Goal: Task Accomplishment & Management: Manage account settings

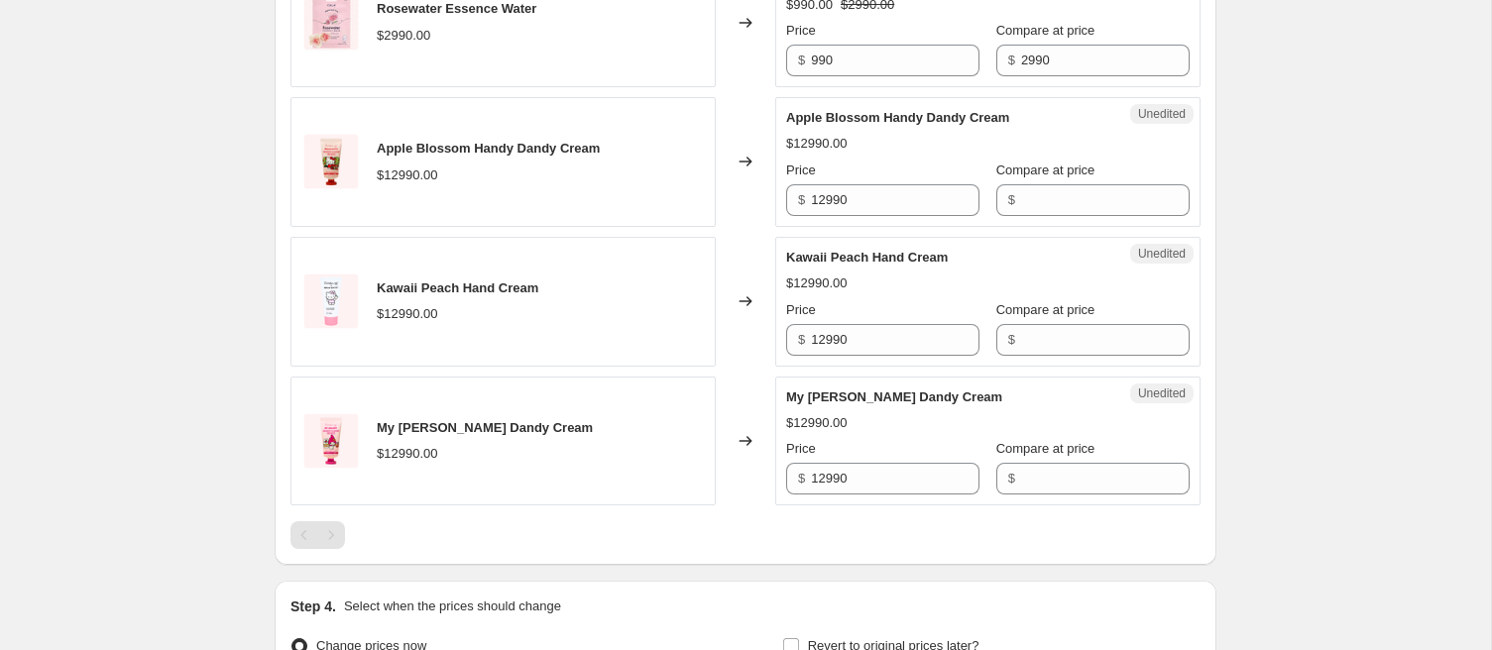
scroll to position [907, 0]
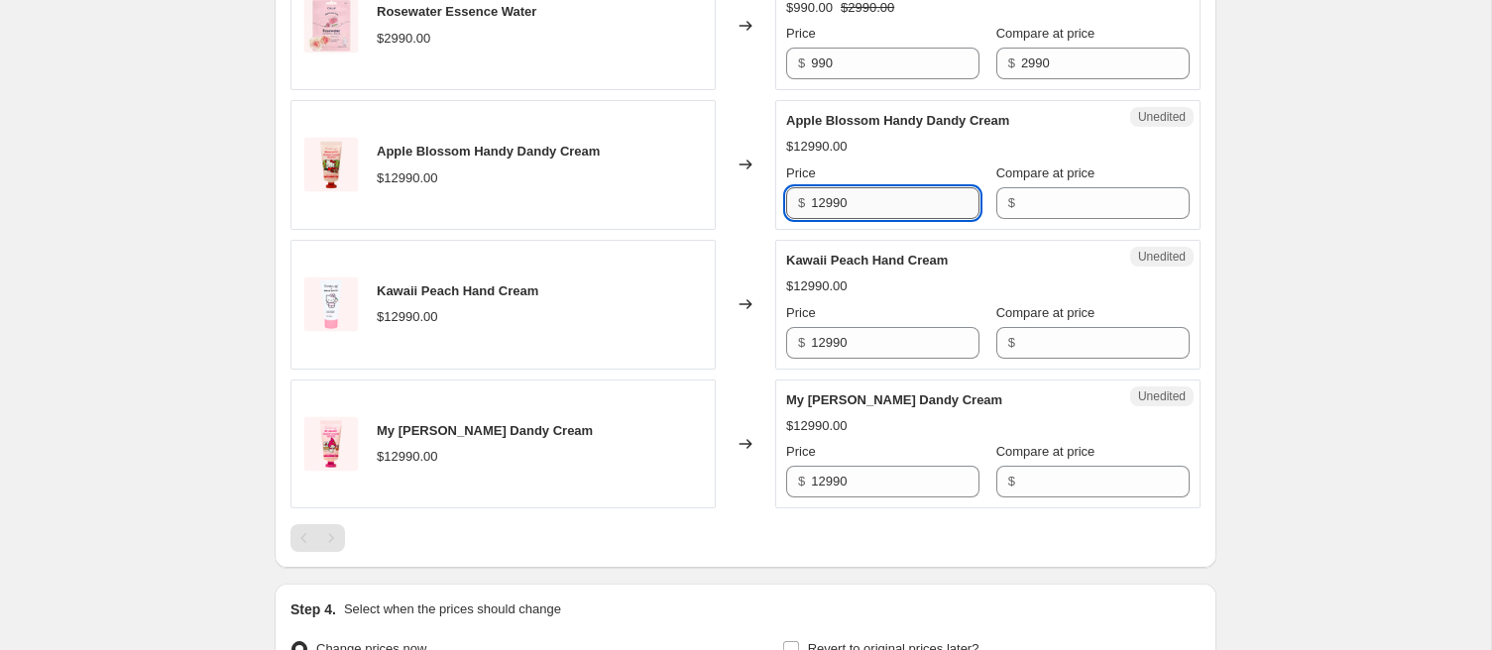
click at [832, 213] on input "12990" at bounding box center [895, 203] width 169 height 32
type input "4990"
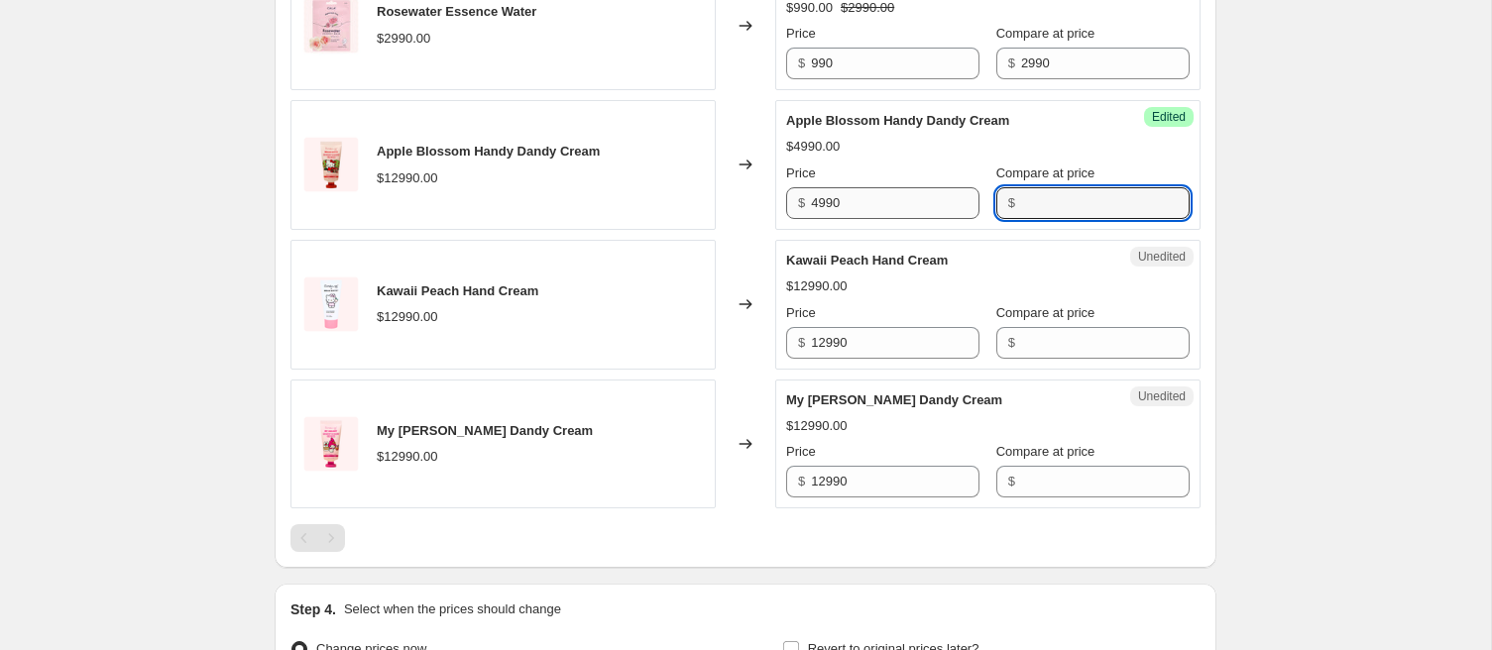
paste input "12990"
type input "12990"
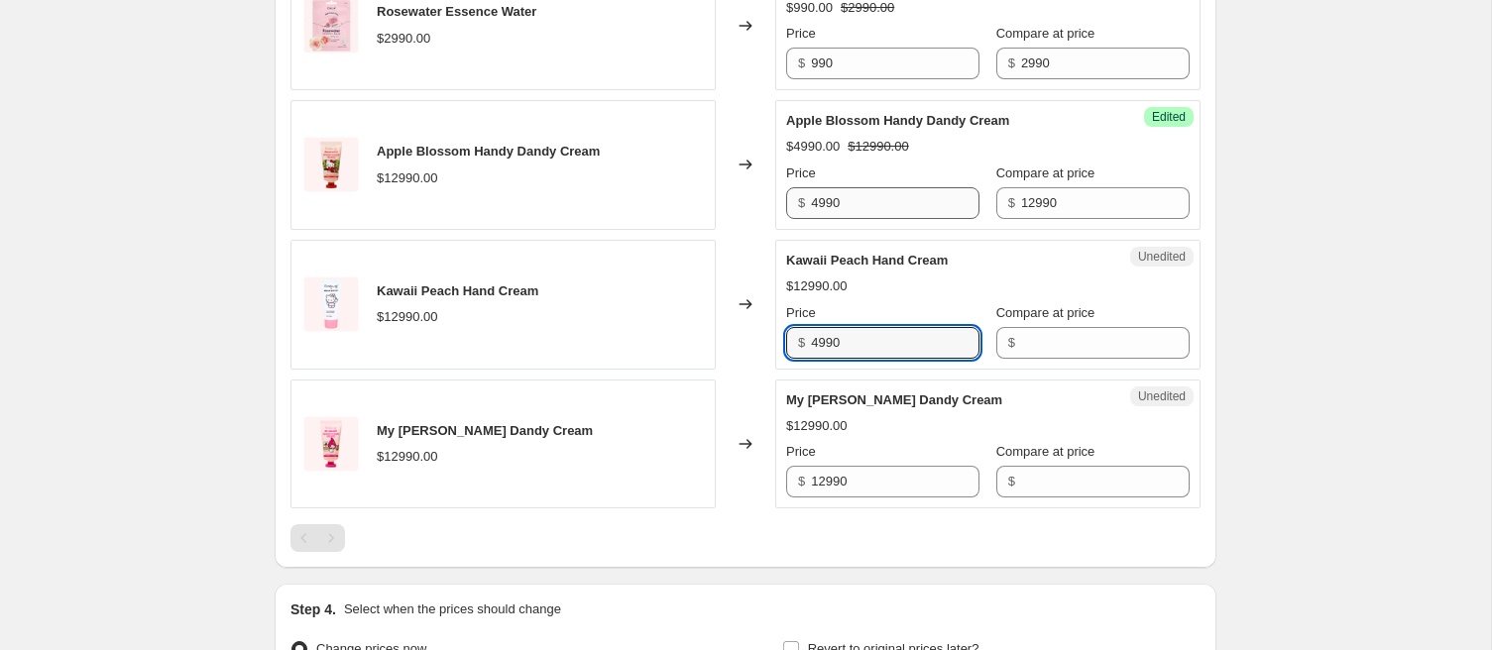
type input "4990"
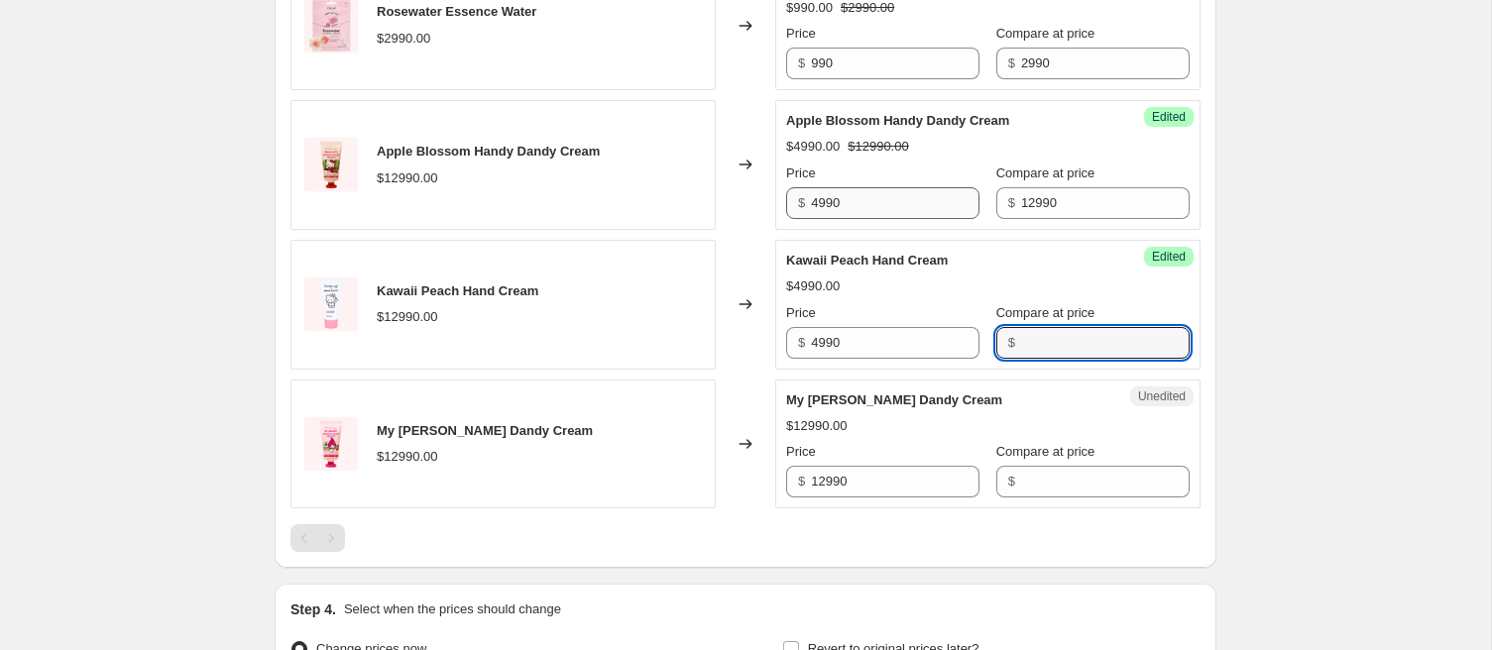
paste input "12990"
type input "12990"
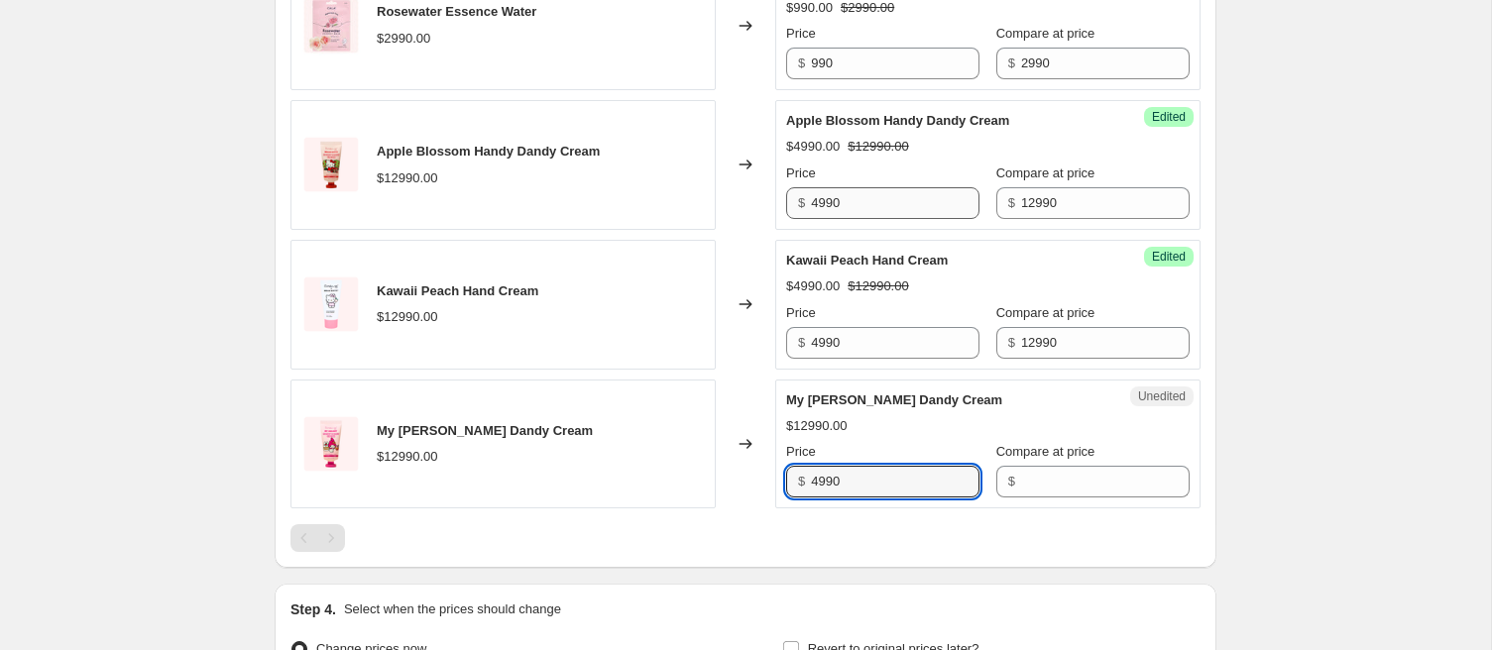
type input "4990"
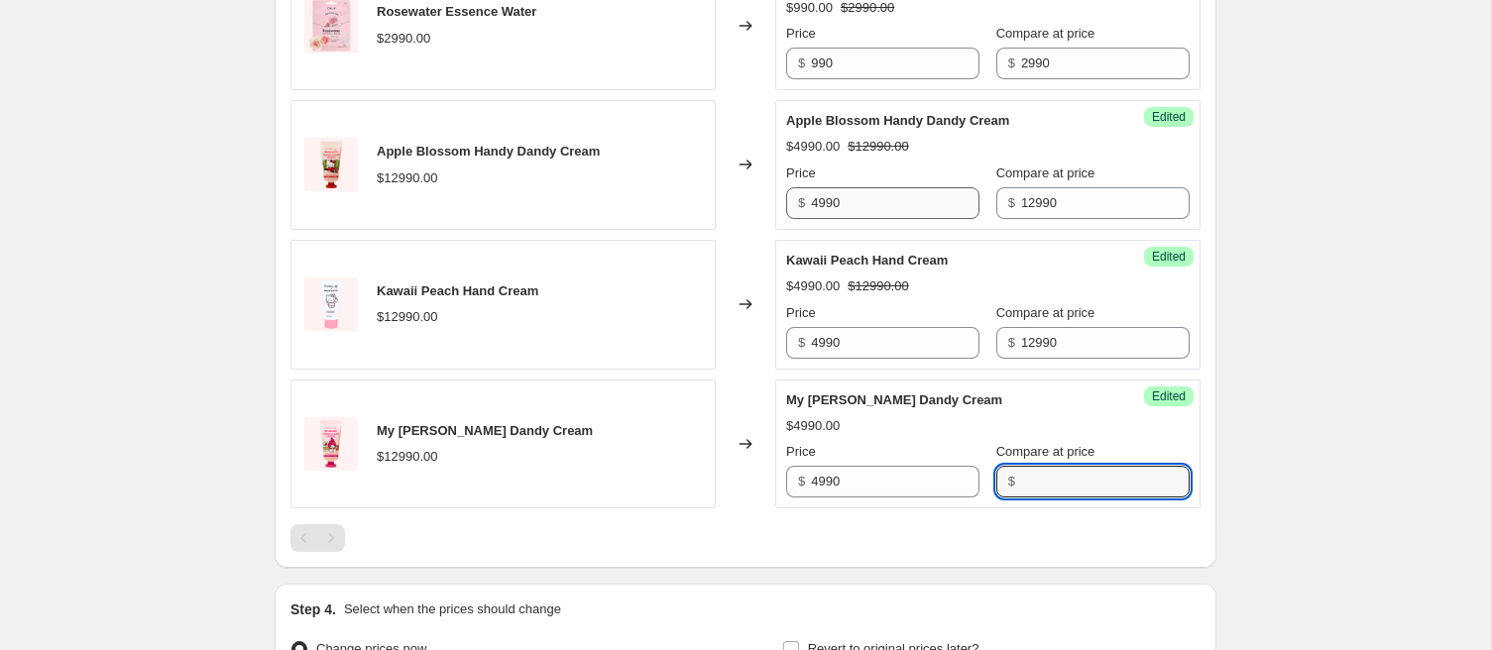
paste input "12990"
type input "12990"
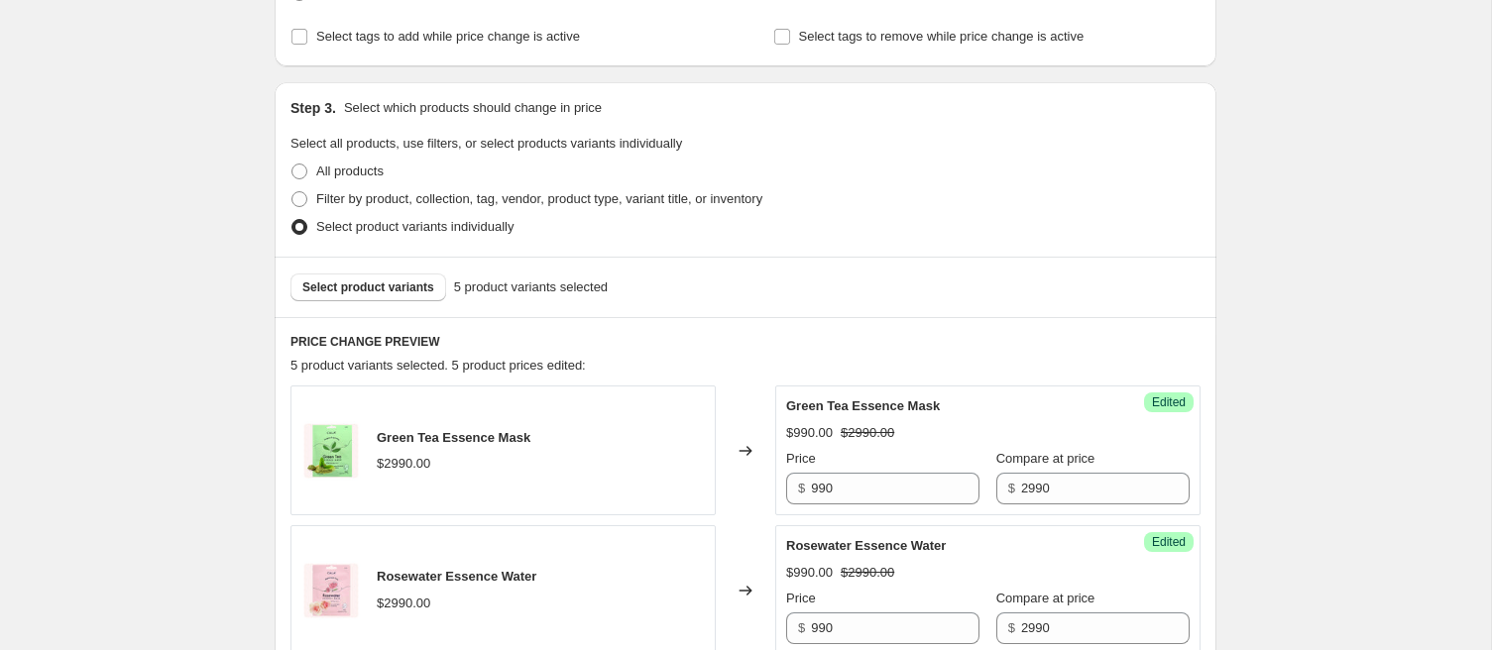
scroll to position [343, 0]
click at [404, 292] on span "Select product variants" at bounding box center [368, 287] width 132 height 16
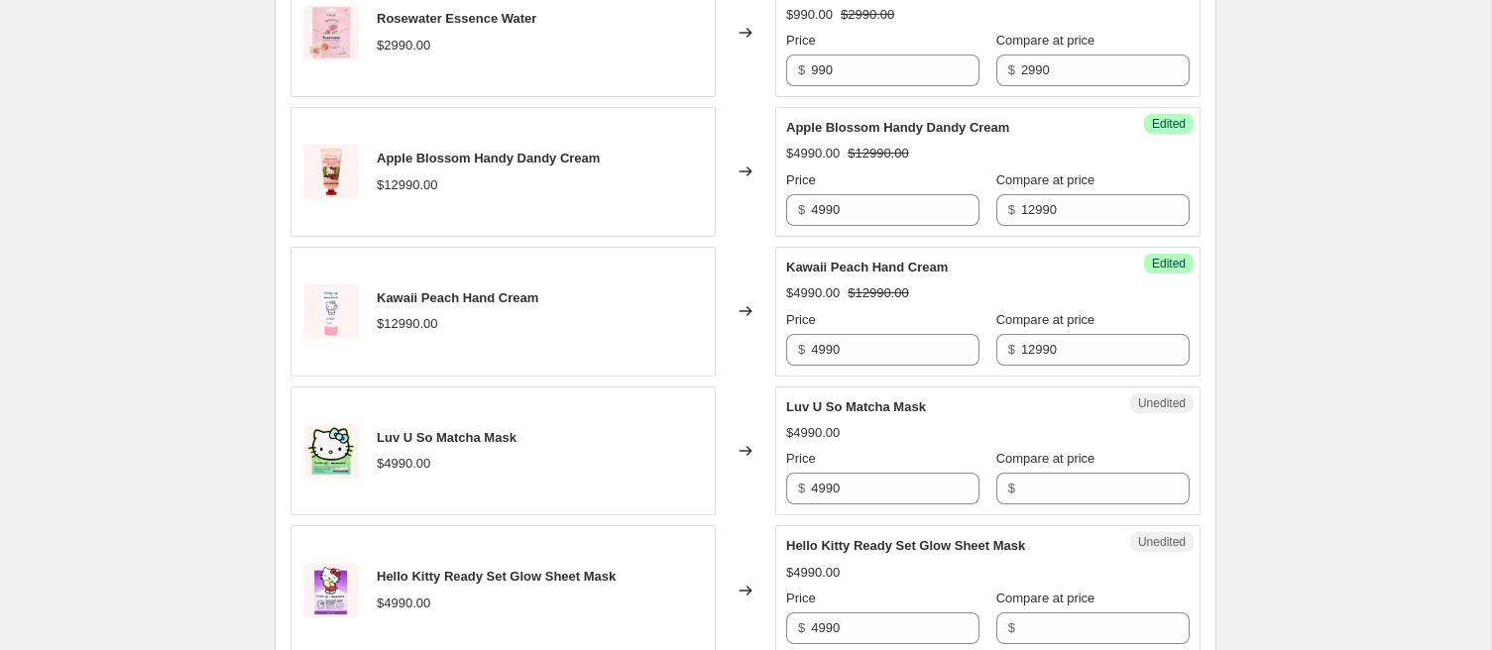
scroll to position [1001, 0]
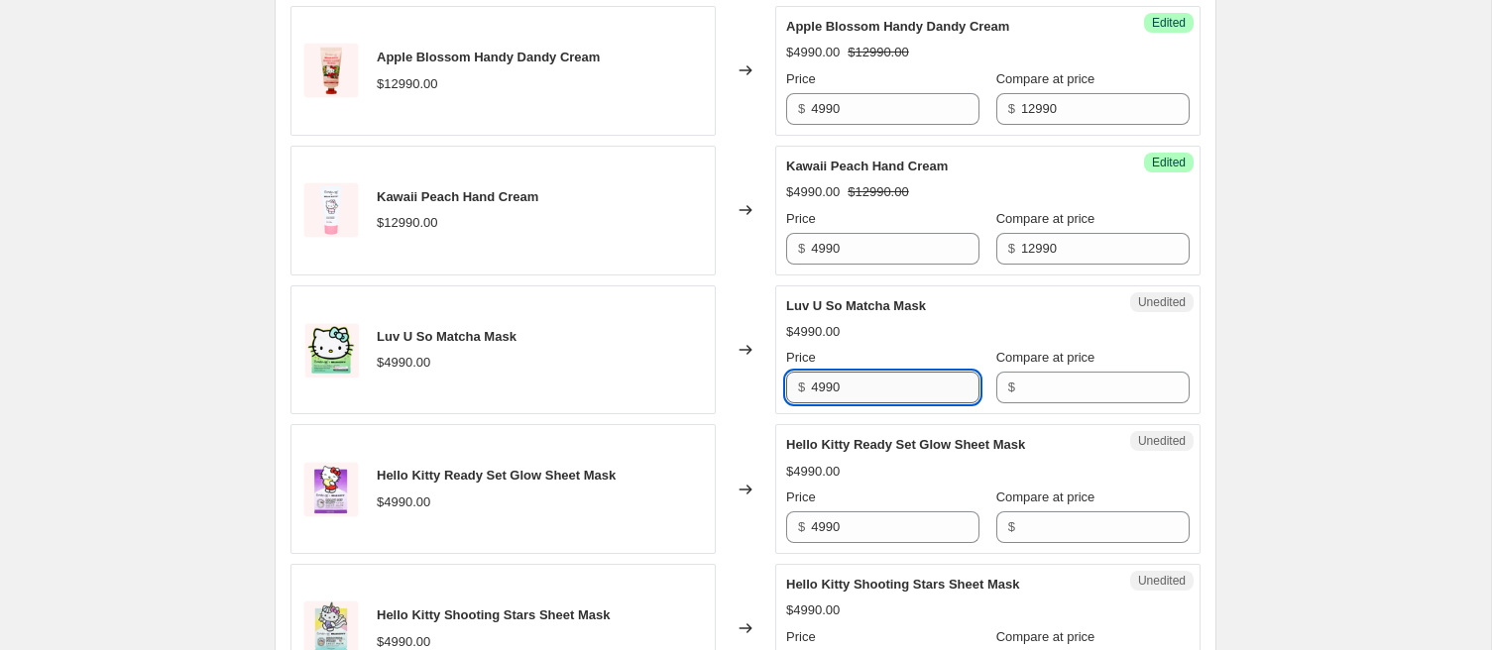
click at [834, 389] on input "4990" at bounding box center [895, 388] width 169 height 32
type input "1490"
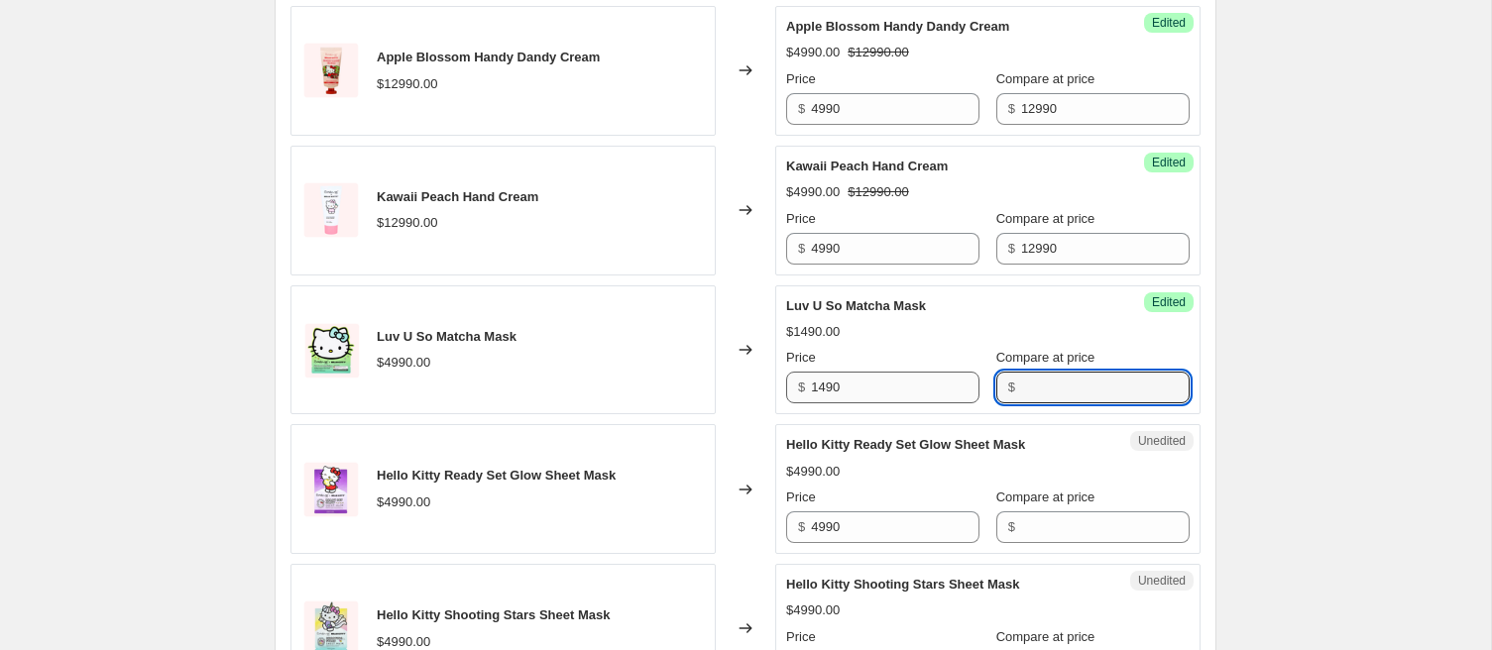
paste input "4990"
type input "4990"
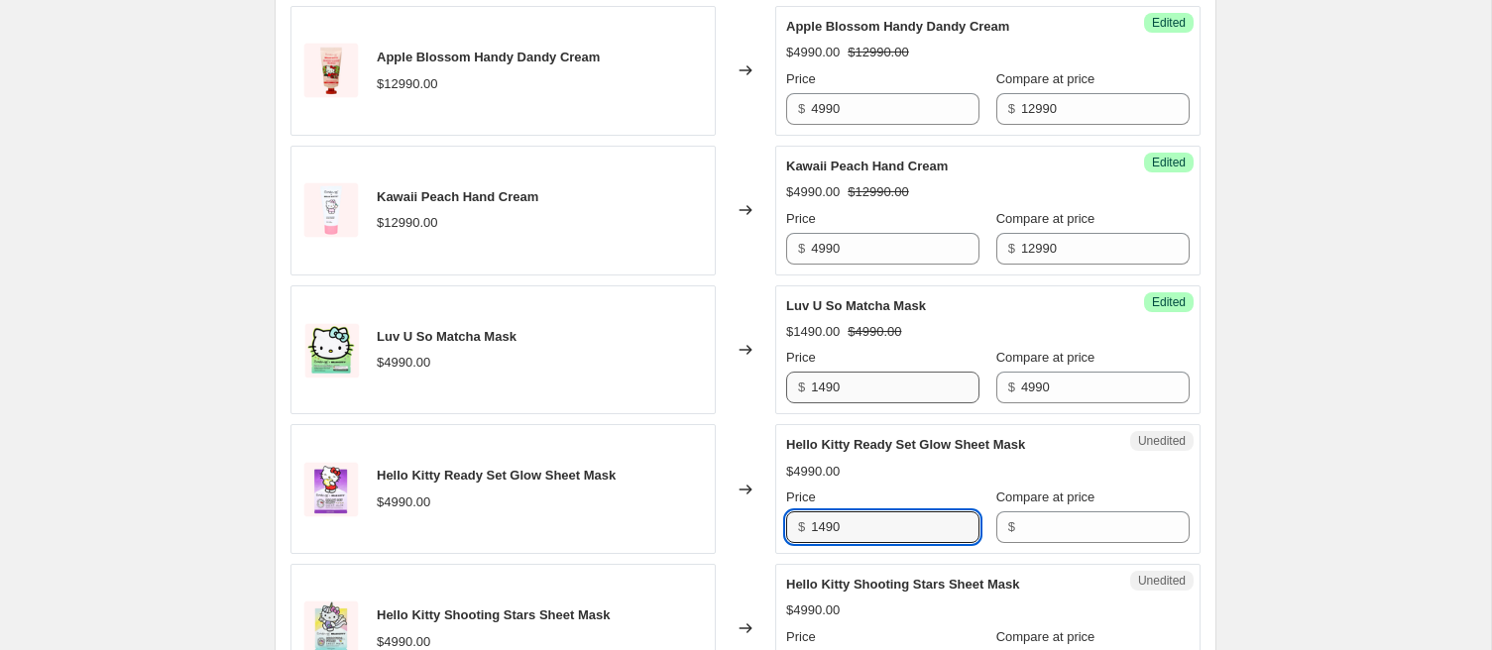
type input "1490"
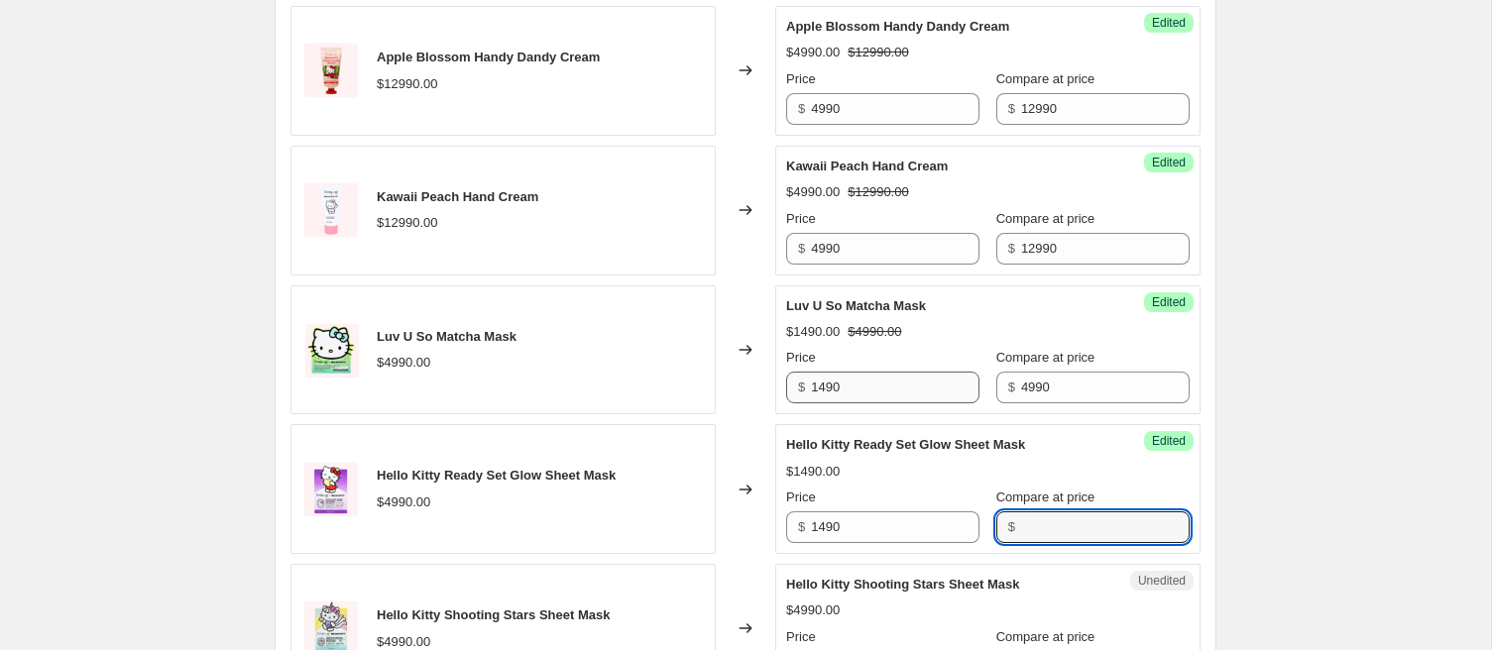
paste input "4990"
type input "4990"
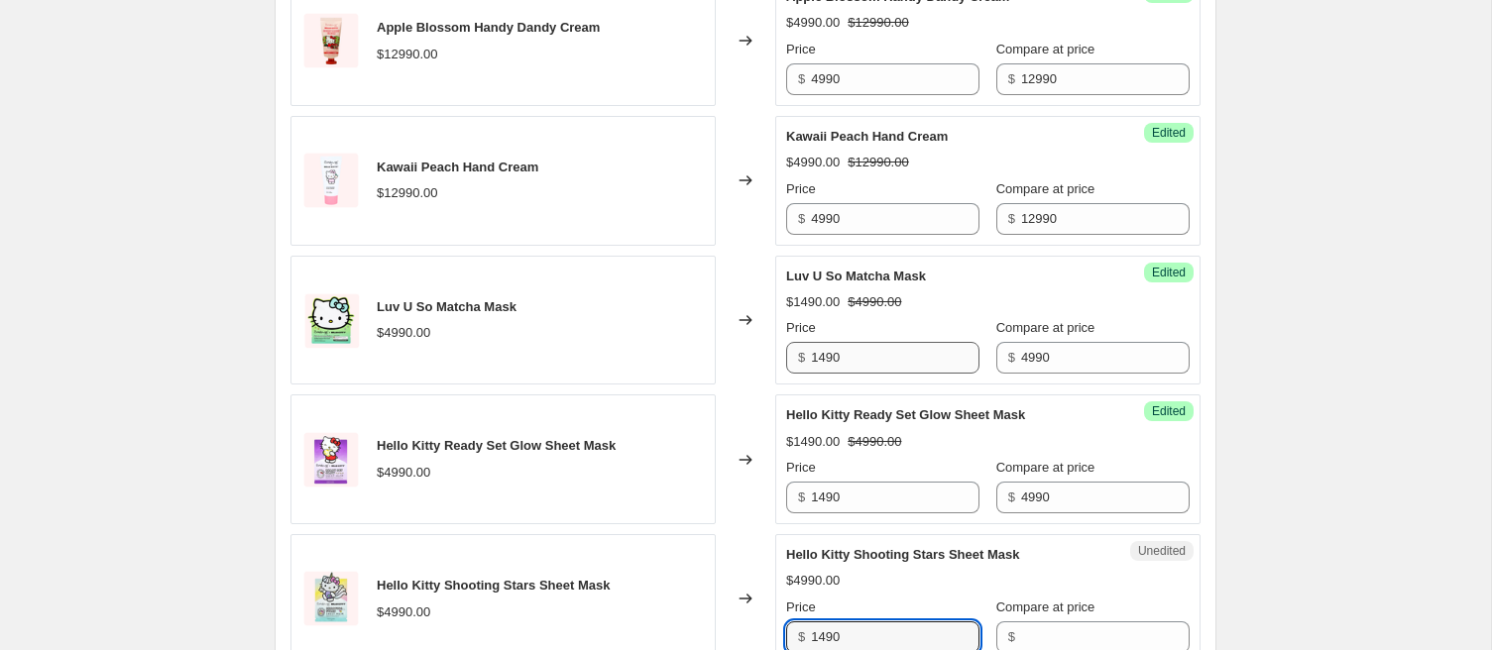
type input "1490"
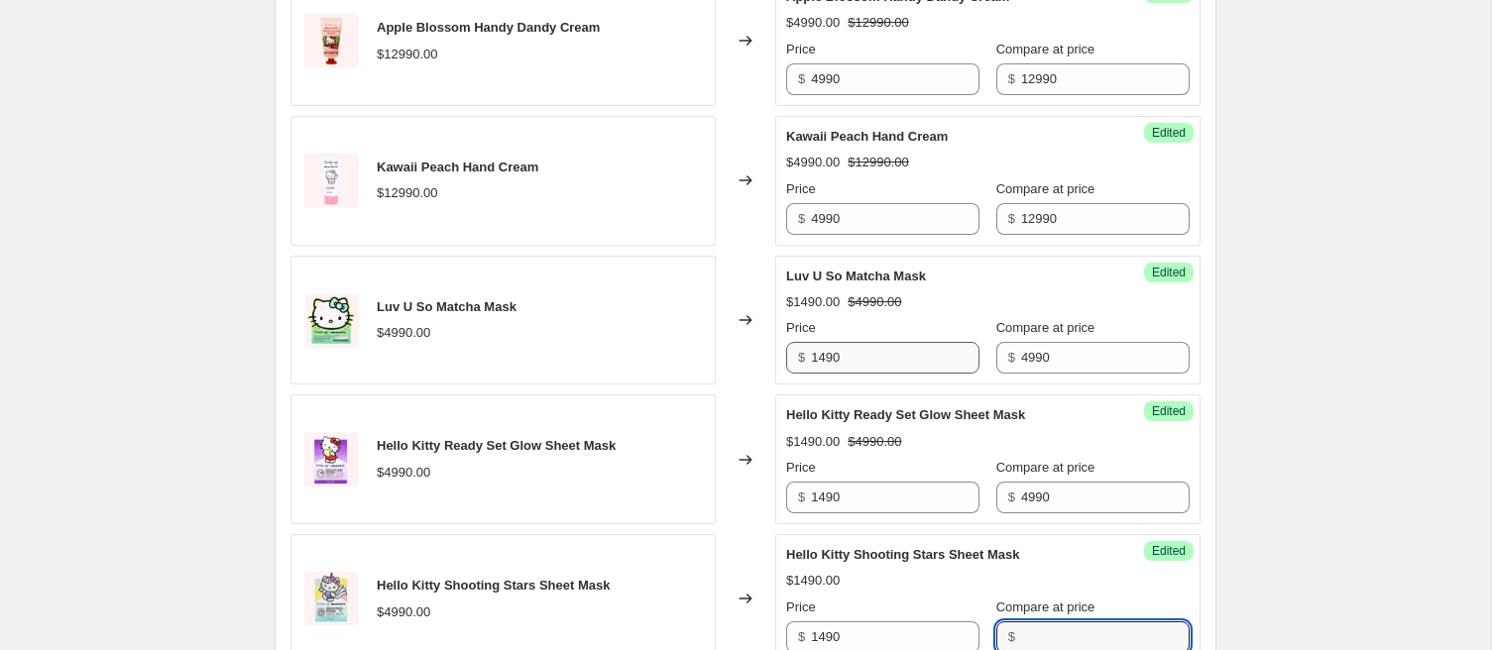
paste input "4990"
type input "4990"
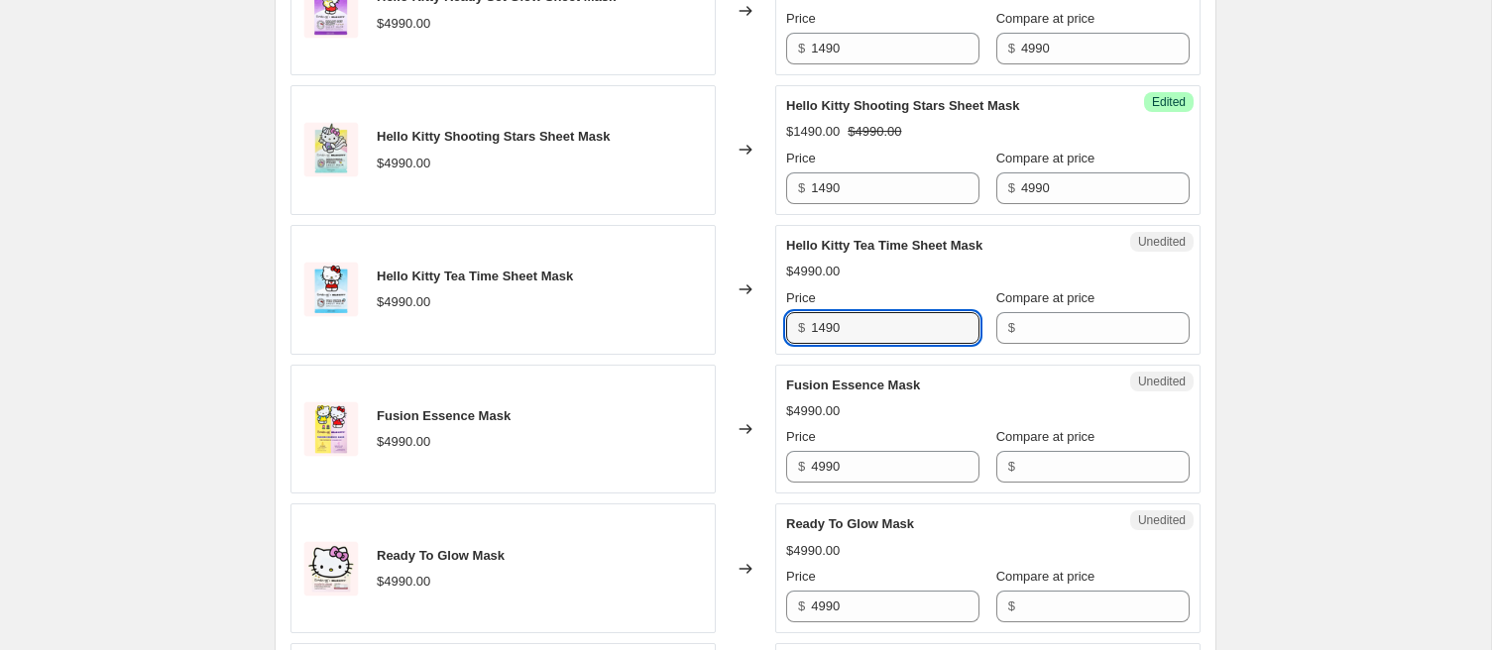
type input "1490"
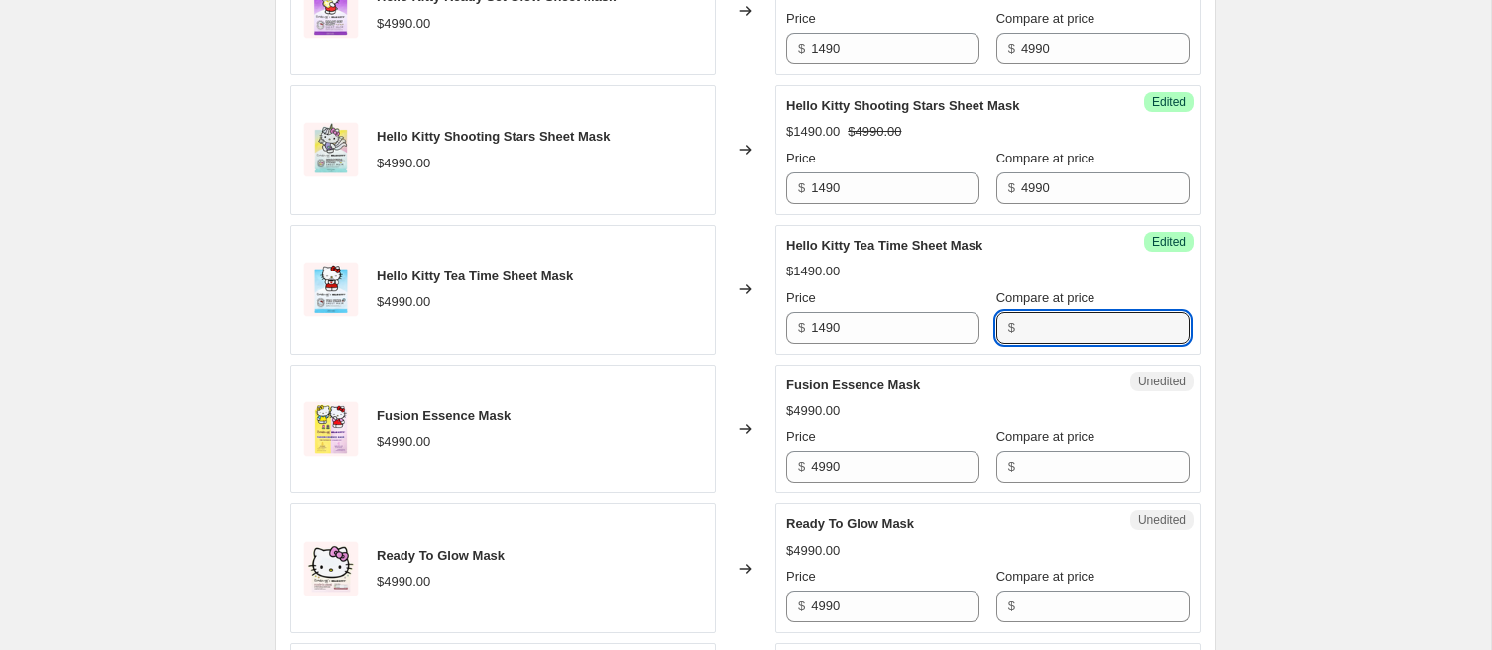
paste input "4990"
type input "4990"
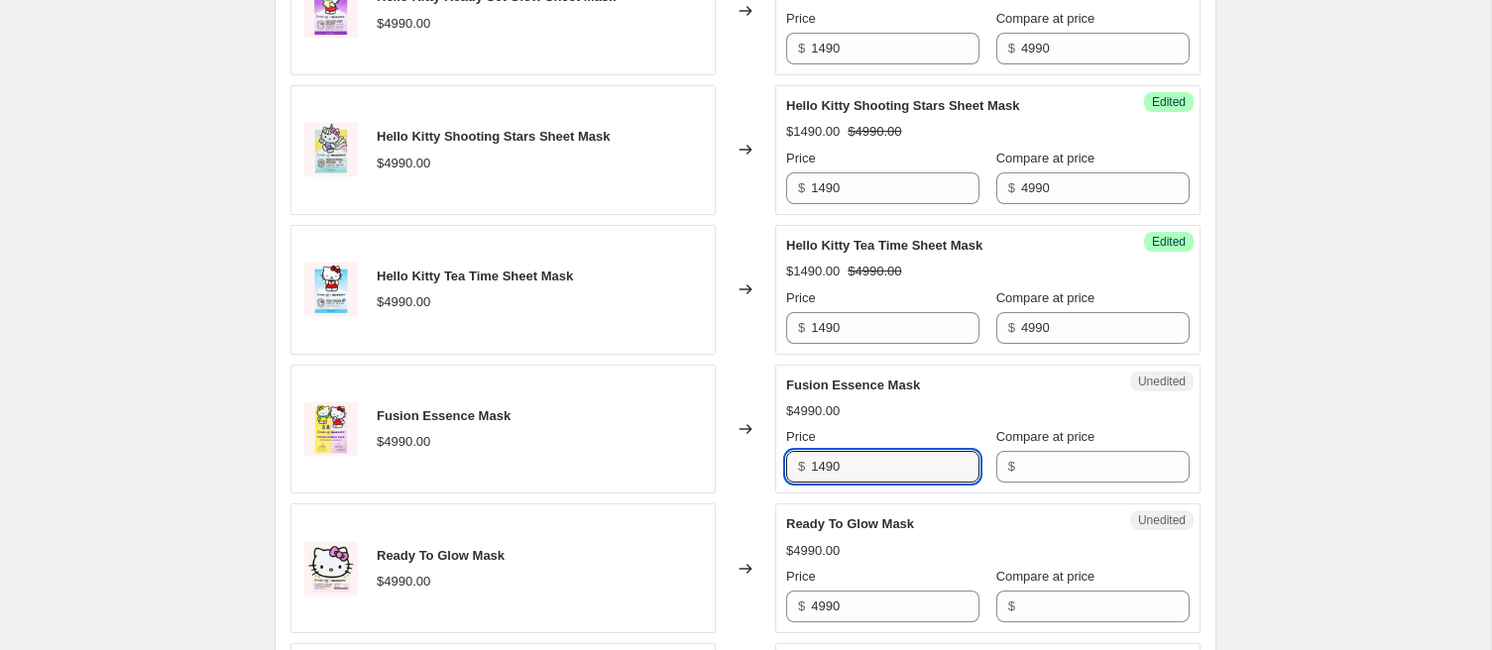
type input "1490"
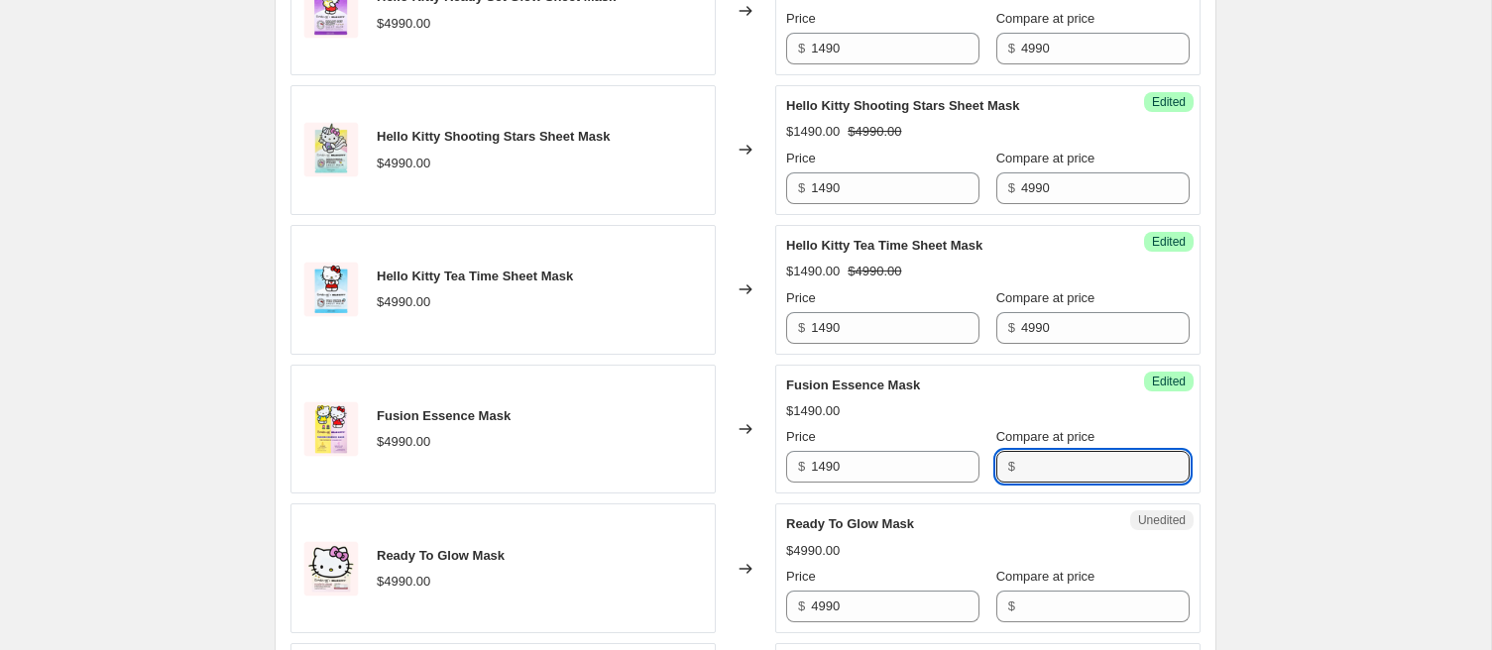
paste input "4990"
type input "4990"
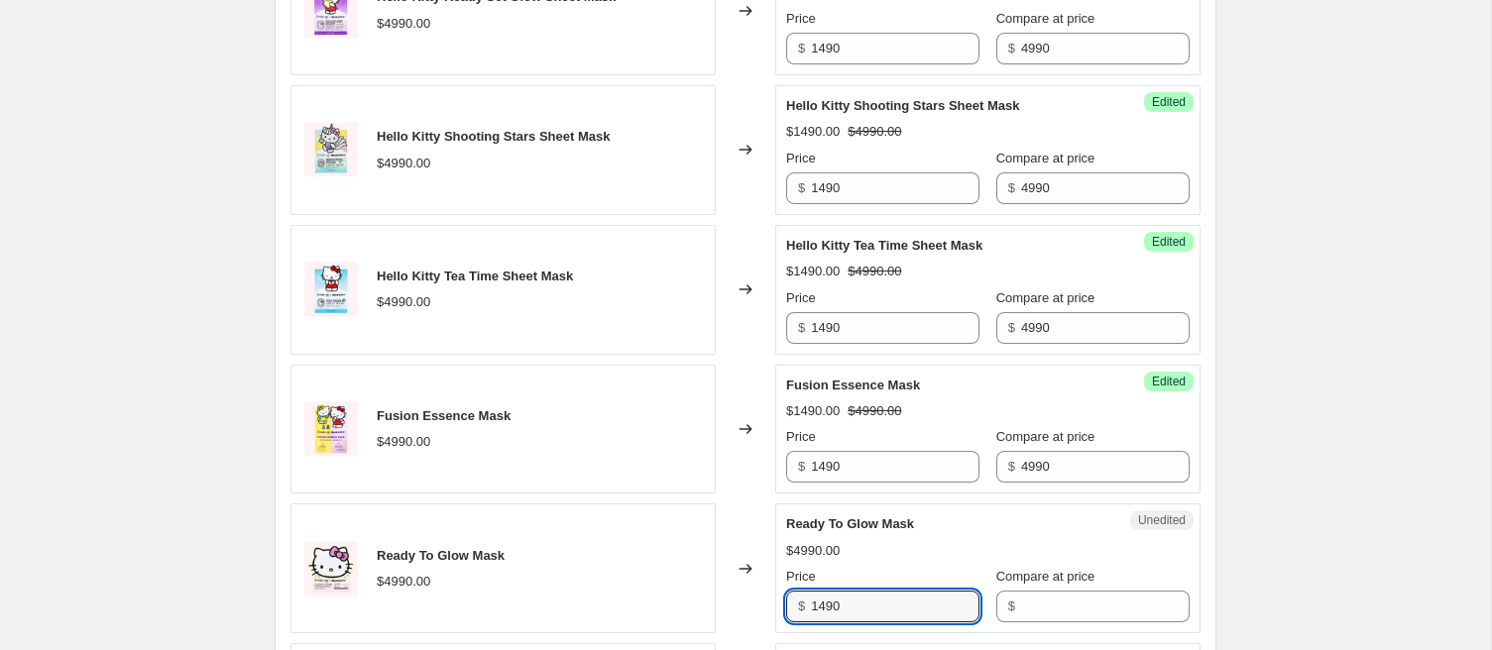
type input "1490"
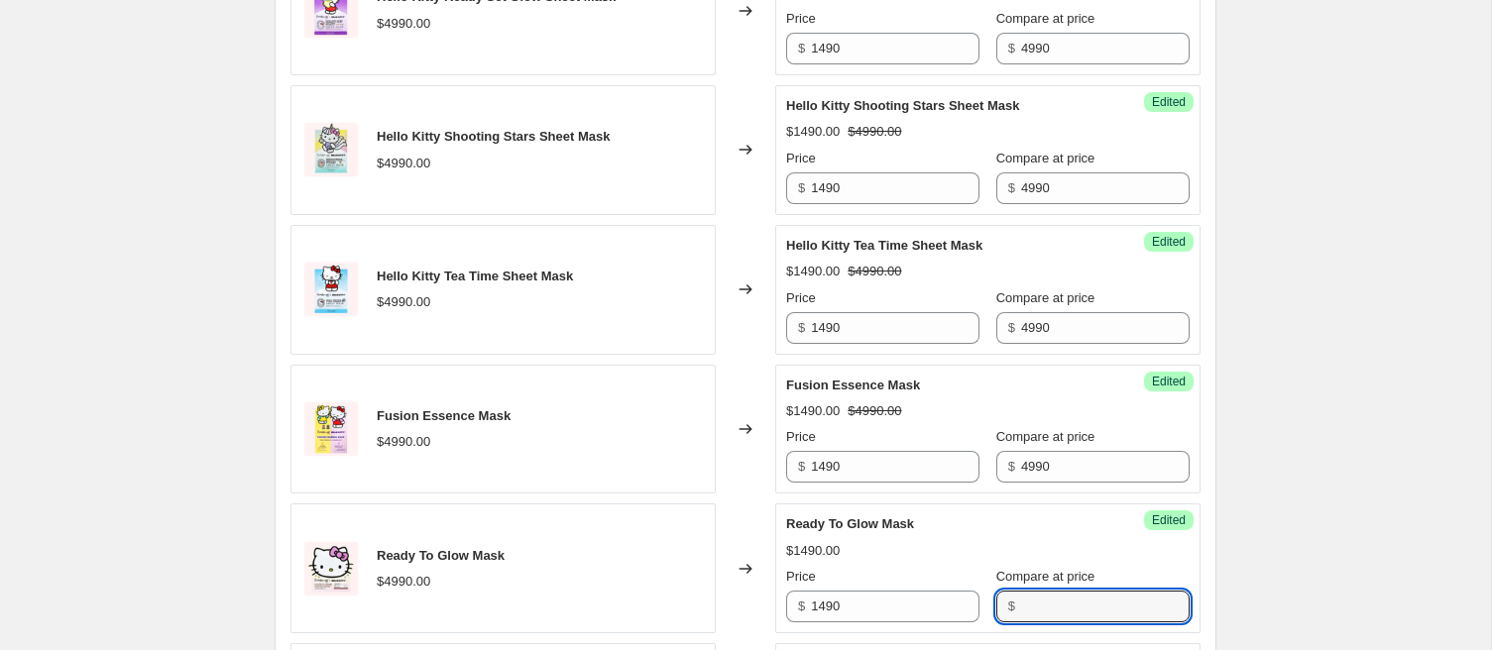
paste input "4990"
type input "4990"
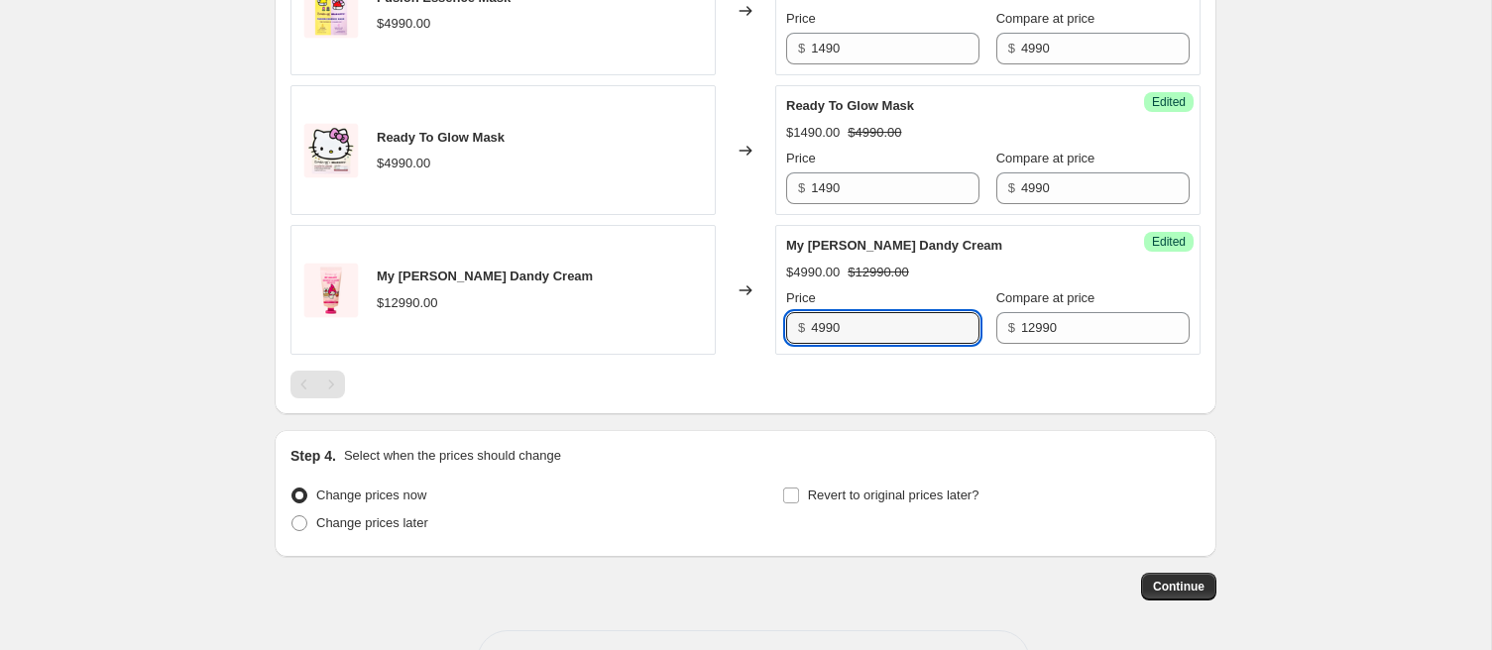
click at [368, 518] on span "Change prices later" at bounding box center [372, 523] width 112 height 15
click at [292, 517] on input "Change prices later" at bounding box center [291, 516] width 1 height 1
radio input "true"
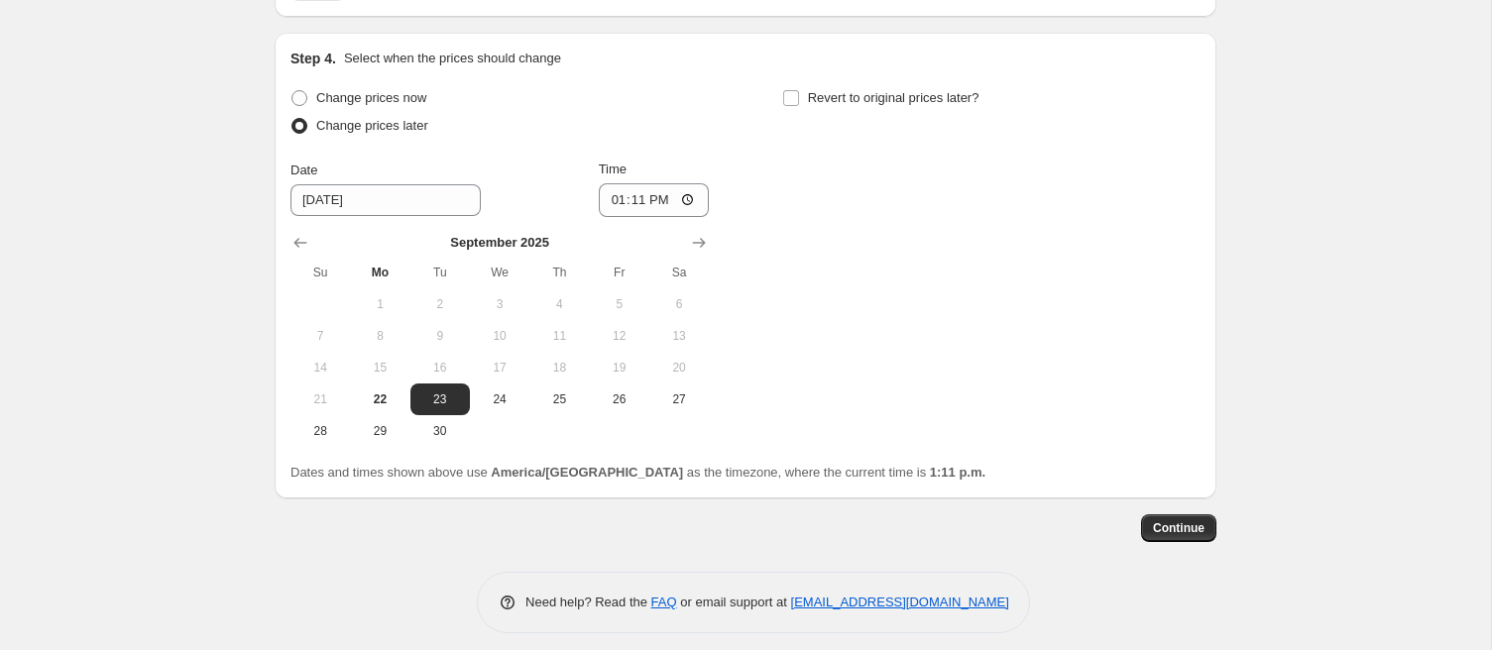
scroll to position [2298, 0]
click at [898, 382] on div "Change prices now Change prices later Date 9/23/2025 Time 13:11 September 2025 …" at bounding box center [745, 263] width 910 height 363
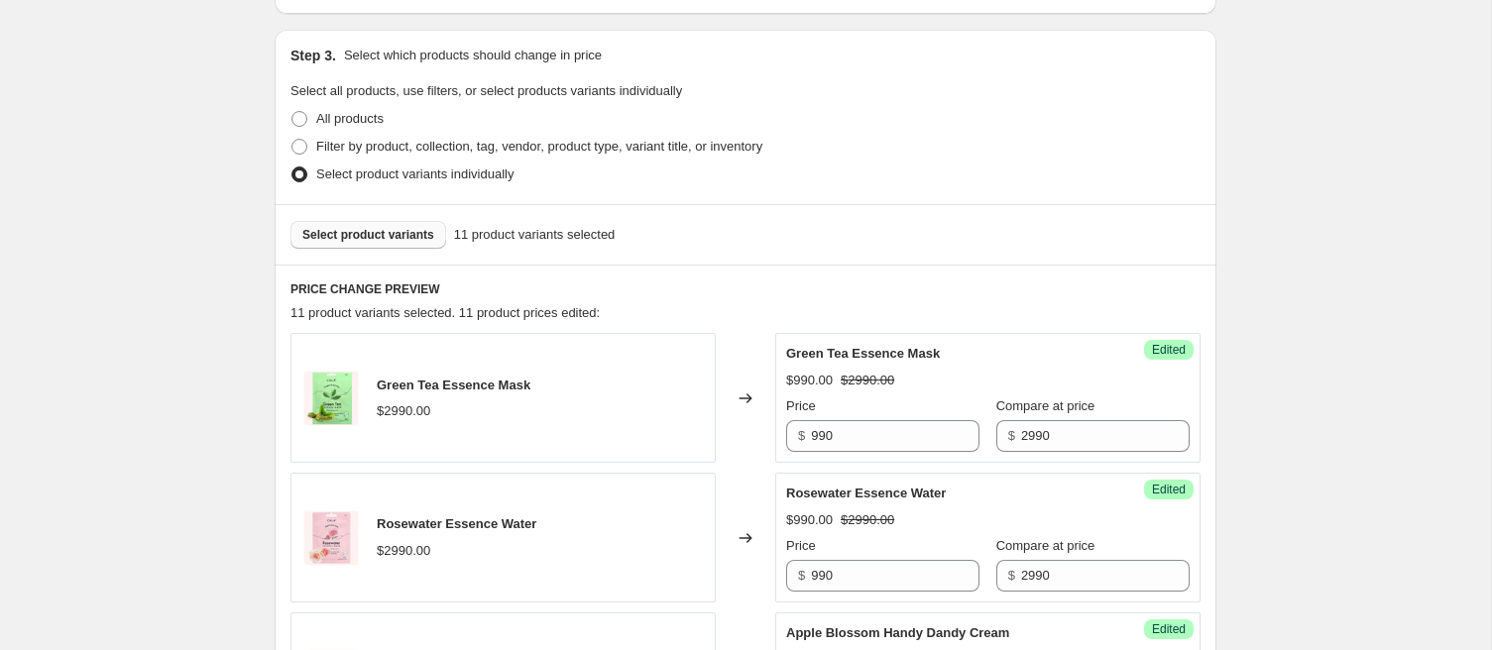
scroll to position [381, 0]
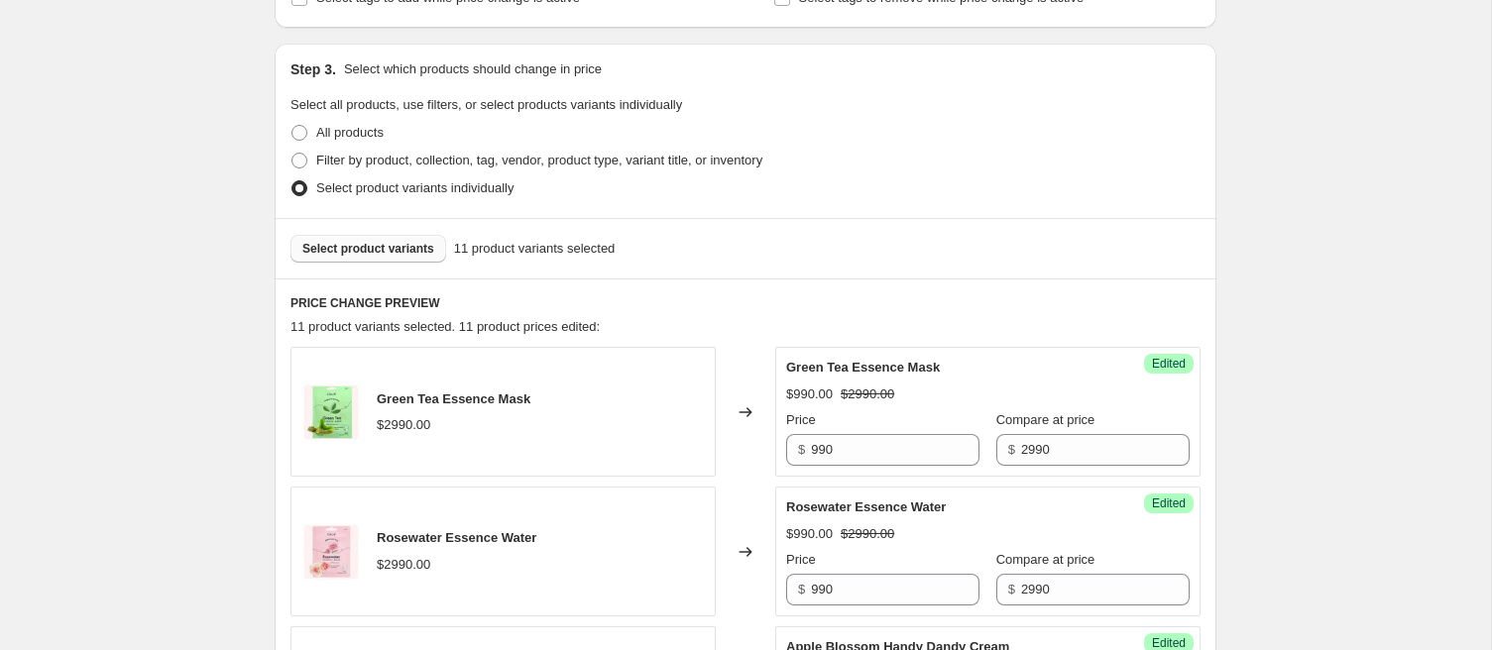
click at [397, 247] on span "Select product variants" at bounding box center [368, 249] width 132 height 16
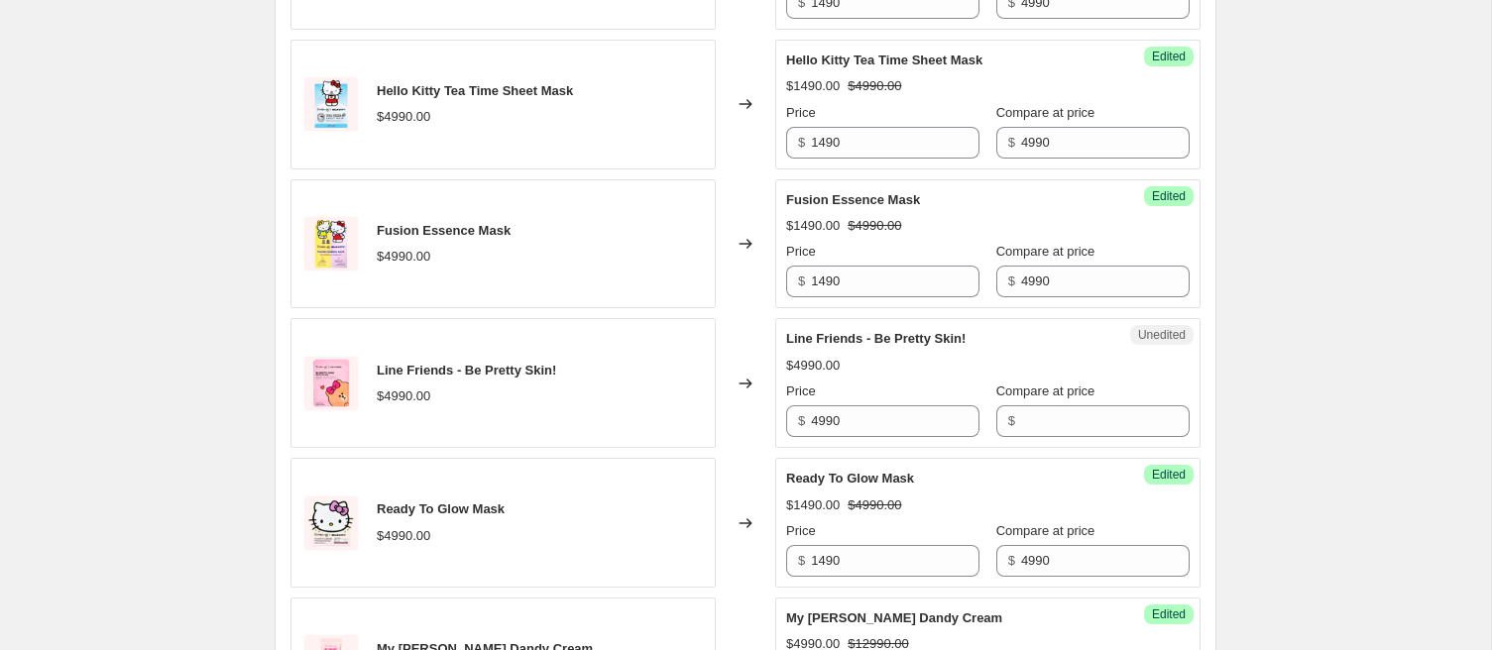
scroll to position [1745, 0]
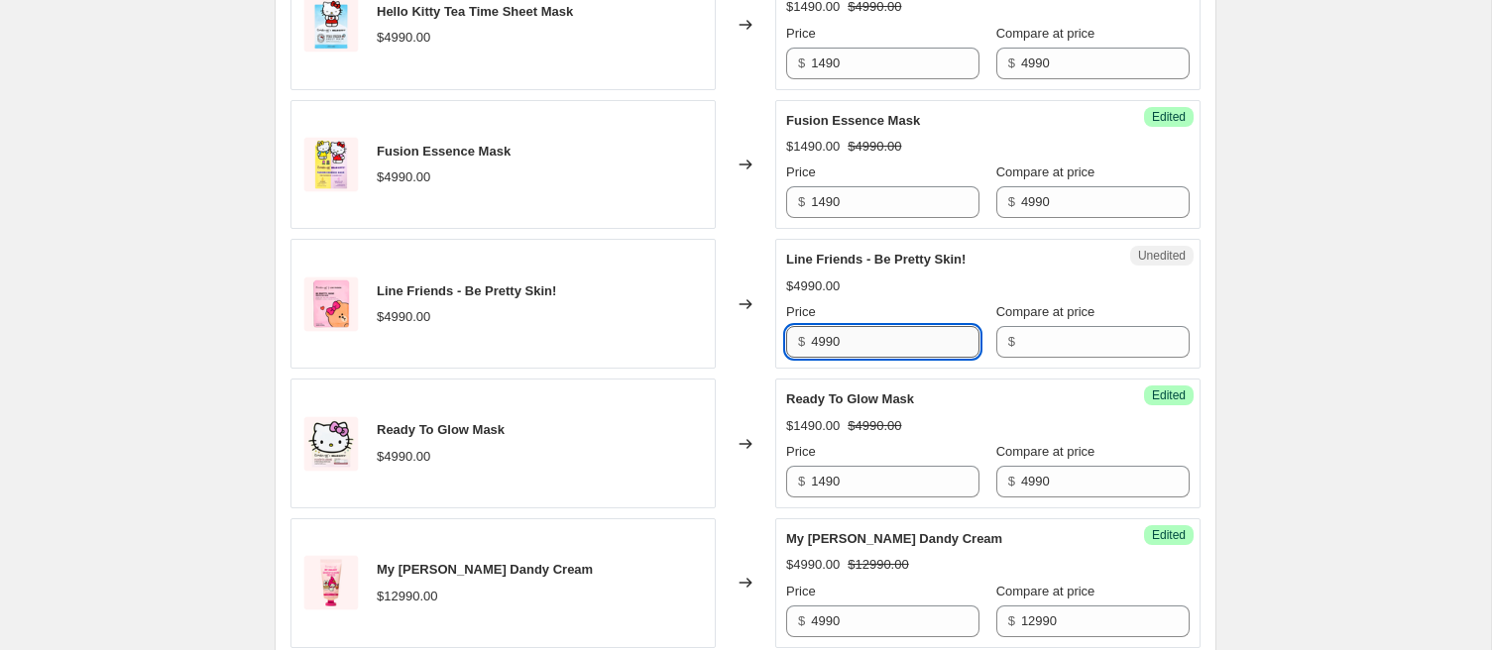
click at [826, 338] on input "4990" at bounding box center [895, 342] width 169 height 32
type input "1490"
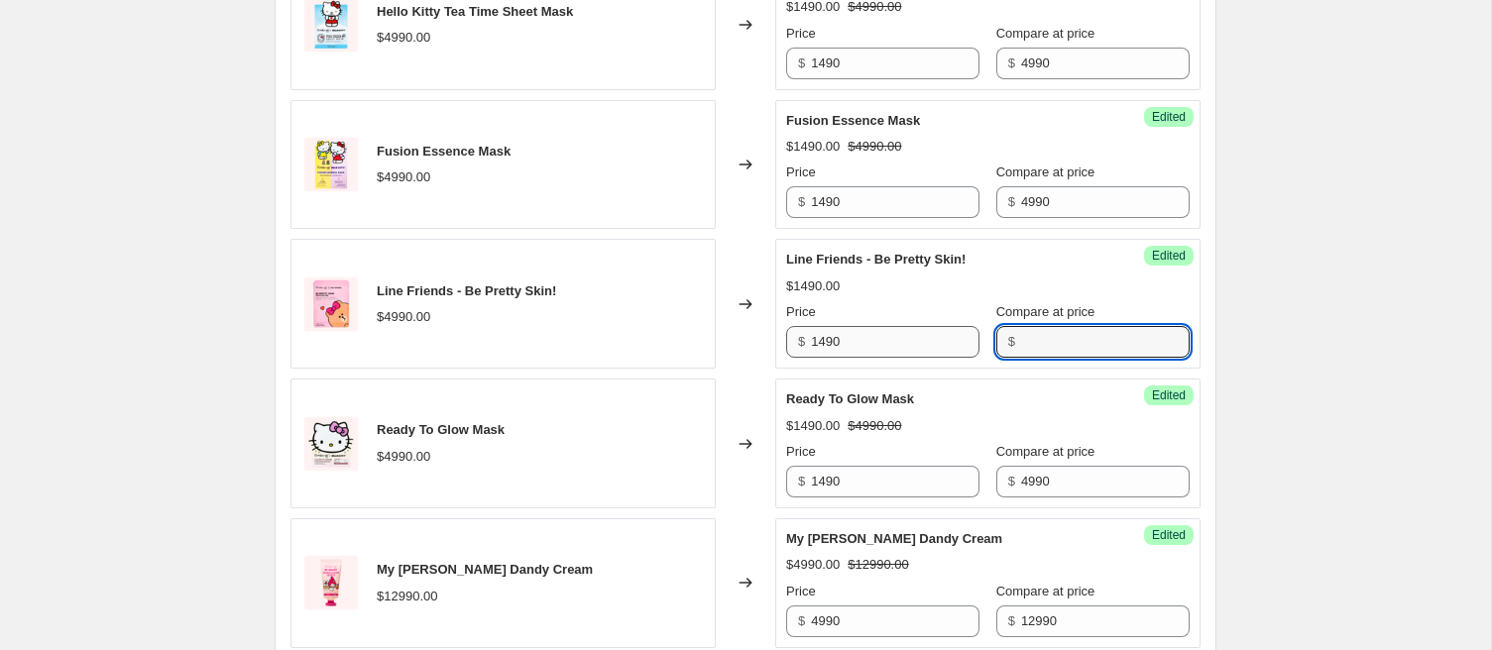
paste input "4990"
type input "4990"
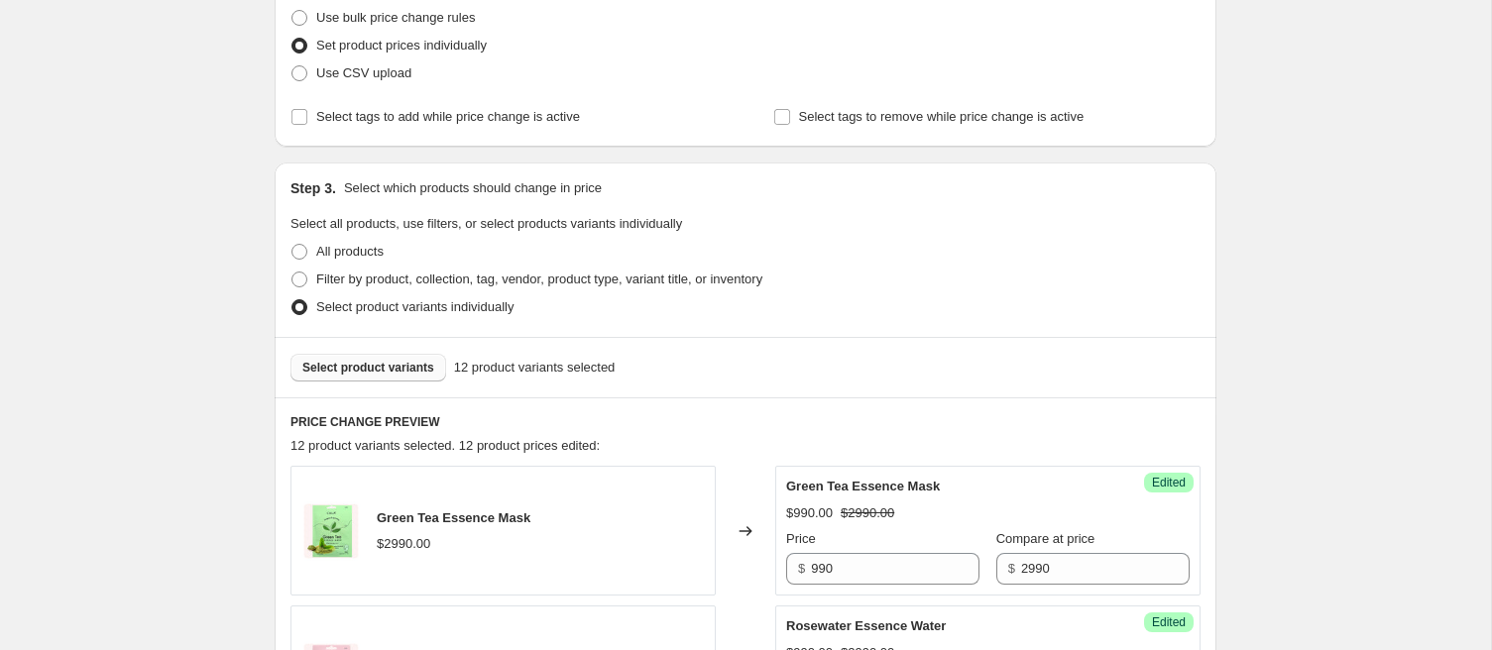
scroll to position [252, 0]
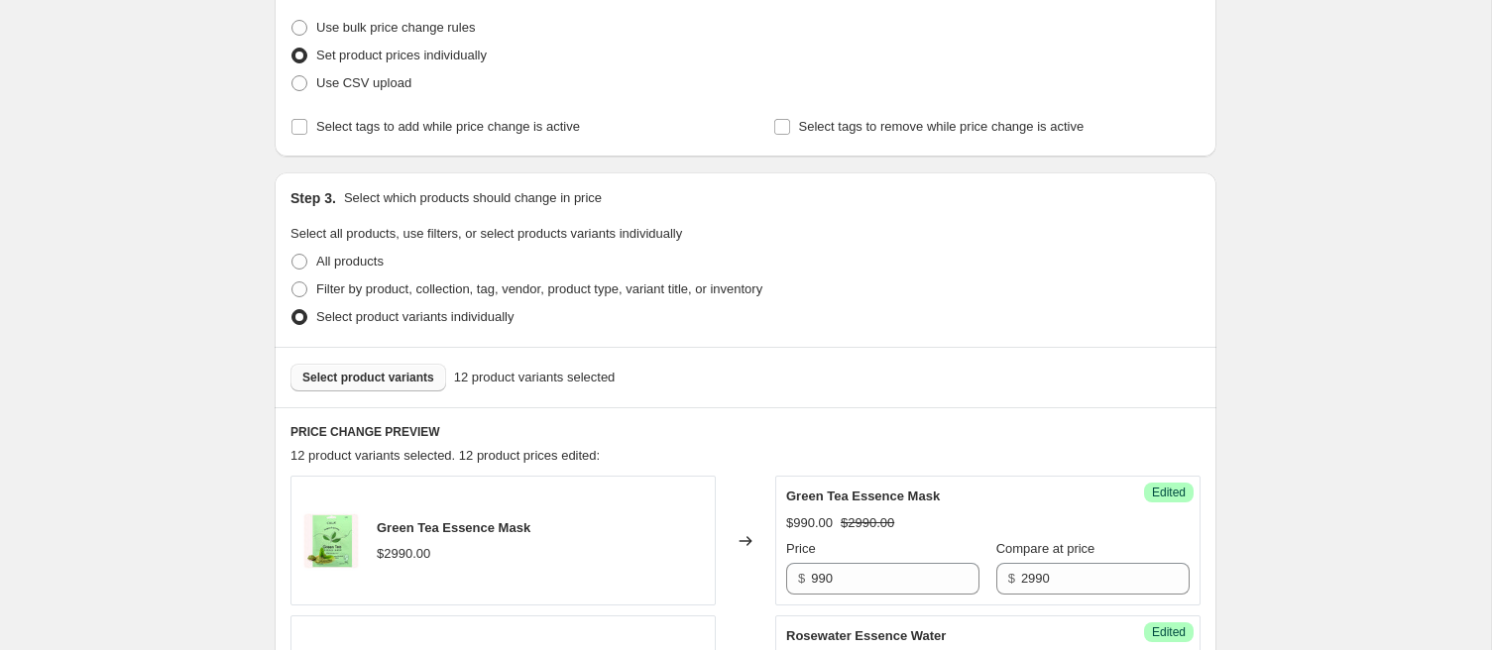
click at [334, 370] on span "Select product variants" at bounding box center [368, 378] width 132 height 16
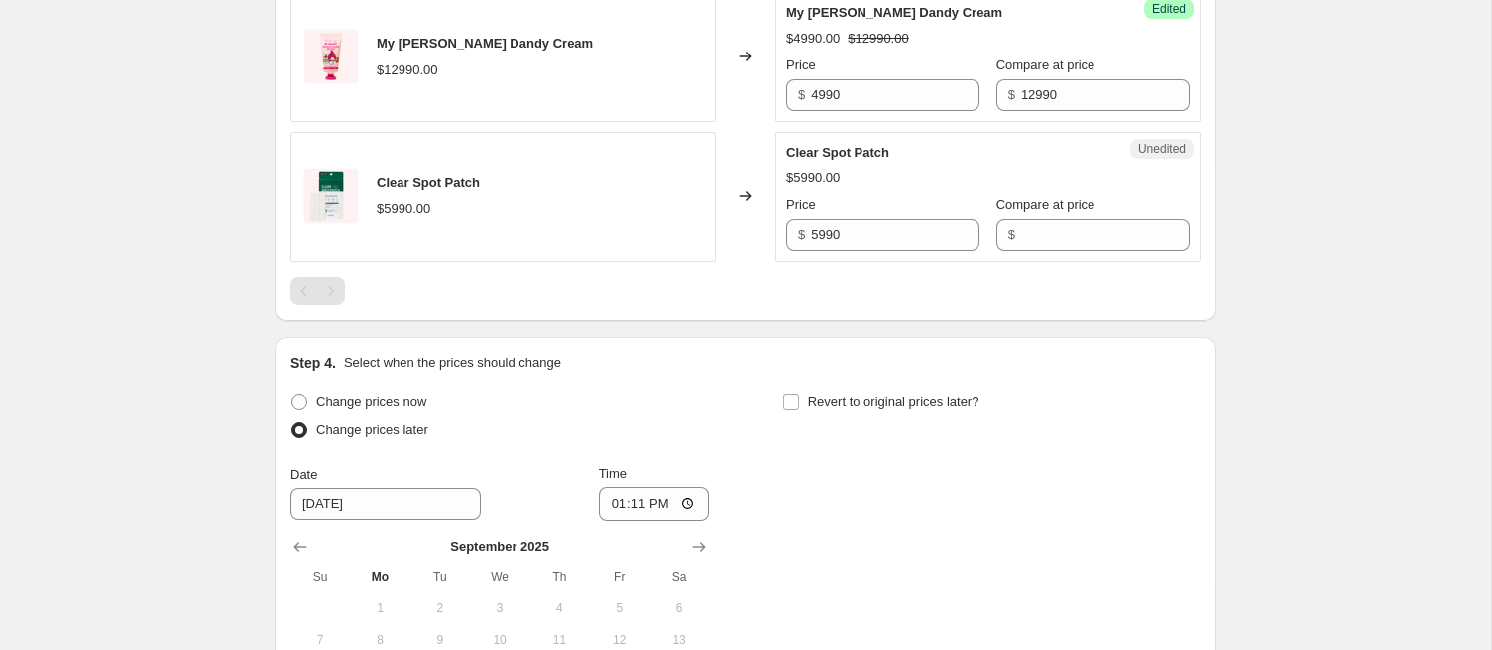
scroll to position [2272, 0]
click at [828, 225] on input "5990" at bounding box center [895, 234] width 169 height 32
type input "2990"
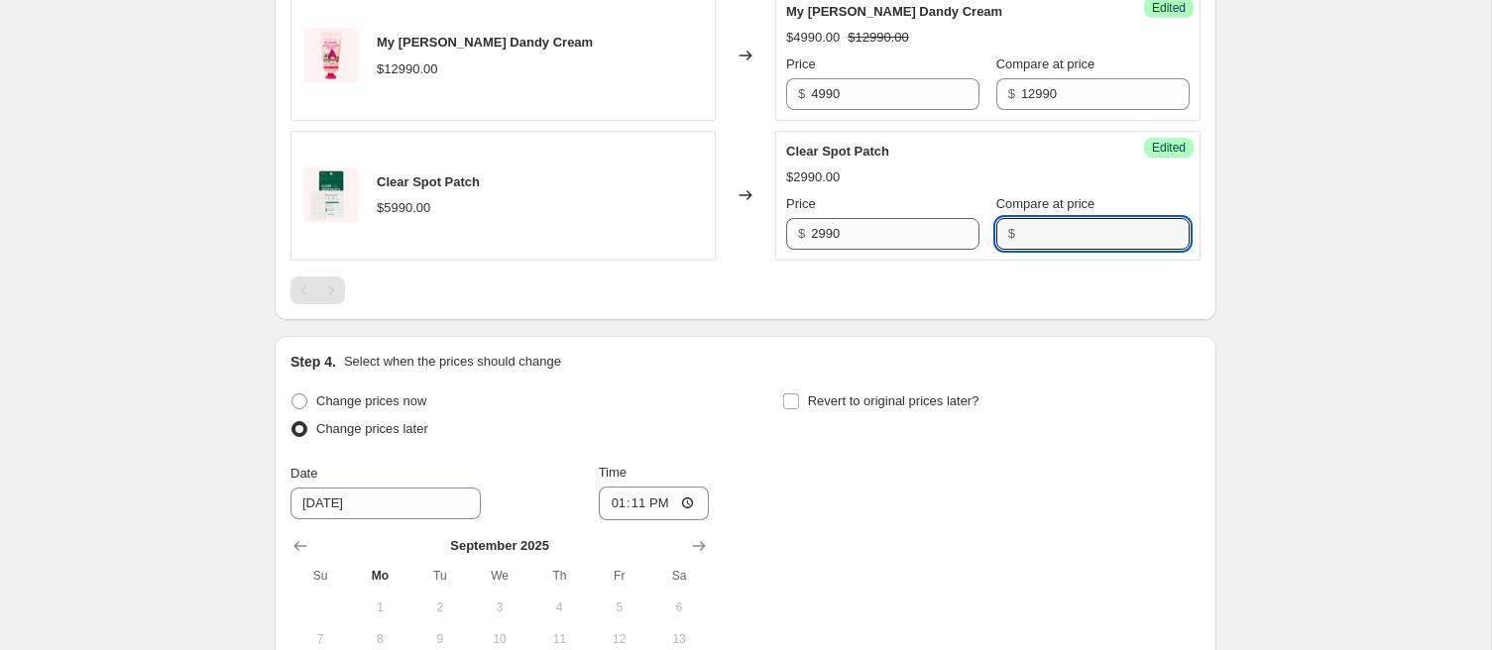
paste input "5990"
type input "5990"
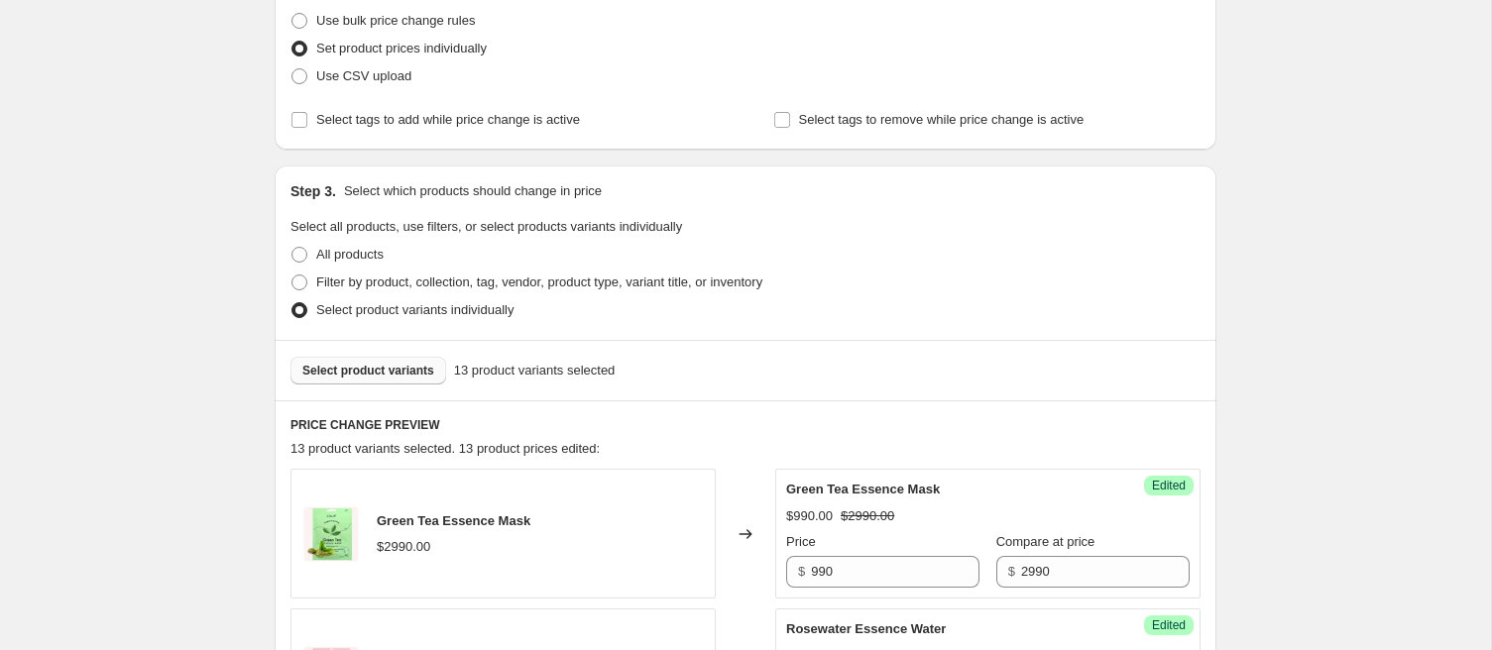
scroll to position [238, 0]
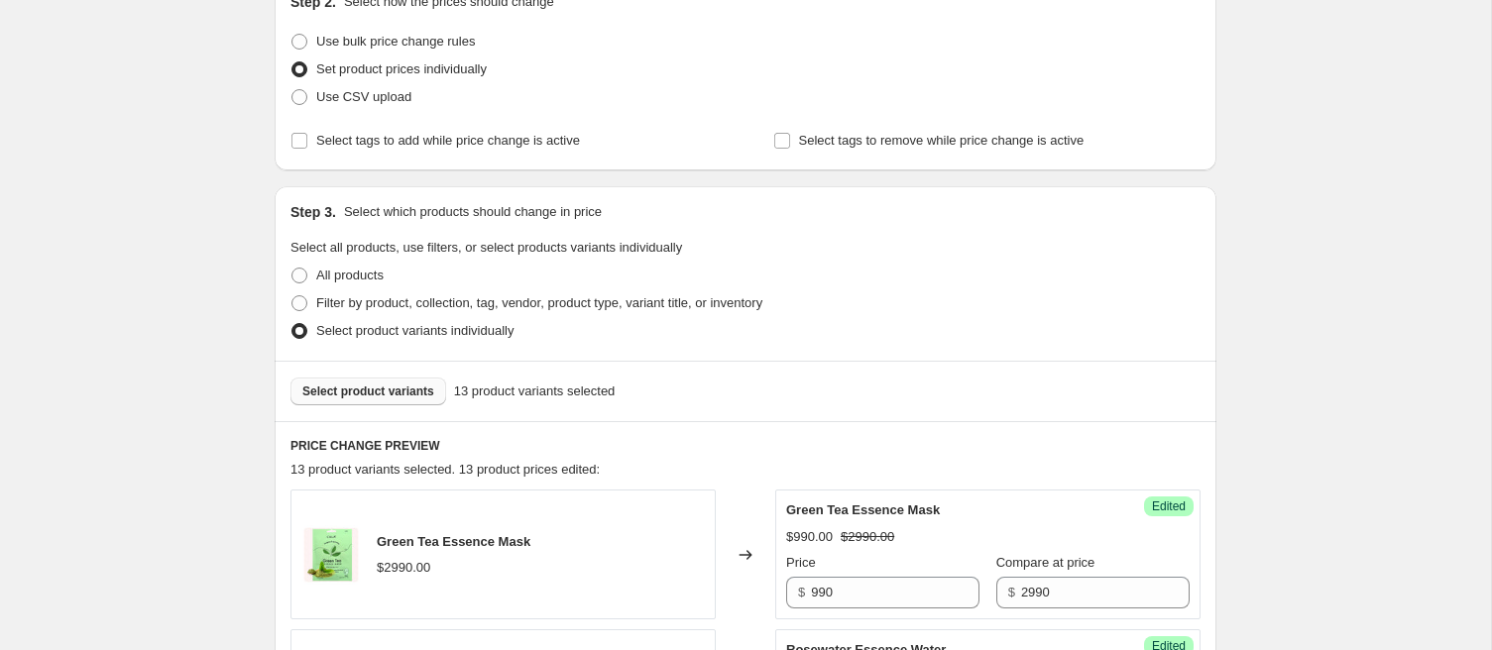
click at [315, 378] on button "Select product variants" at bounding box center [368, 392] width 156 height 28
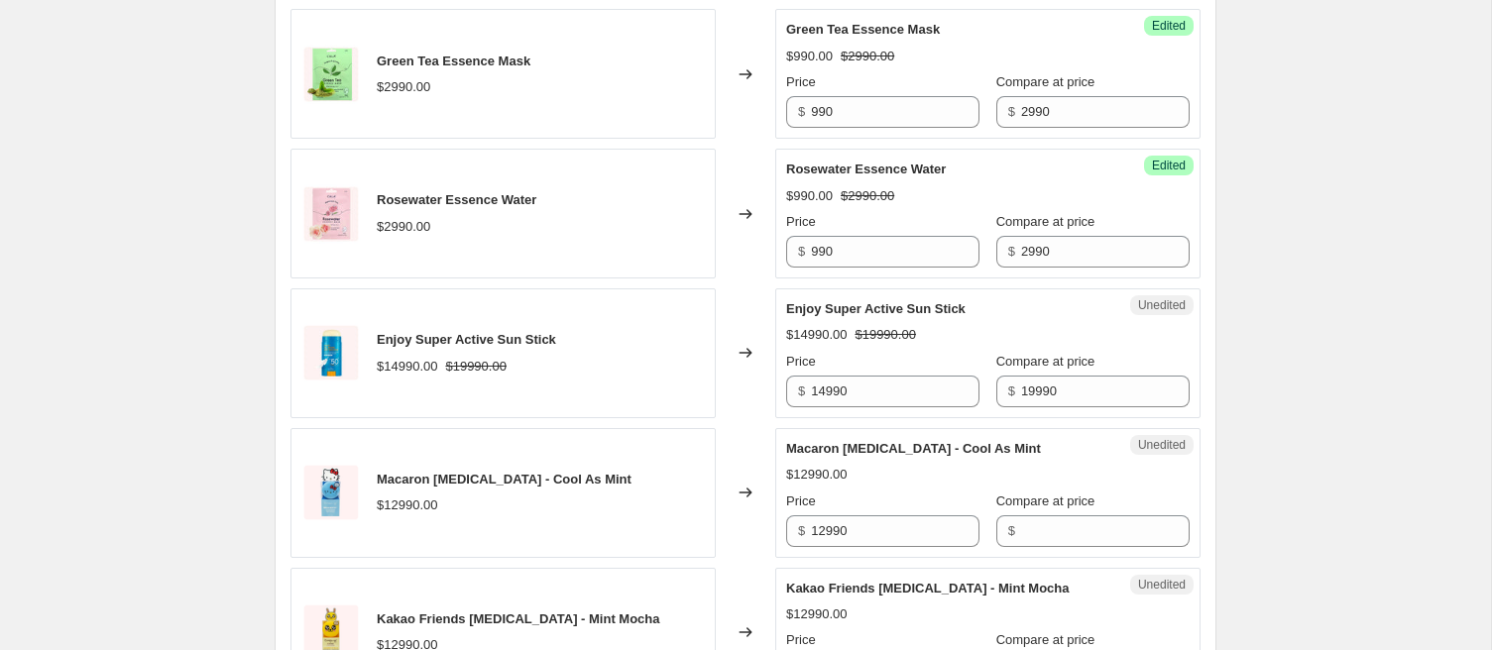
scroll to position [733, 0]
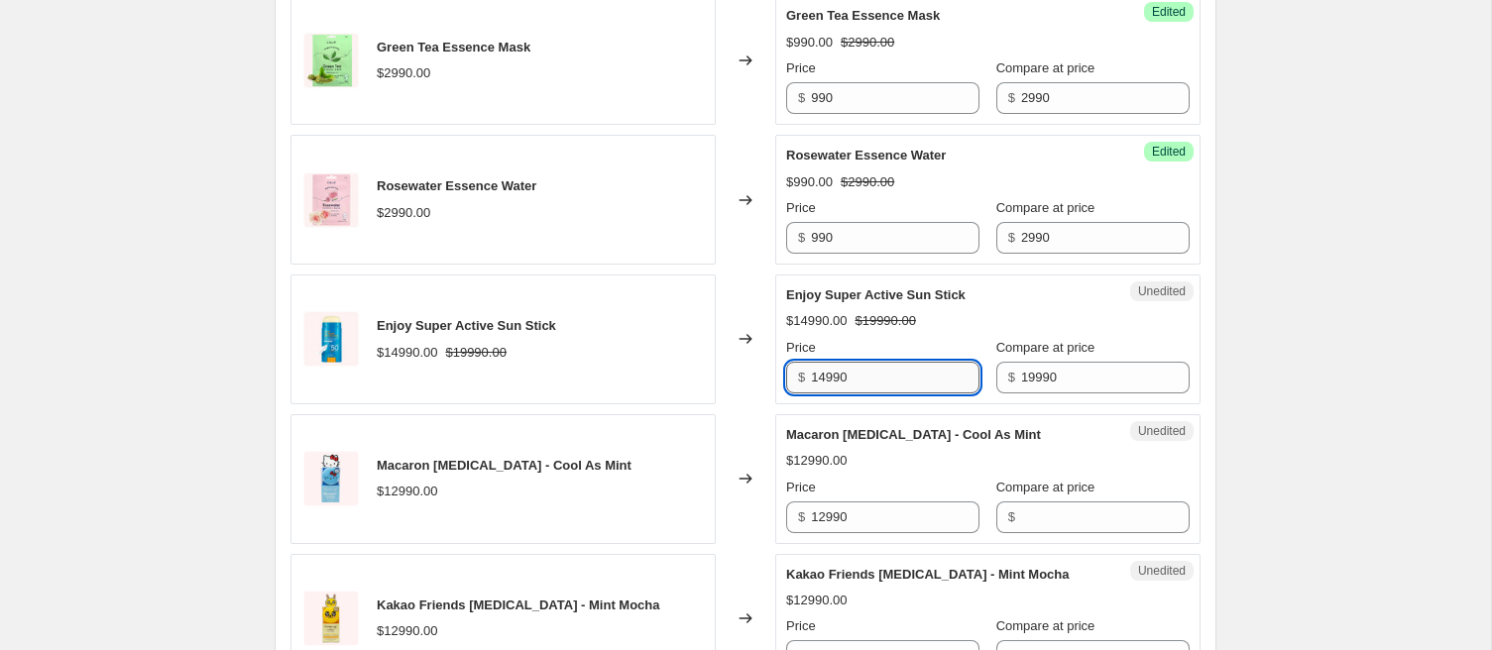
click at [831, 379] on input "14990" at bounding box center [895, 378] width 169 height 32
type input "4990"
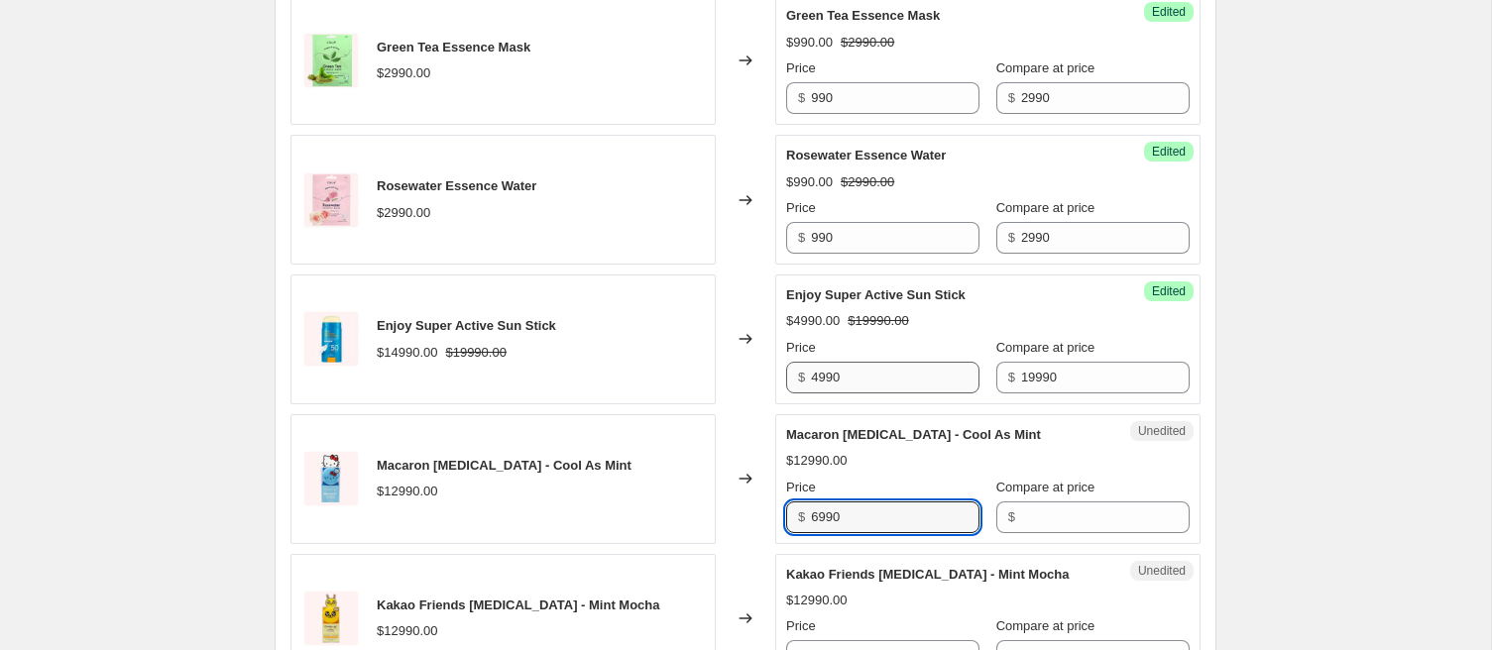
type input "6990"
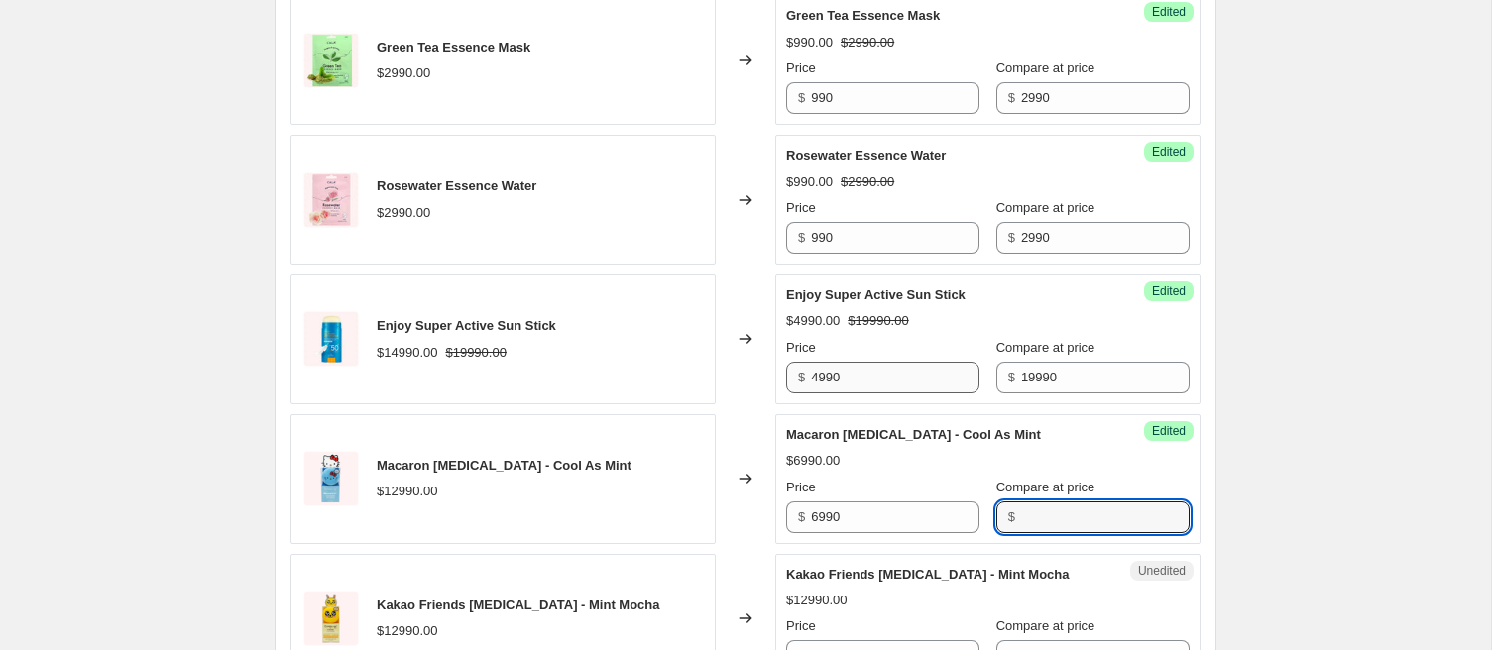
paste input "12990"
type input "12990"
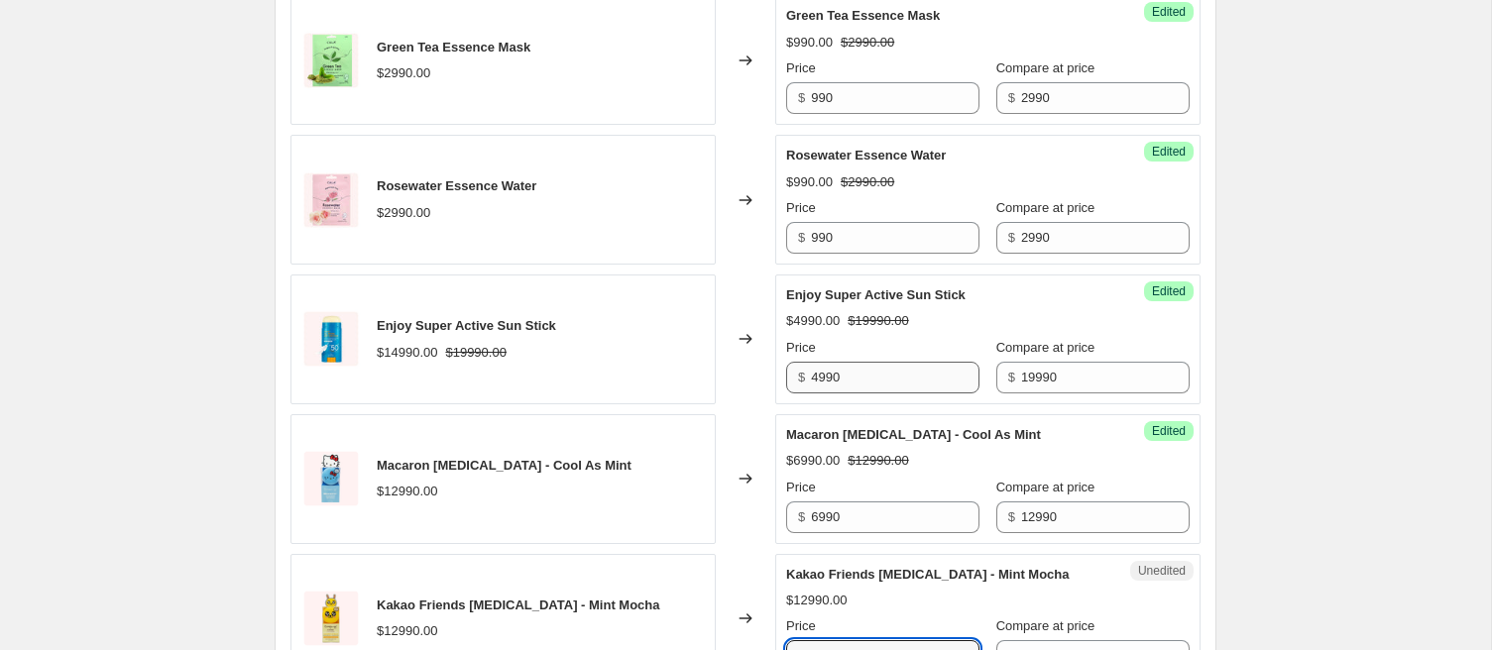
scroll to position [753, 0]
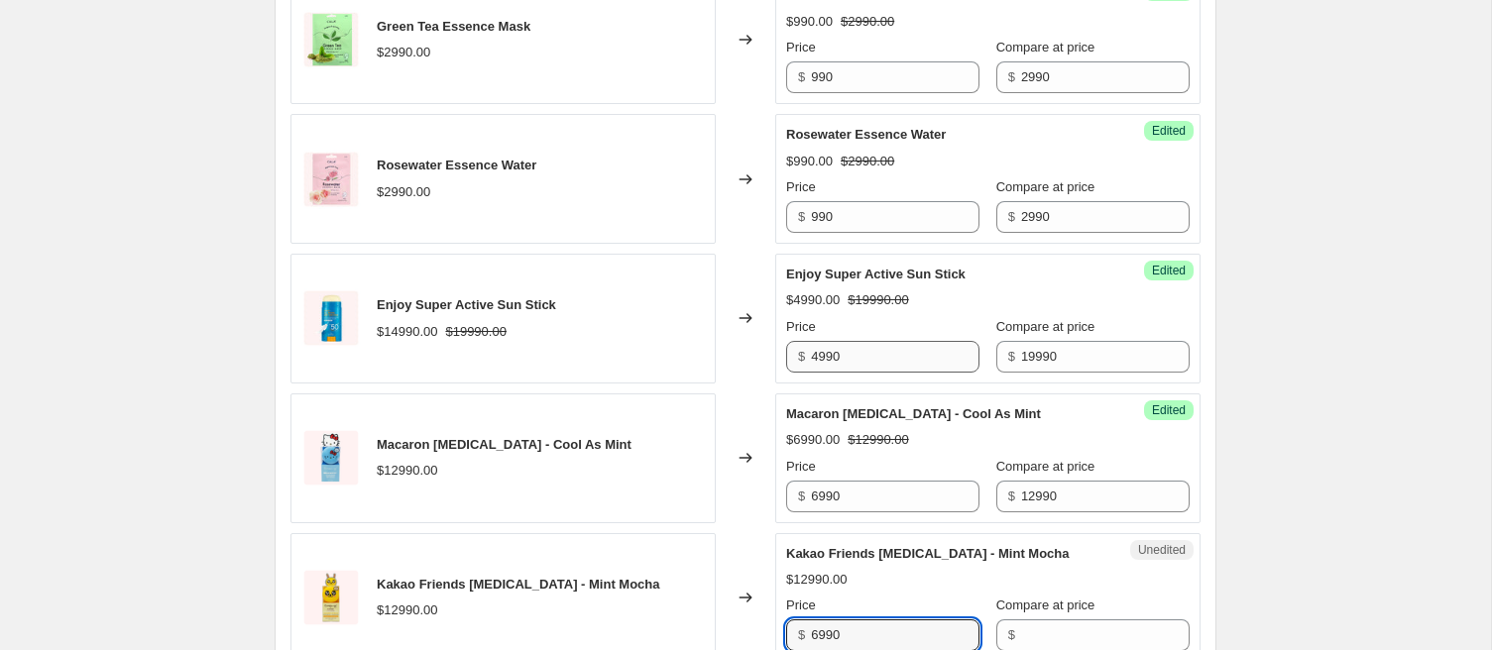
type input "6990"
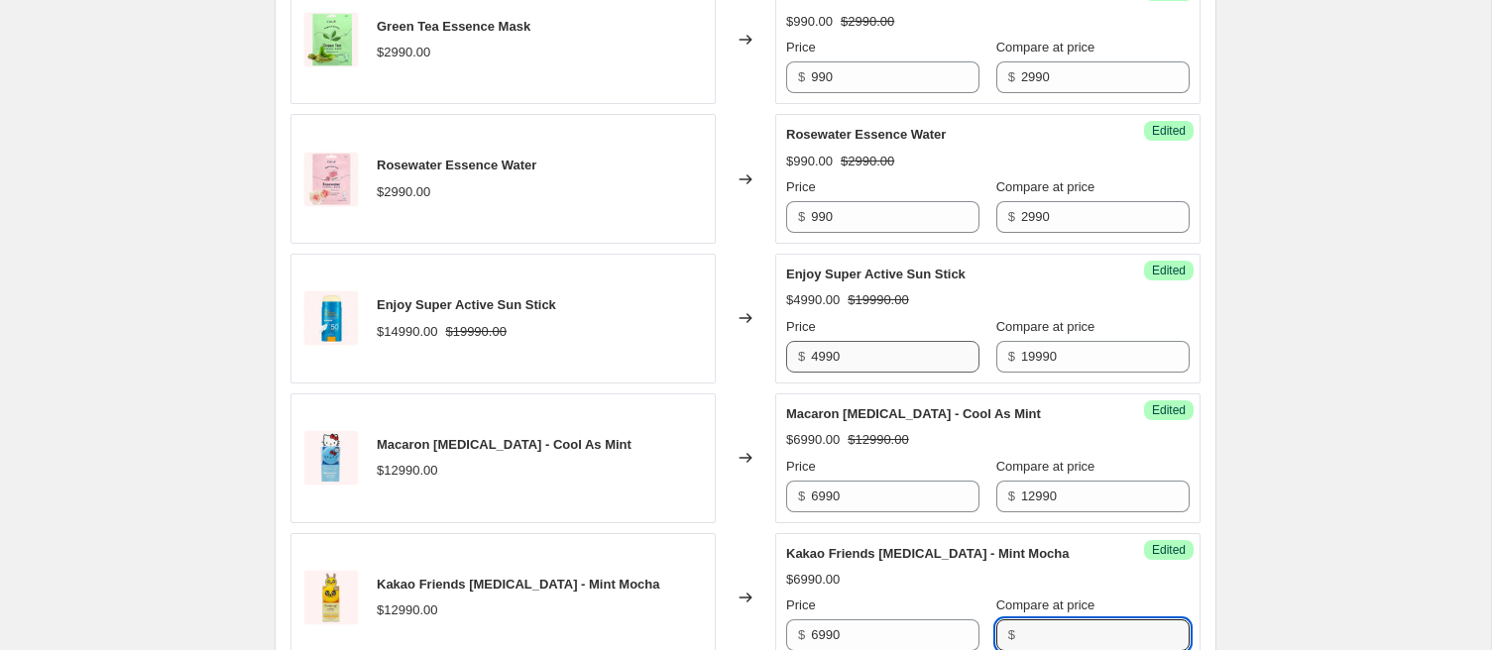
paste input "12990"
type input "12990"
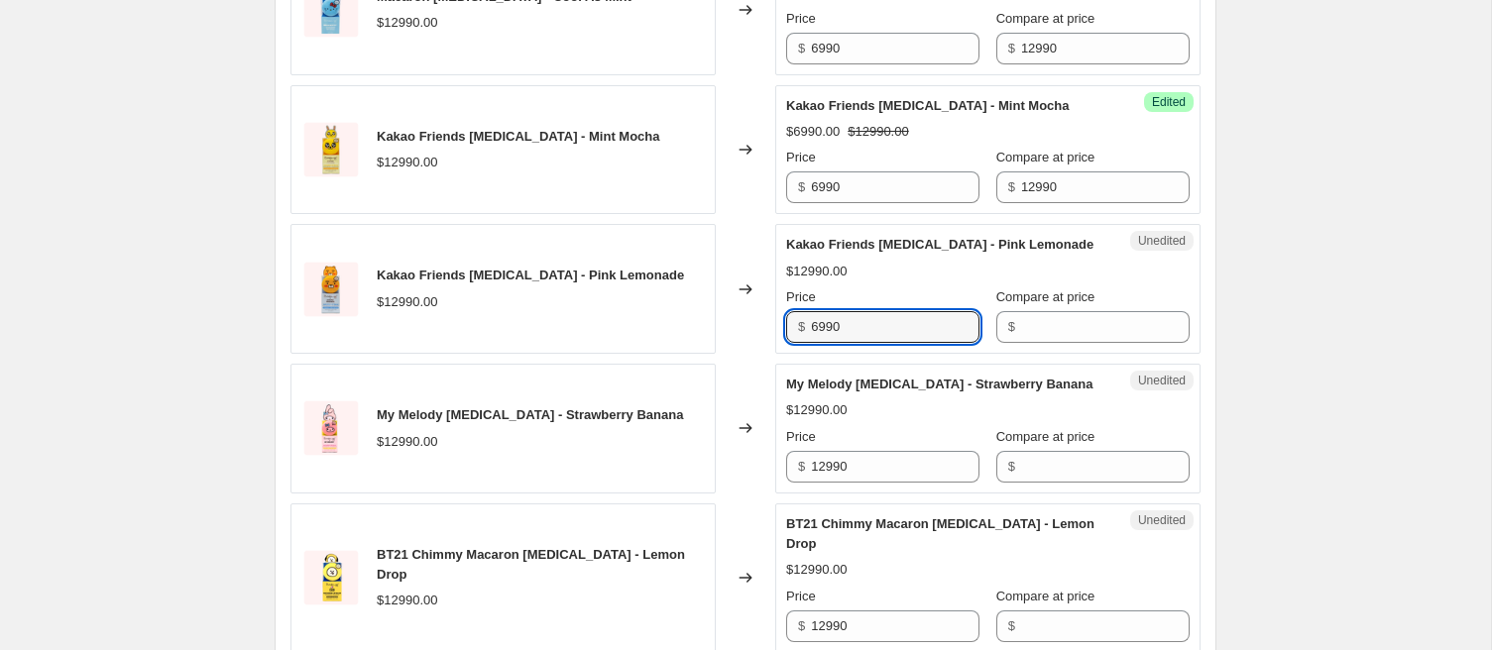
type input "6990"
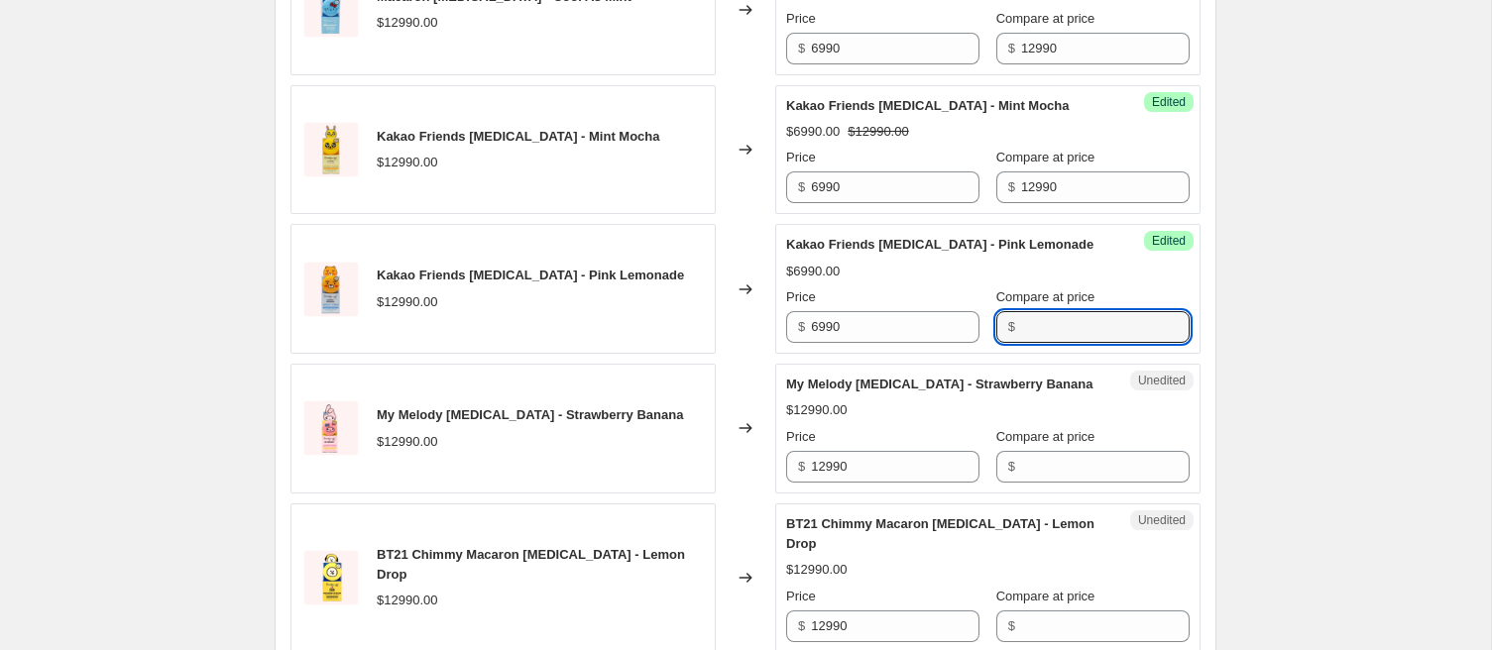
paste input "12990"
type input "12990"
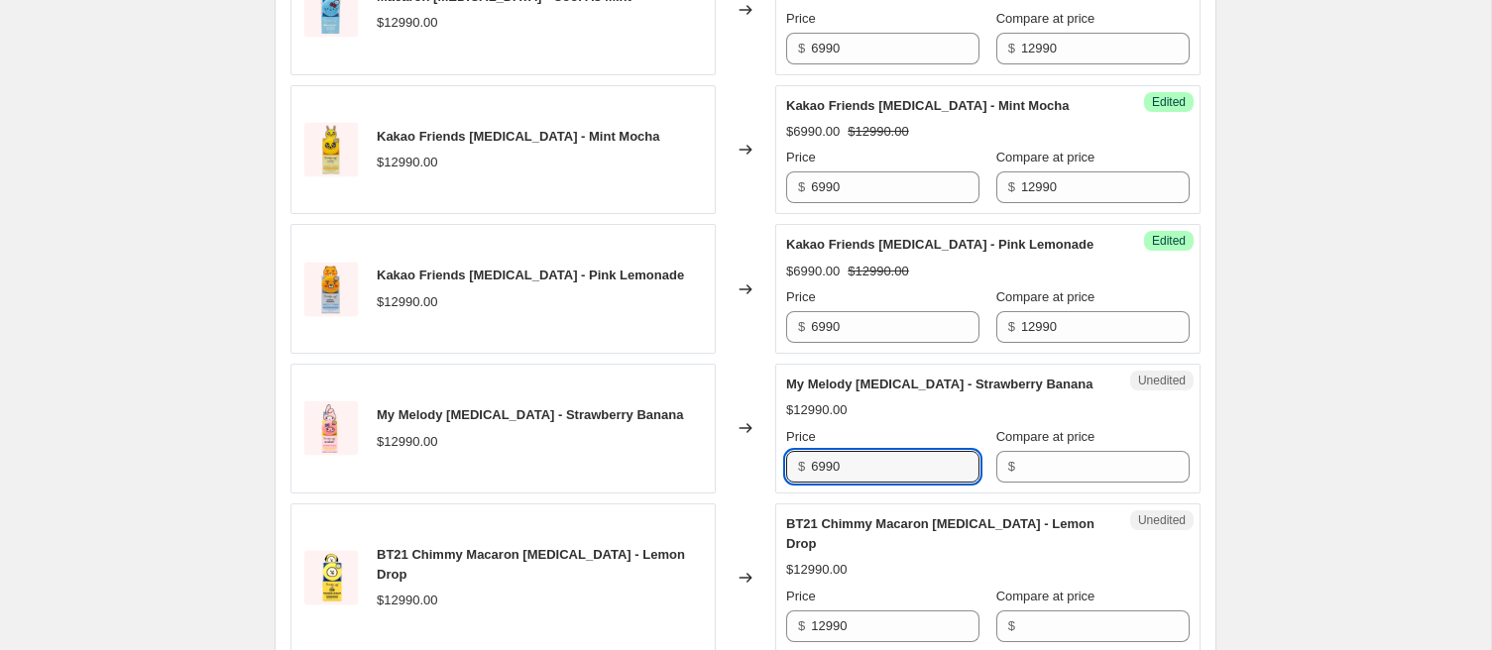
type input "6990"
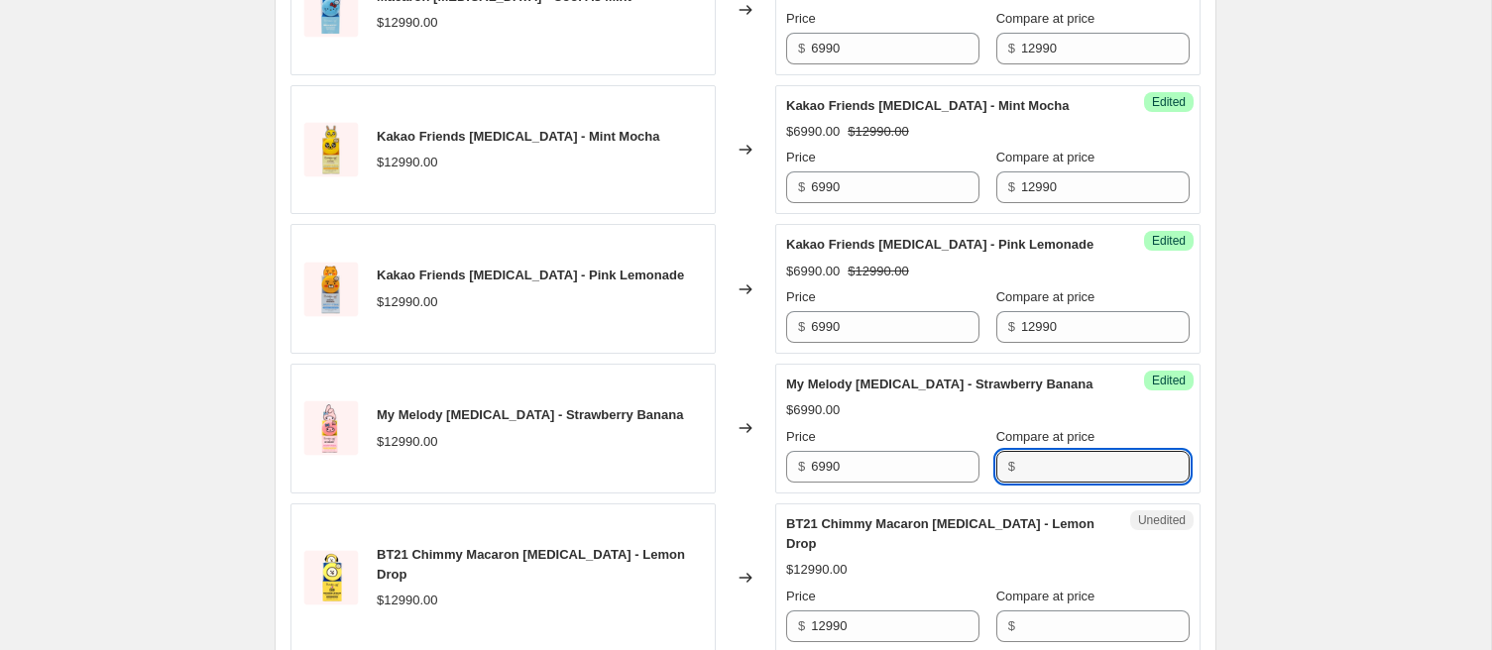
paste input "12990"
type input "12990"
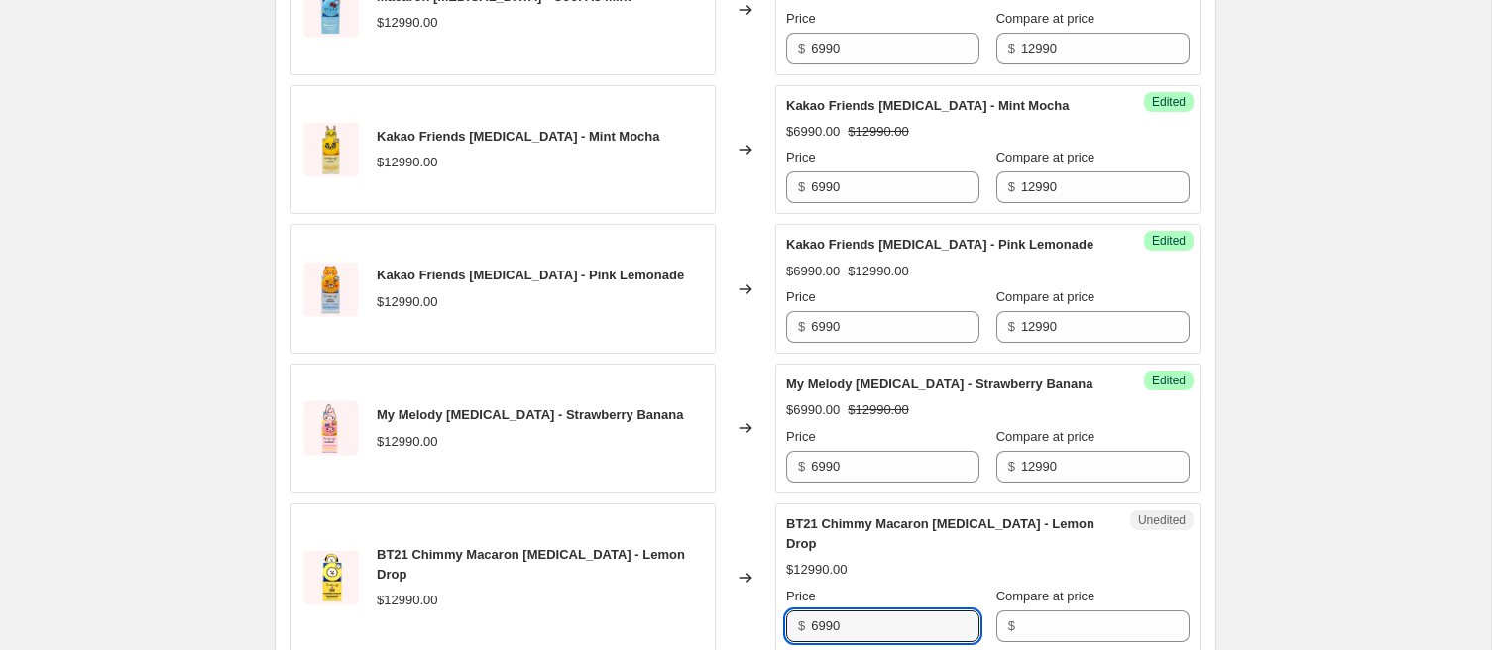
type input "6990"
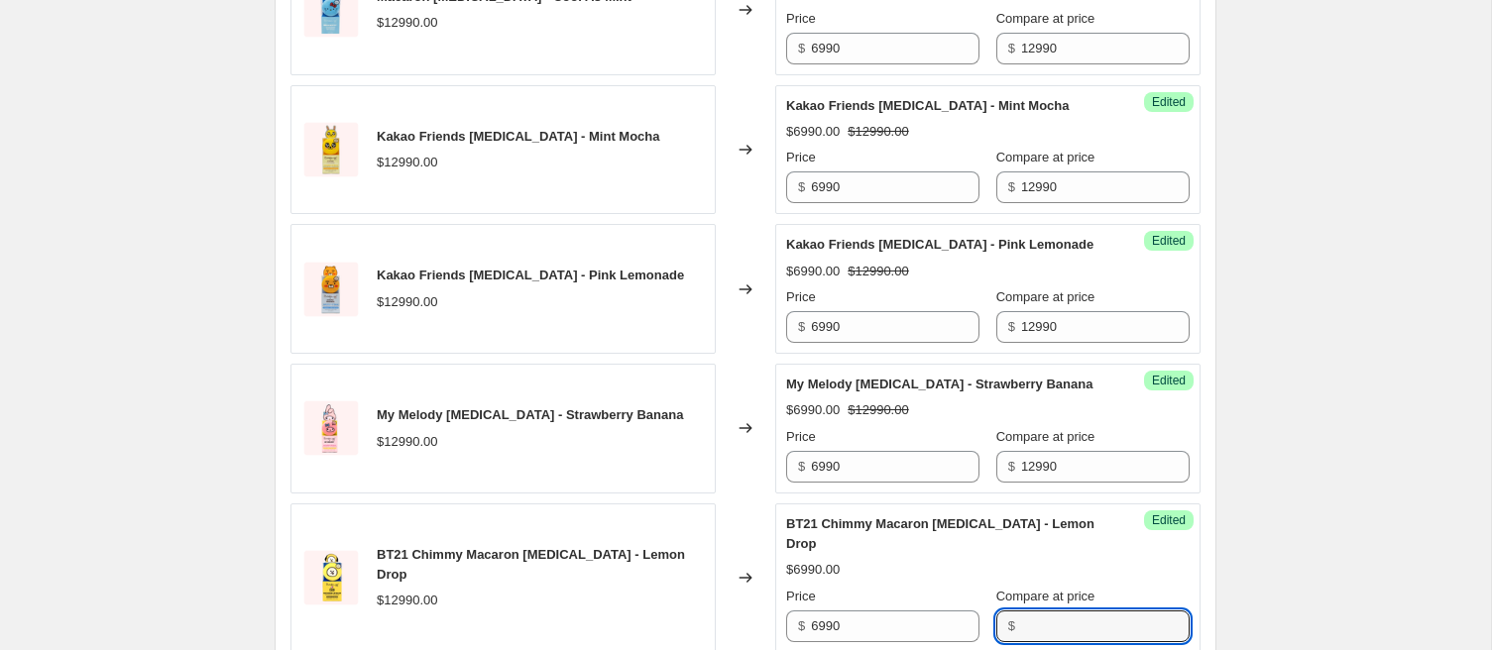
paste input "12990"
type input "12990"
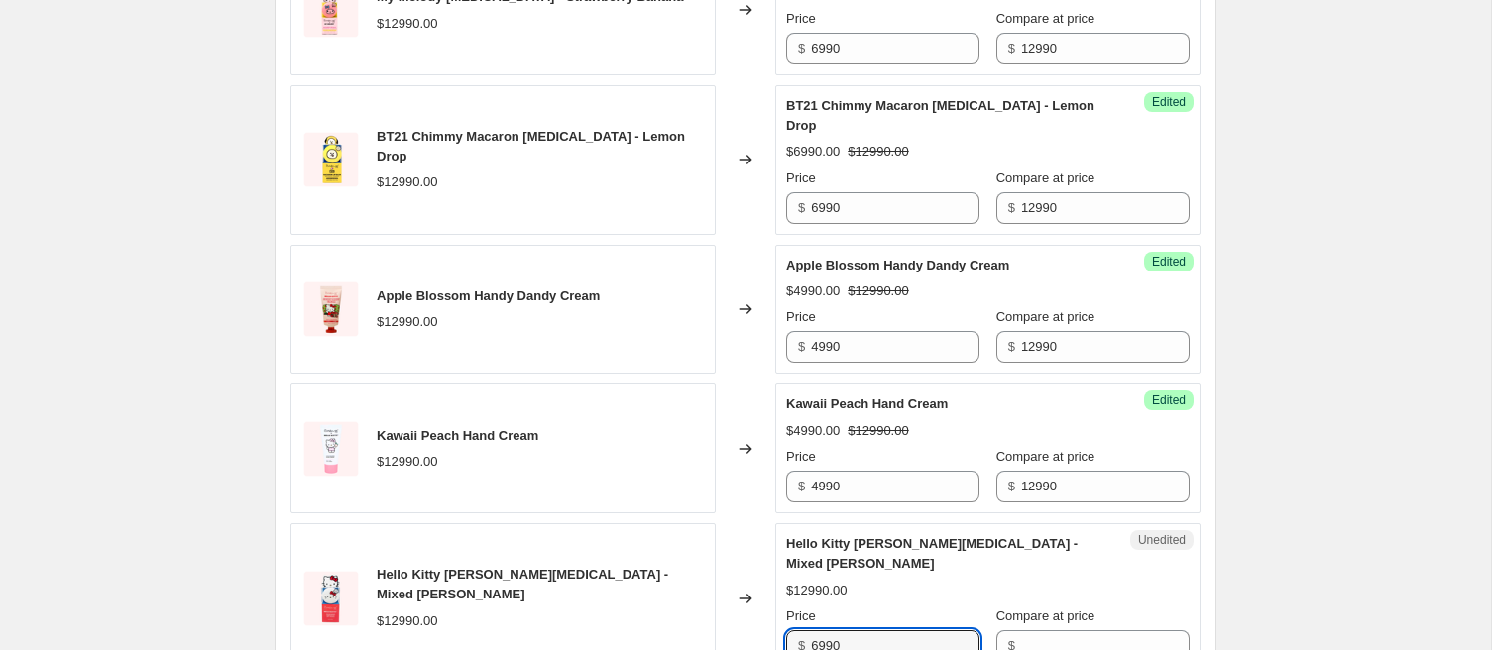
type input "6990"
paste input "12990"
type input "12990"
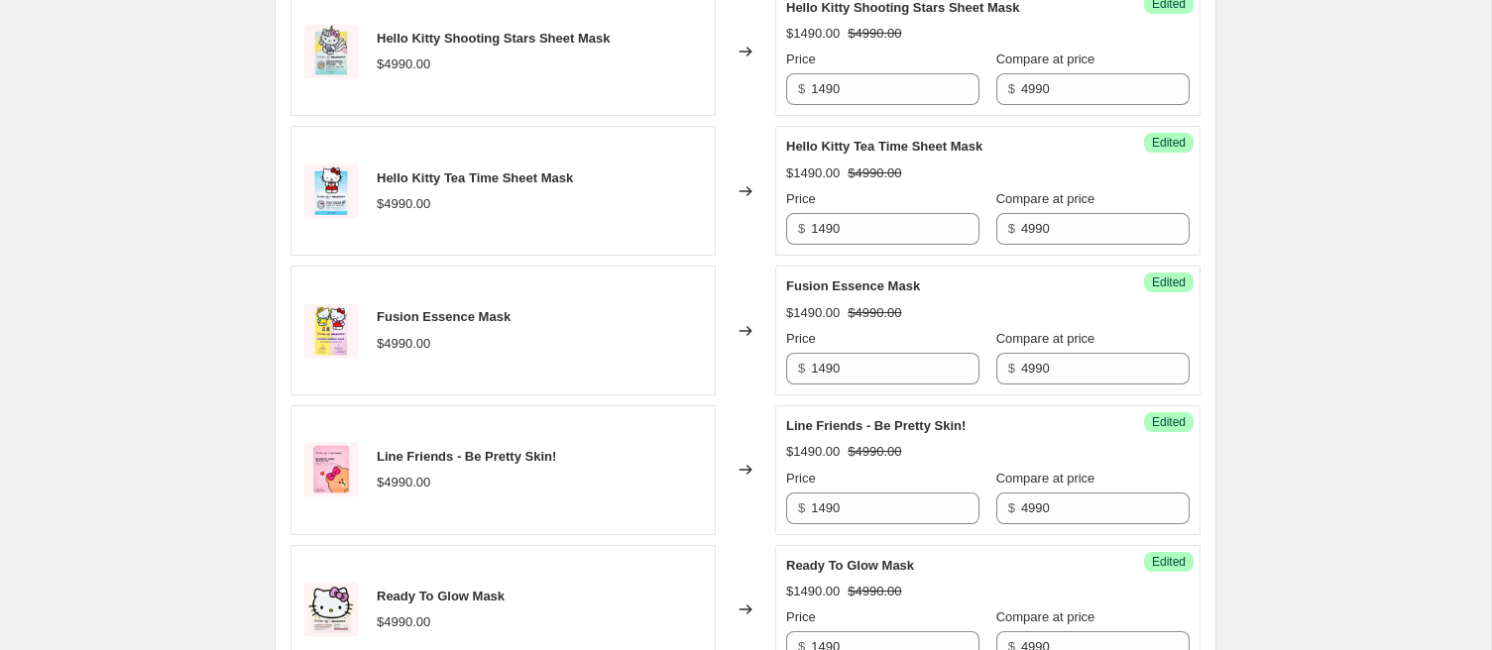
scroll to position [3014, 0]
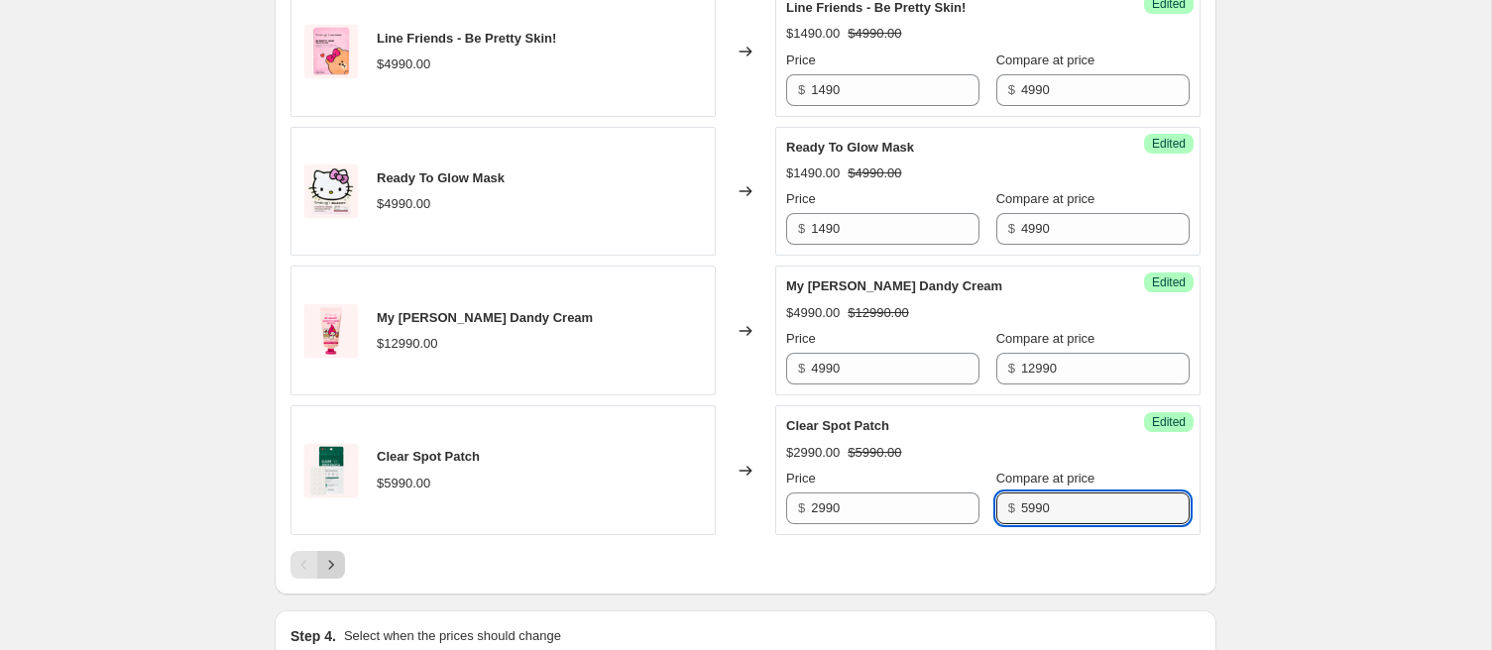
click at [337, 555] on icon "Next" at bounding box center [331, 565] width 20 height 20
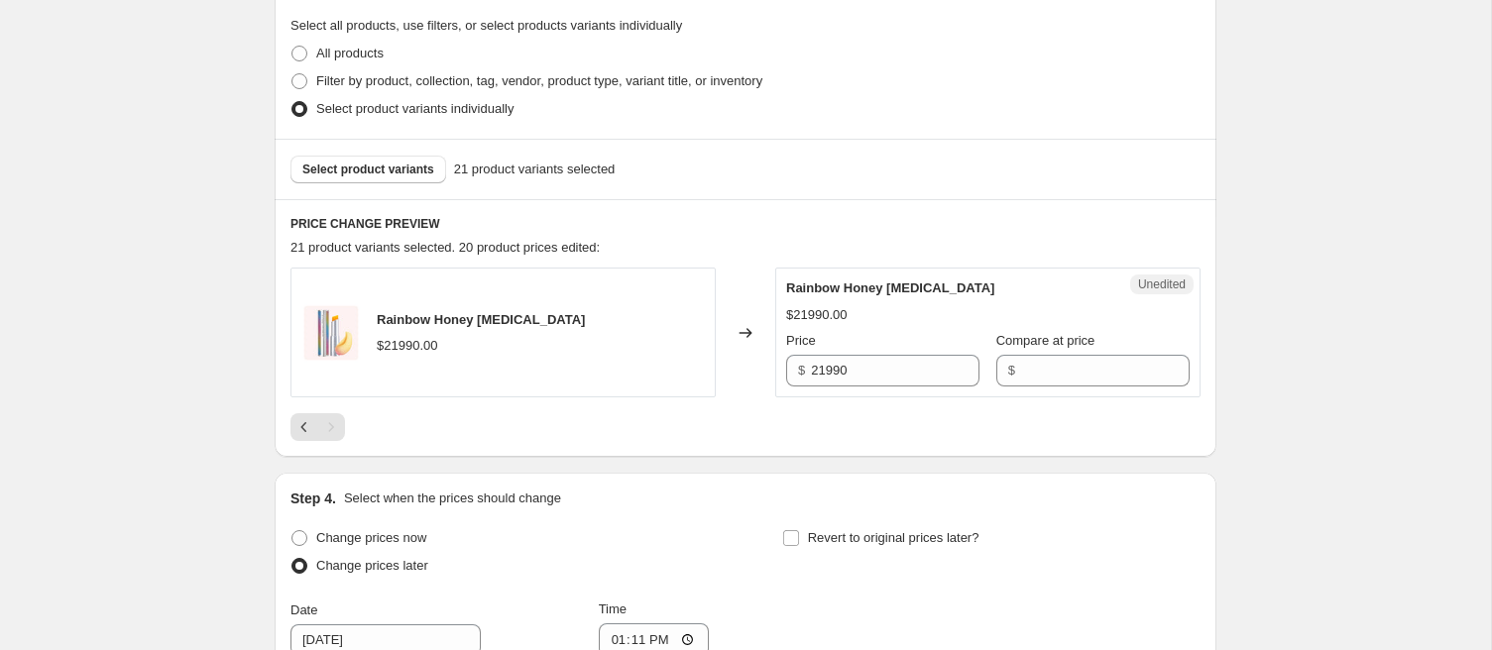
scroll to position [488, 0]
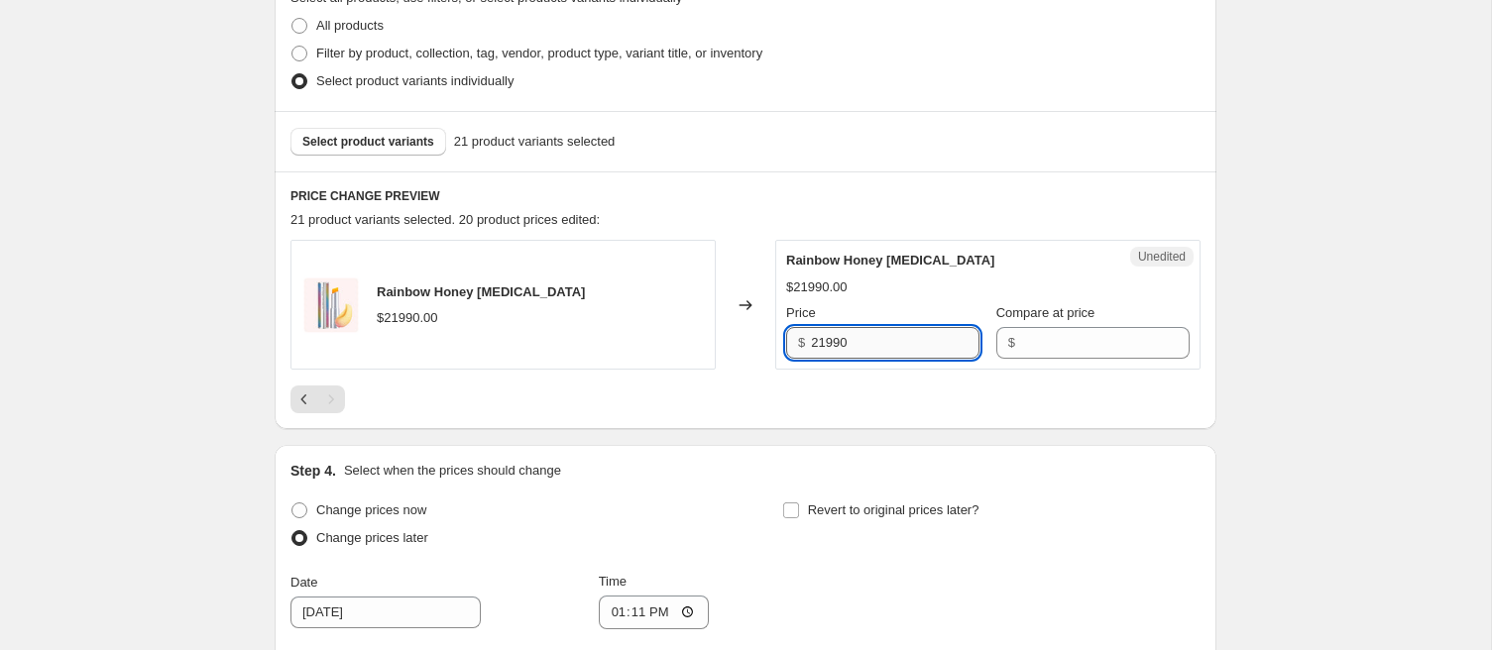
click at [843, 344] on input "21990" at bounding box center [895, 343] width 169 height 32
type input "9990"
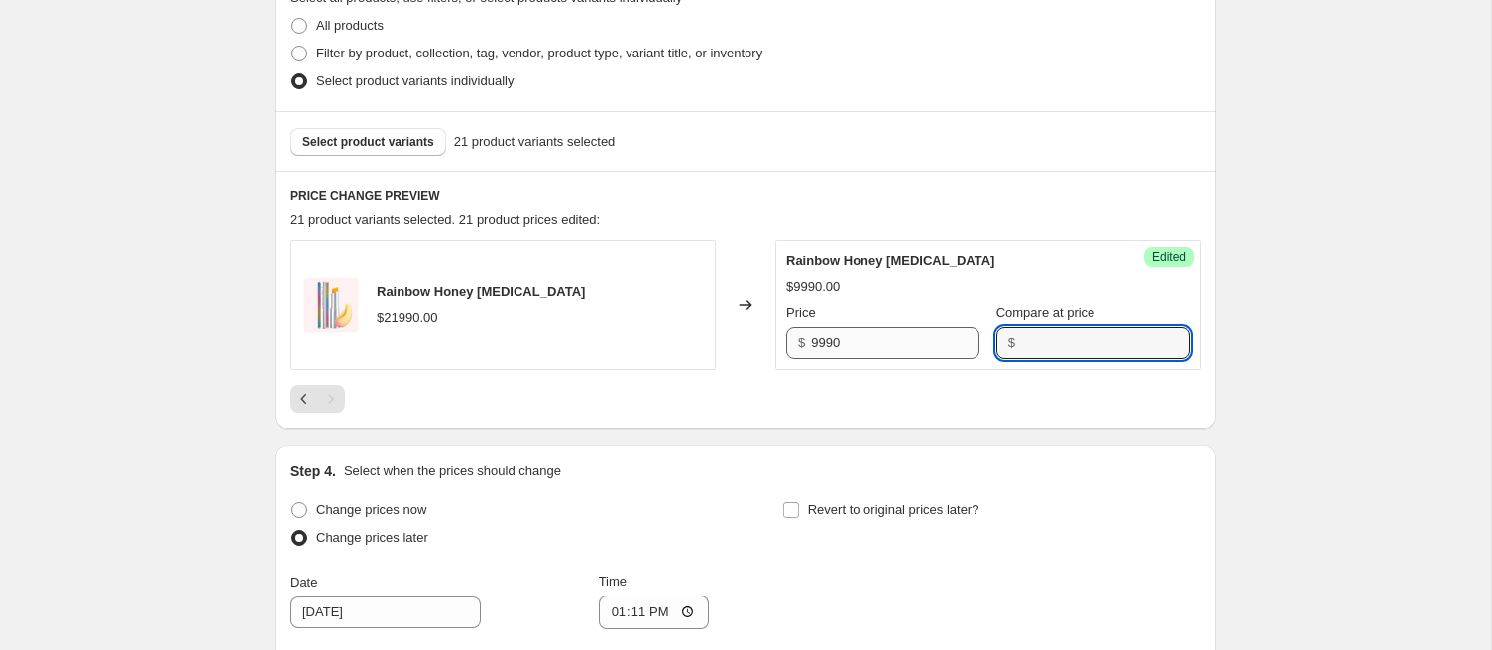
paste input "21990"
type input "21990"
click at [866, 415] on div "PRICE CHANGE PREVIEW 21 product variants selected. 21 product prices edited: Ra…" at bounding box center [746, 301] width 942 height 258
click at [360, 125] on div "Select product variants 21 product variants selected" at bounding box center [746, 141] width 942 height 60
click at [355, 128] on button "Select product variants" at bounding box center [368, 142] width 156 height 28
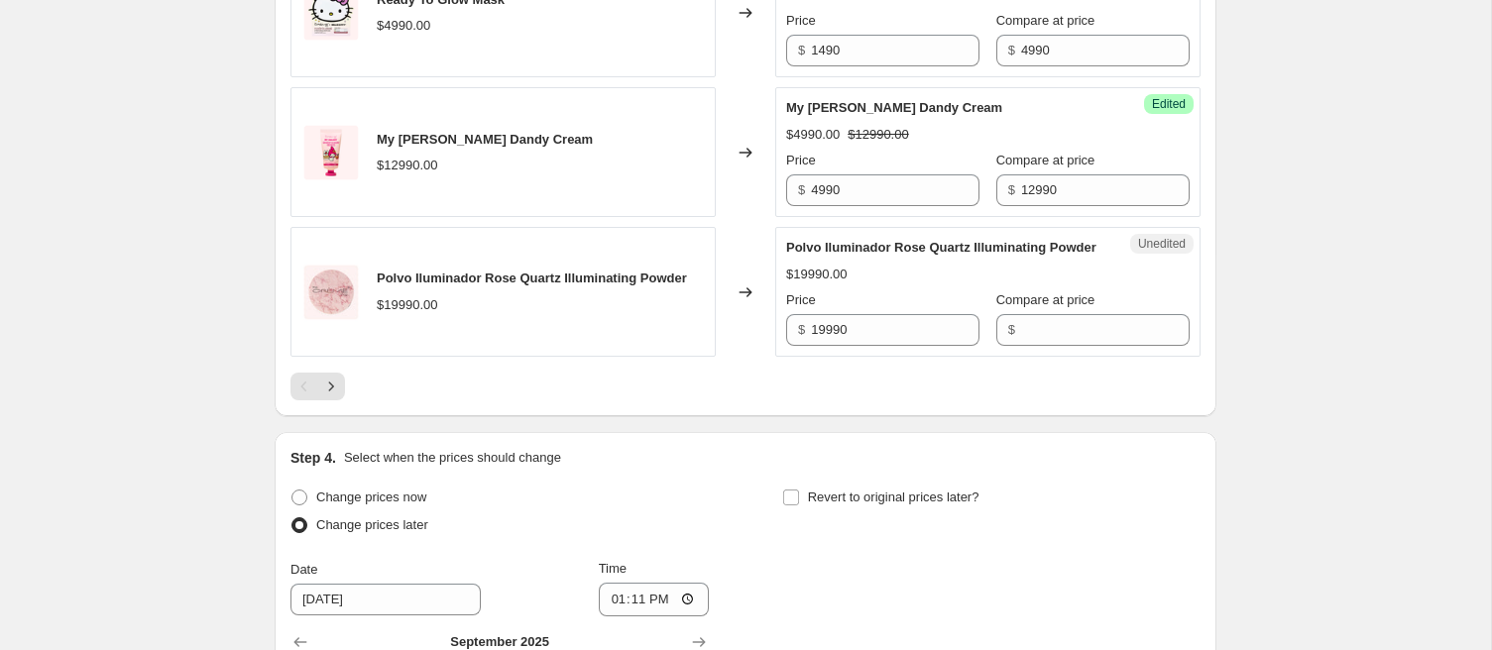
scroll to position [3195, 0]
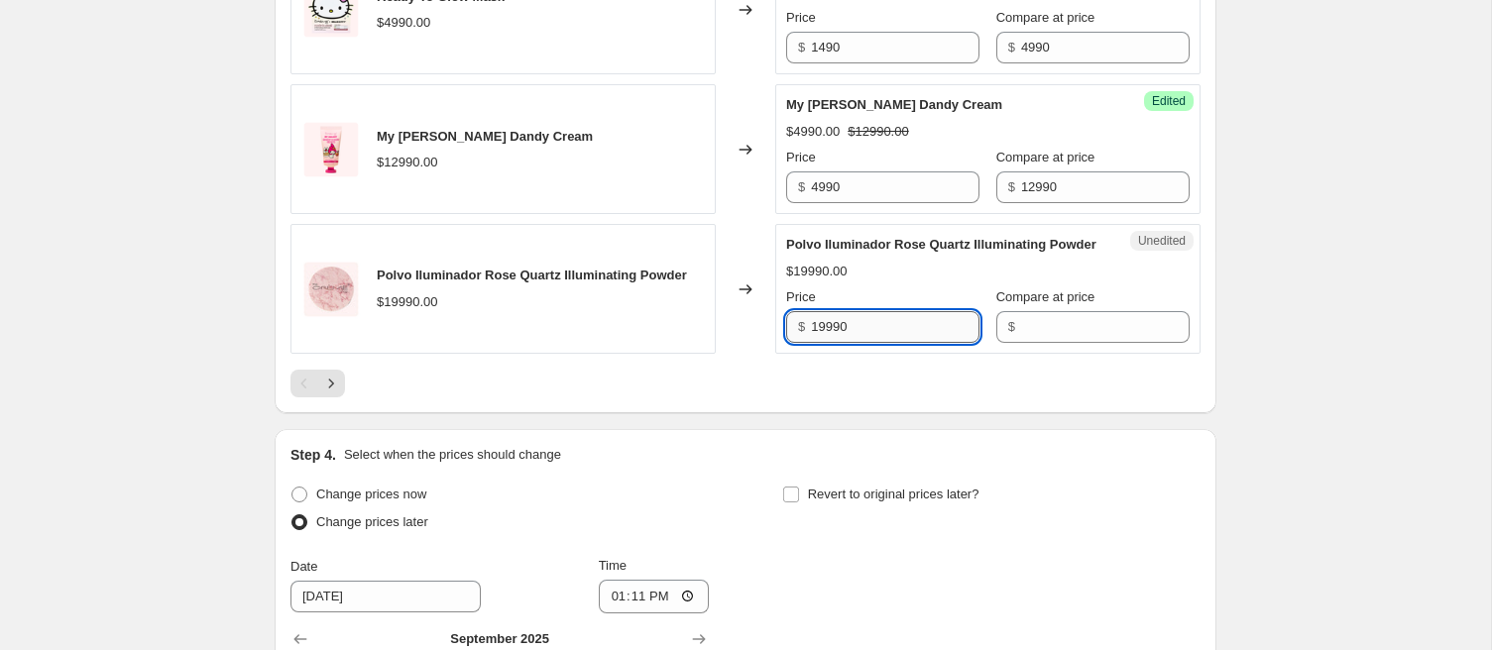
click at [832, 311] on input "19990" at bounding box center [895, 327] width 169 height 32
type input "1"
type input "9990"
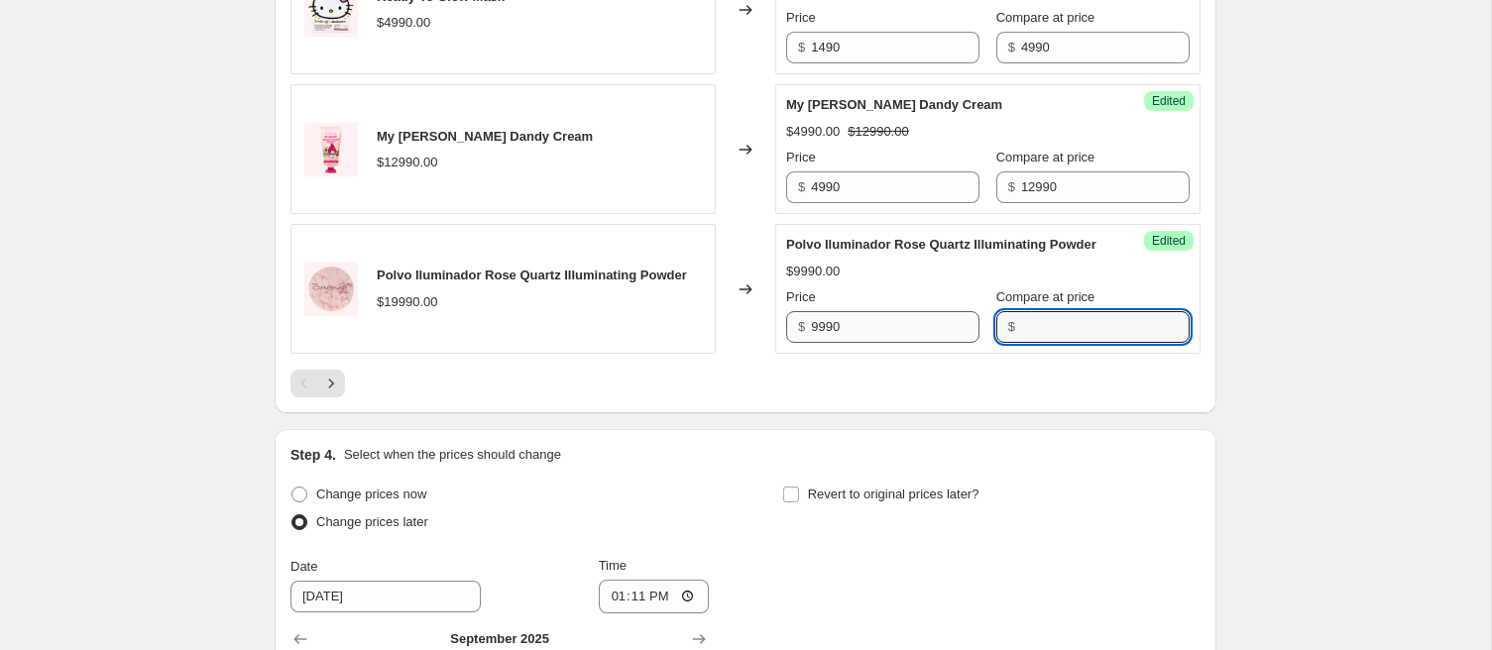
paste input "19990"
type input "19990"
click at [334, 374] on icon "Next" at bounding box center [331, 384] width 20 height 20
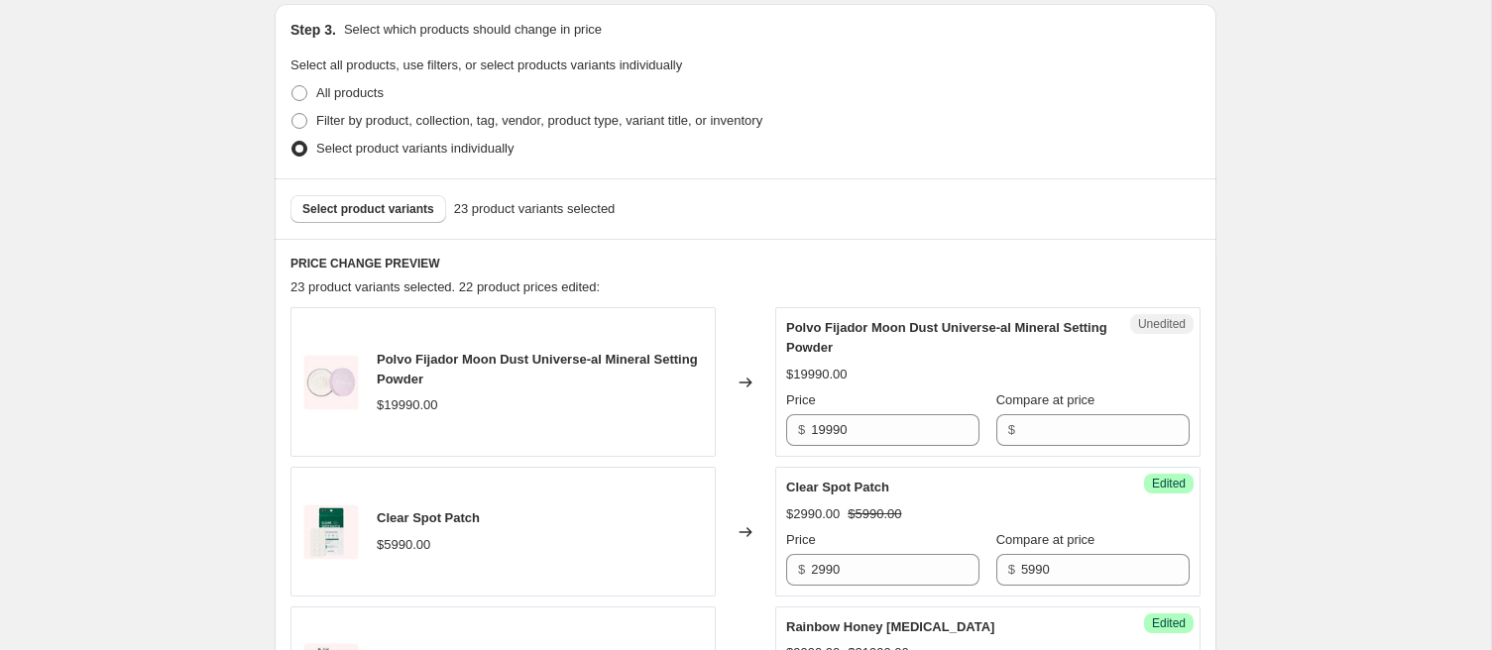
scroll to position [441, 0]
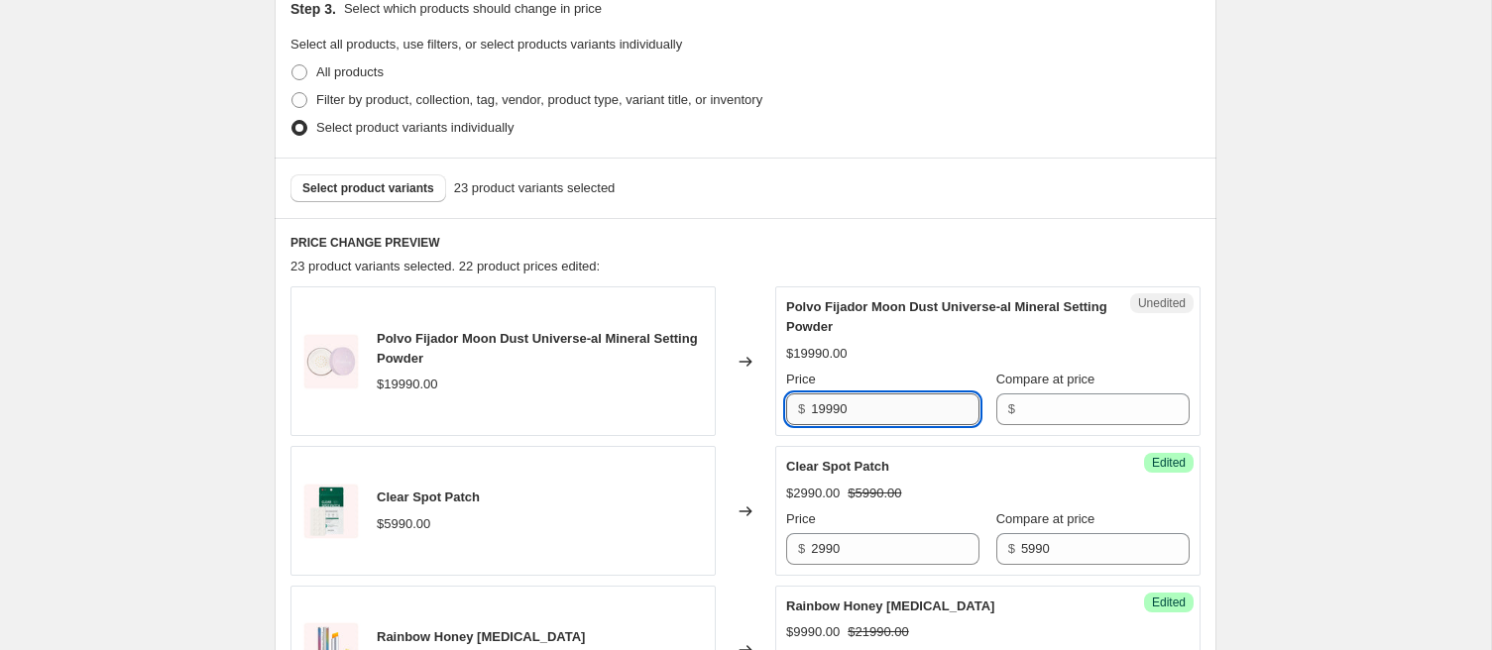
click at [830, 411] on input "19990" at bounding box center [895, 410] width 169 height 32
type input "9990"
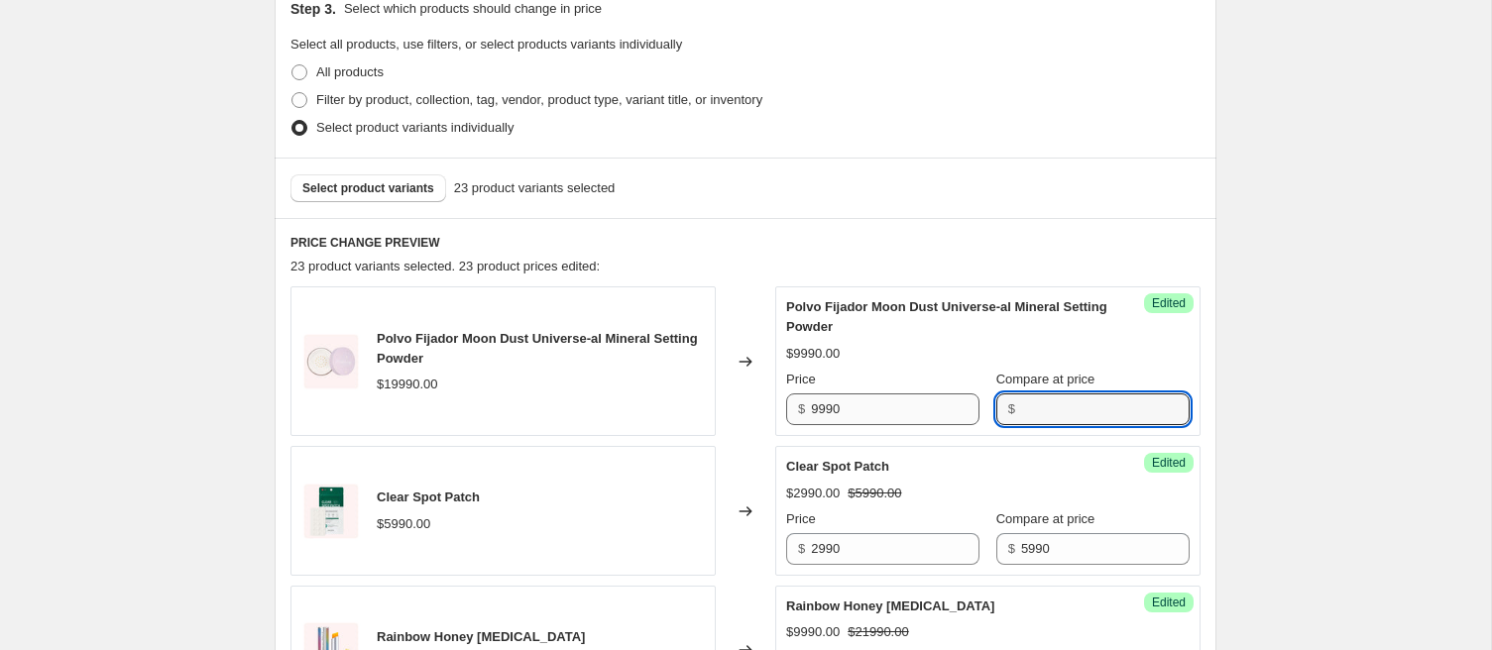
paste input "19990"
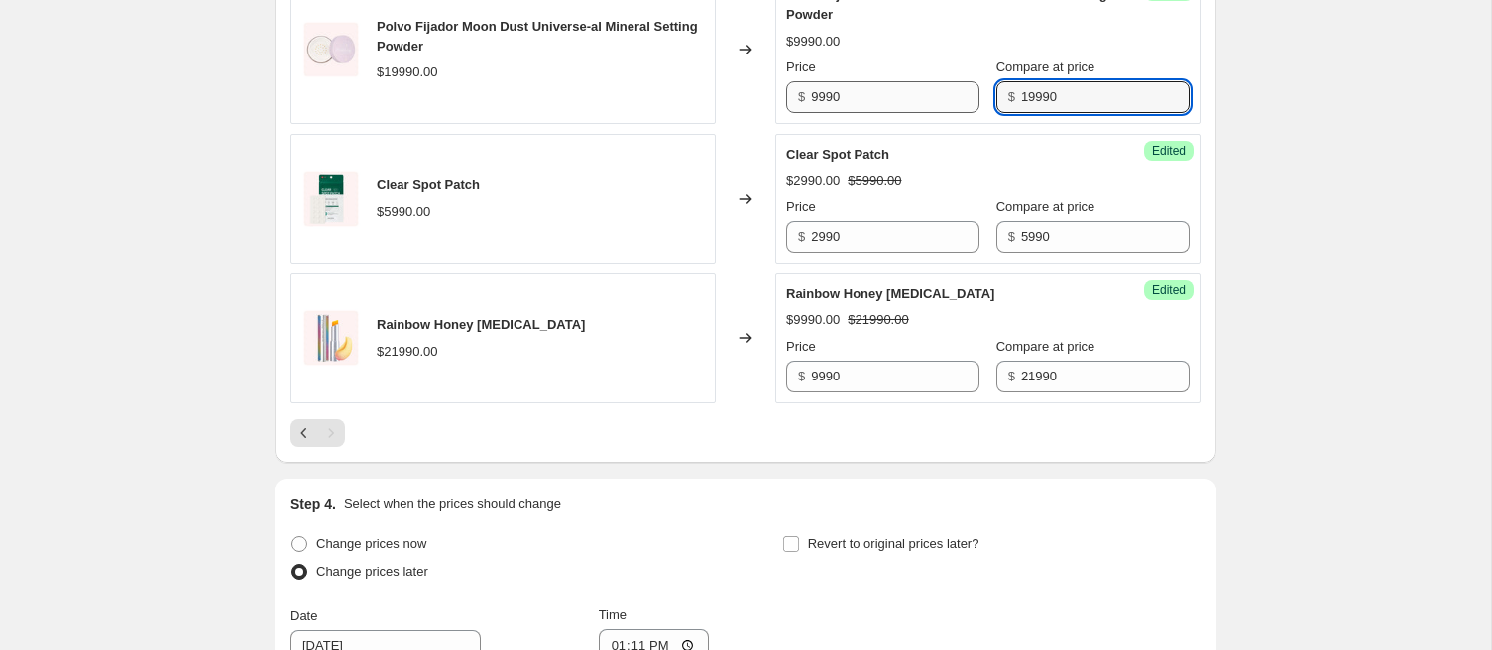
scroll to position [776, 0]
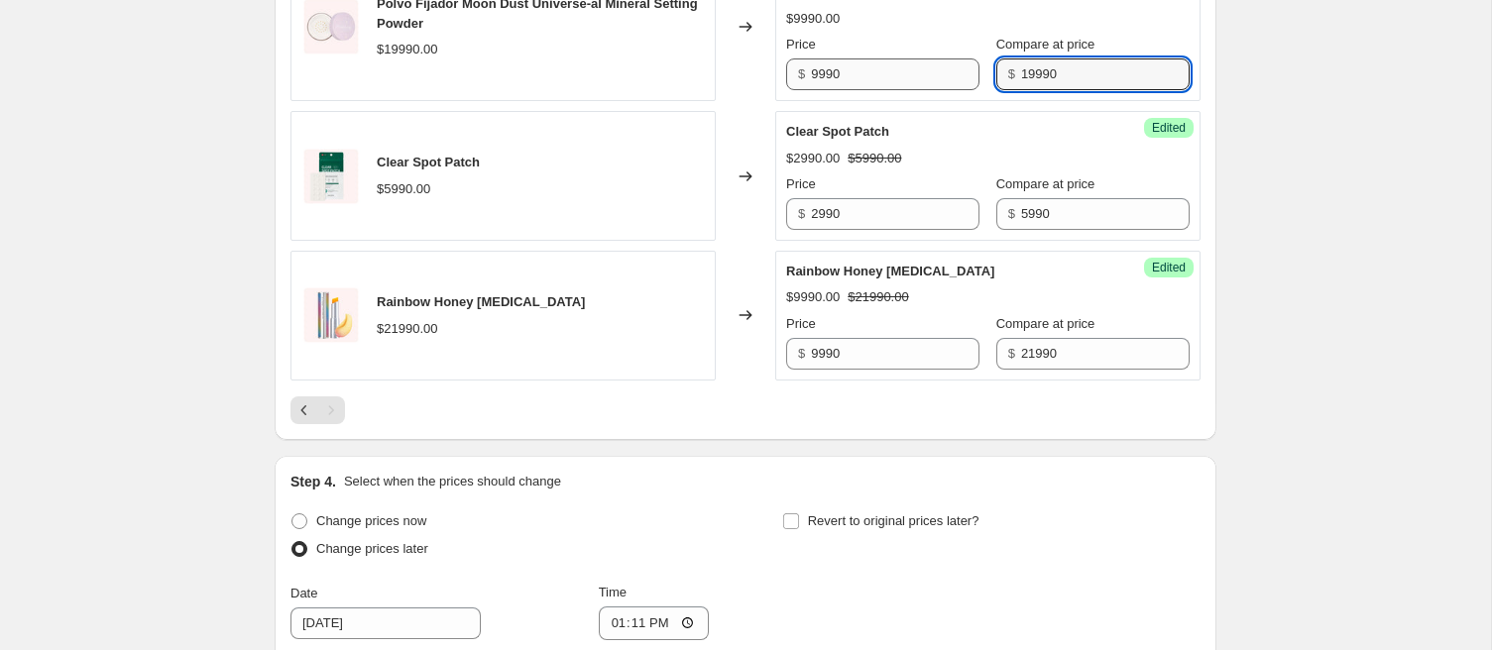
type input "19990"
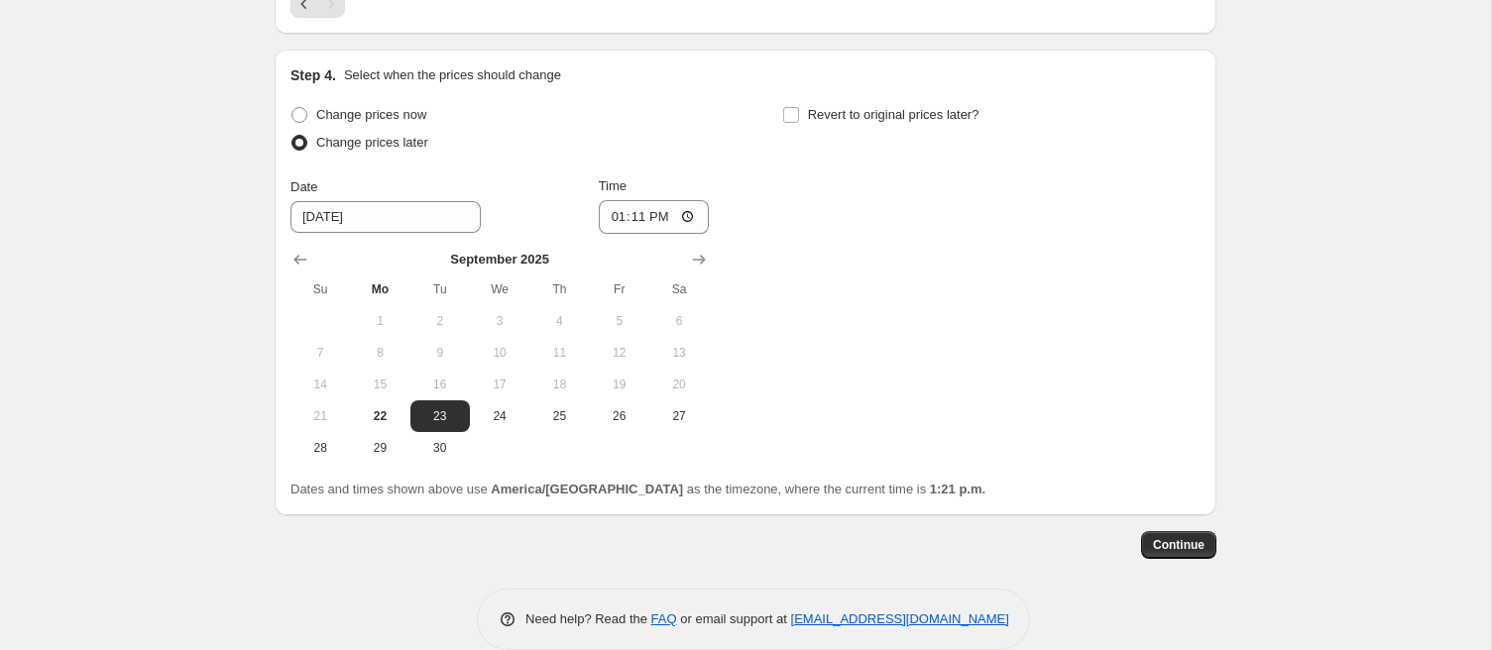
scroll to position [1209, 0]
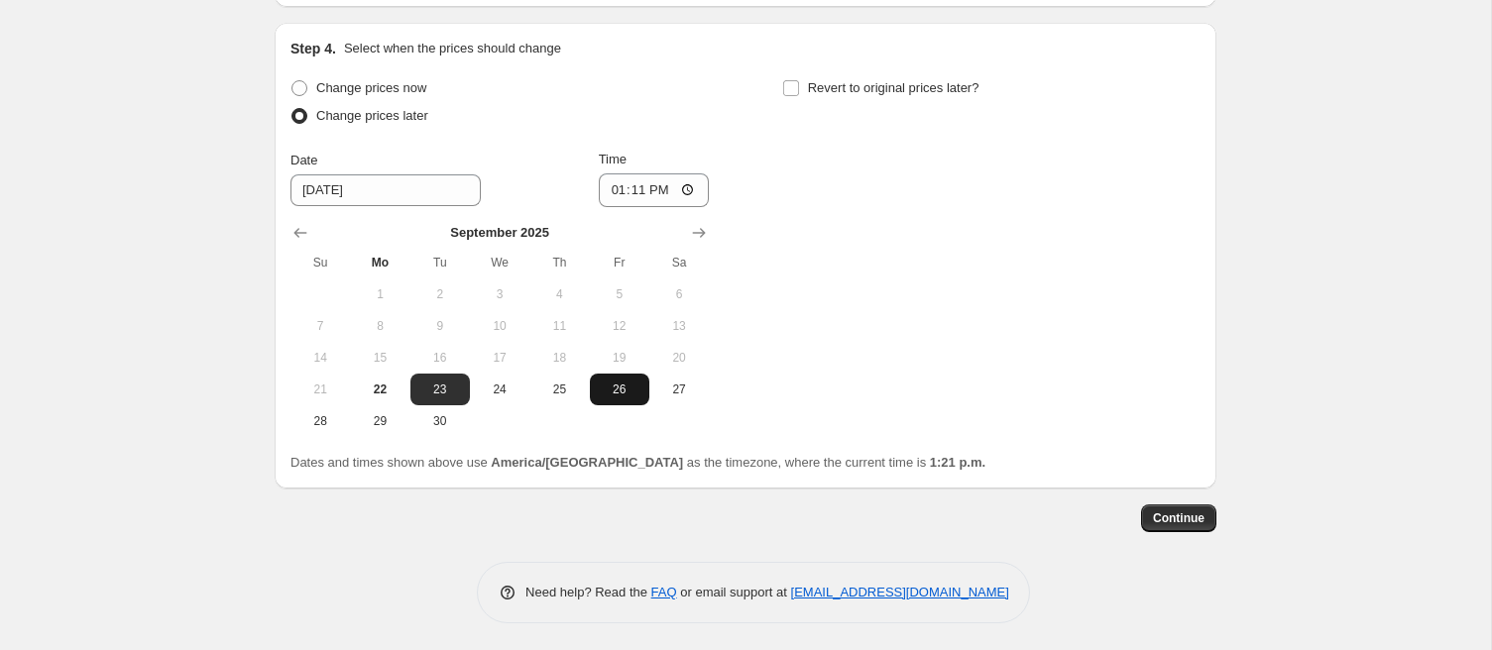
click at [610, 392] on span "26" at bounding box center [620, 390] width 44 height 16
click at [699, 236] on icon "Show next month, October 2025" at bounding box center [699, 233] width 20 height 20
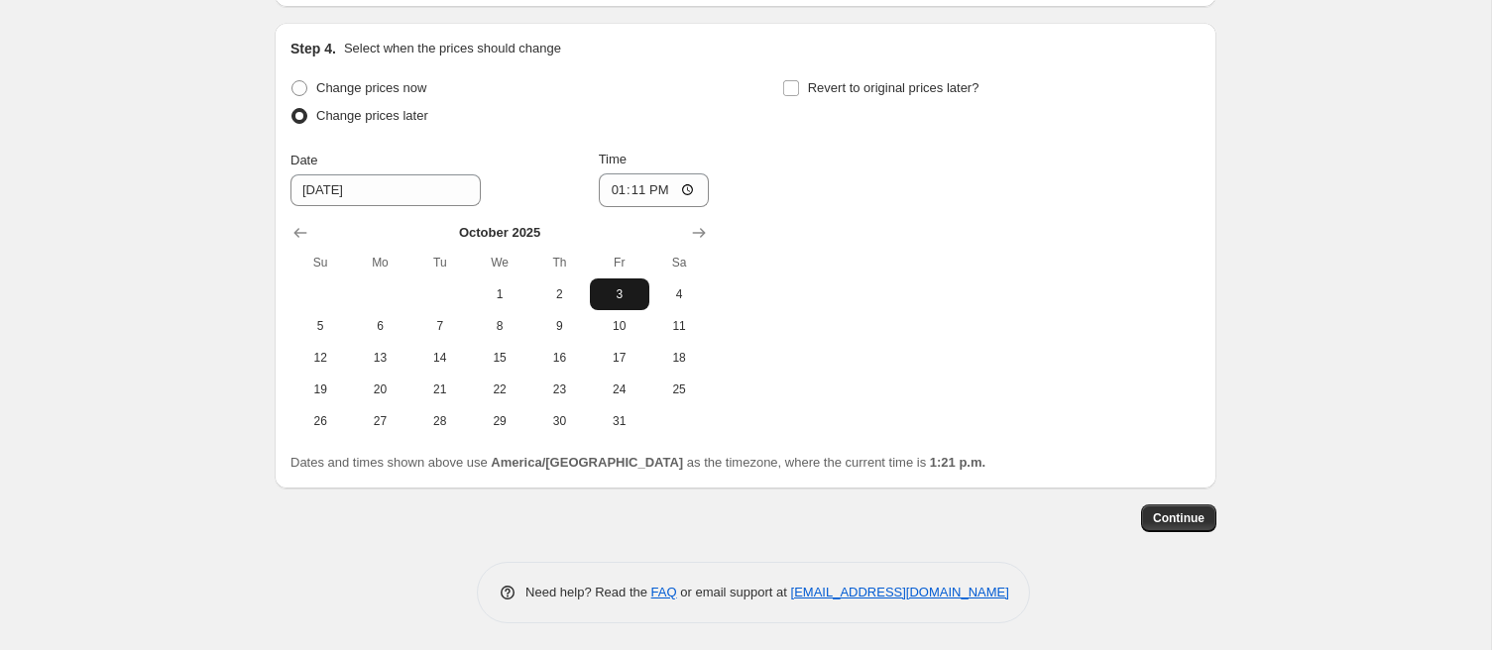
click at [613, 287] on span "3" at bounding box center [620, 295] width 44 height 16
type input "10/3/2025"
click at [645, 188] on input "13:11" at bounding box center [654, 190] width 111 height 34
type input "01:00"
click at [903, 419] on div "Change prices now Change prices later Date 10/3/2025 Time 01:00 October 2025 Su…" at bounding box center [745, 255] width 910 height 363
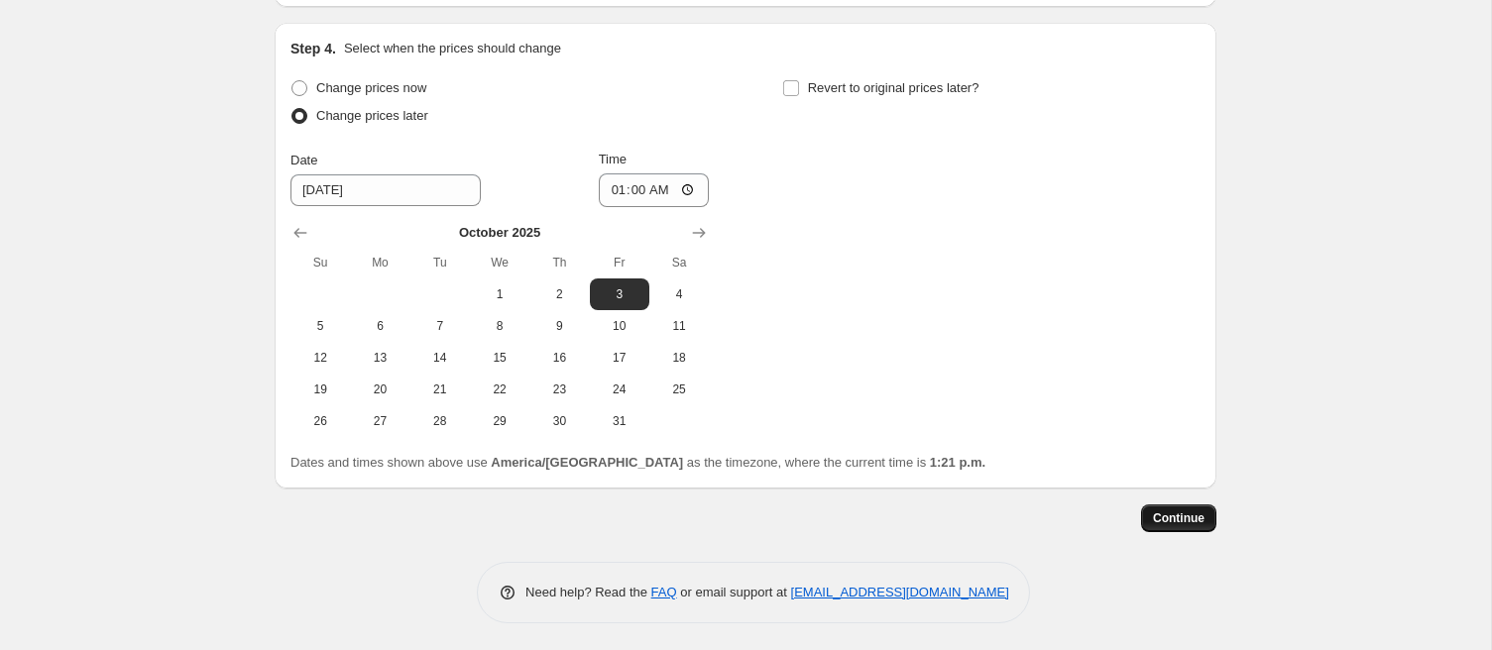
click at [1176, 519] on span "Continue" at bounding box center [1179, 519] width 52 height 16
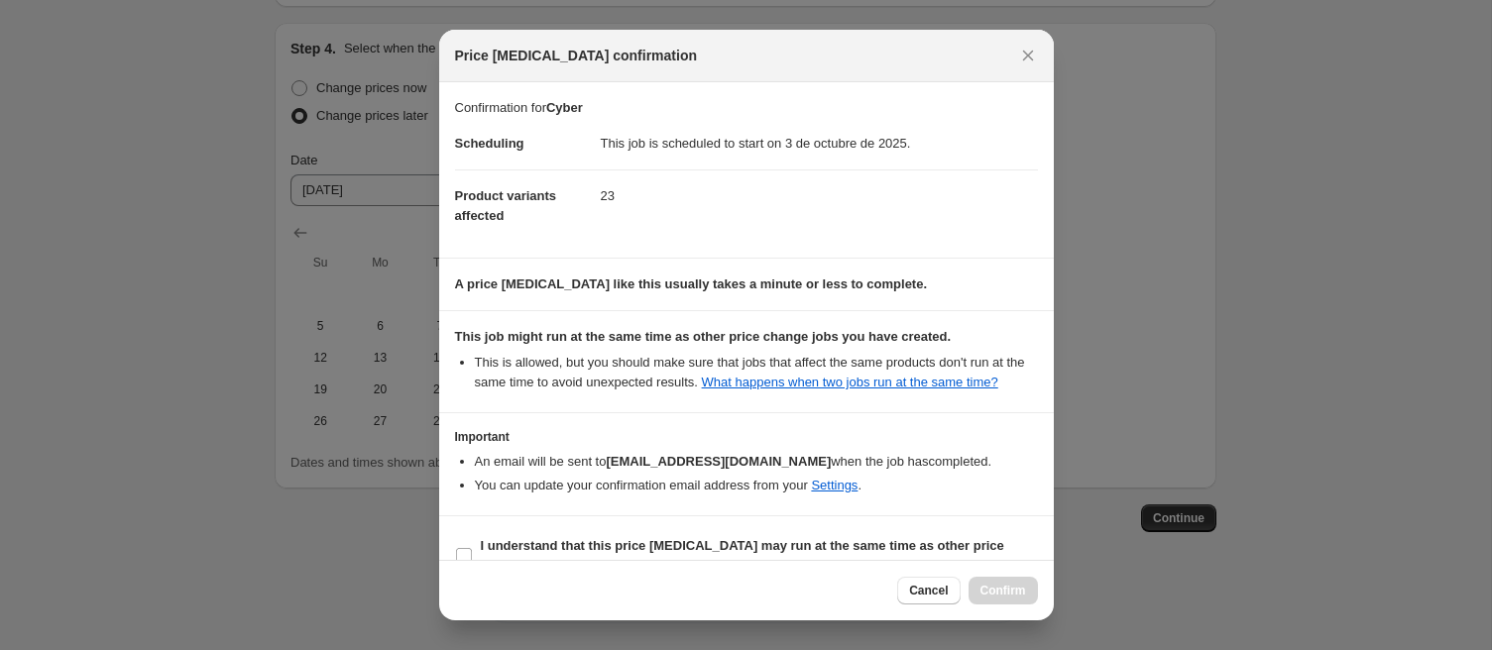
scroll to position [54, 0]
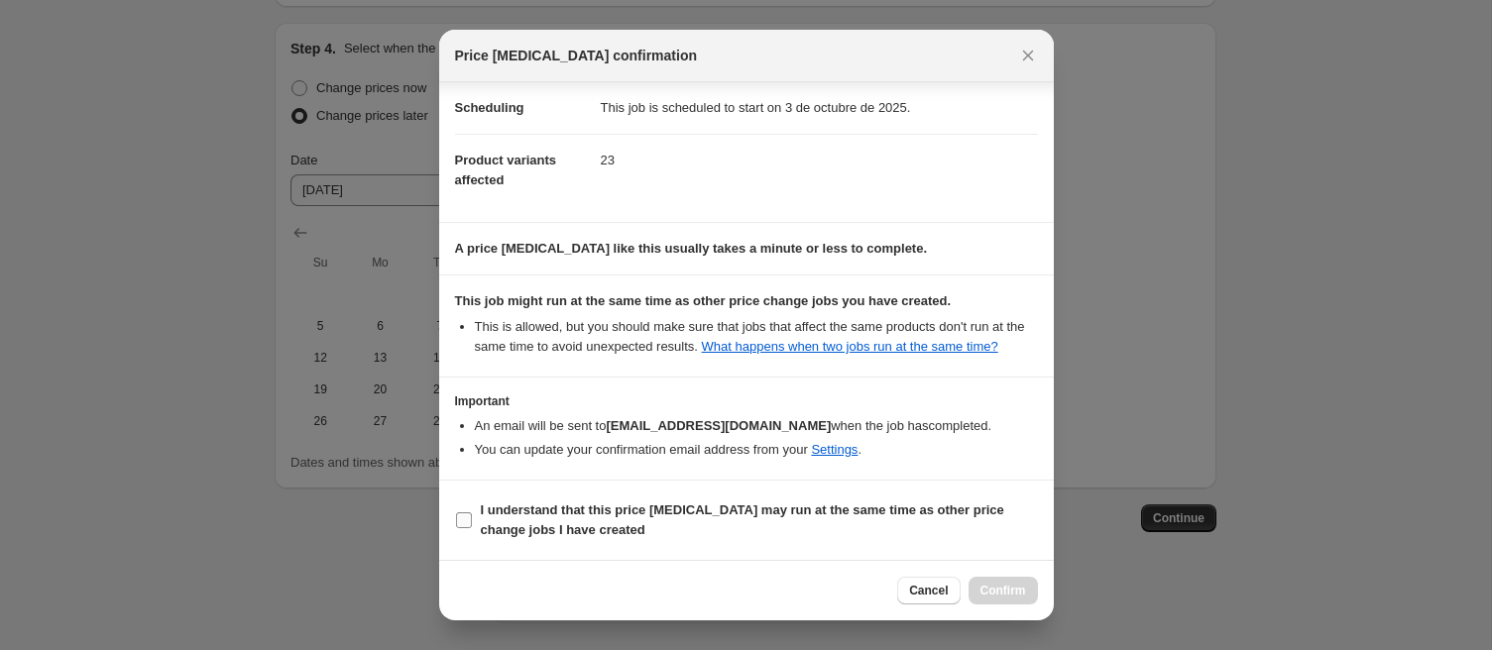
click at [540, 516] on b "I understand that this price change job may run at the same time as other price…" at bounding box center [742, 520] width 523 height 35
click at [472, 516] on input "I understand that this price change job may run at the same time as other price…" at bounding box center [464, 521] width 16 height 16
checkbox input "true"
click at [1004, 598] on span "Confirm" at bounding box center [1003, 591] width 46 height 16
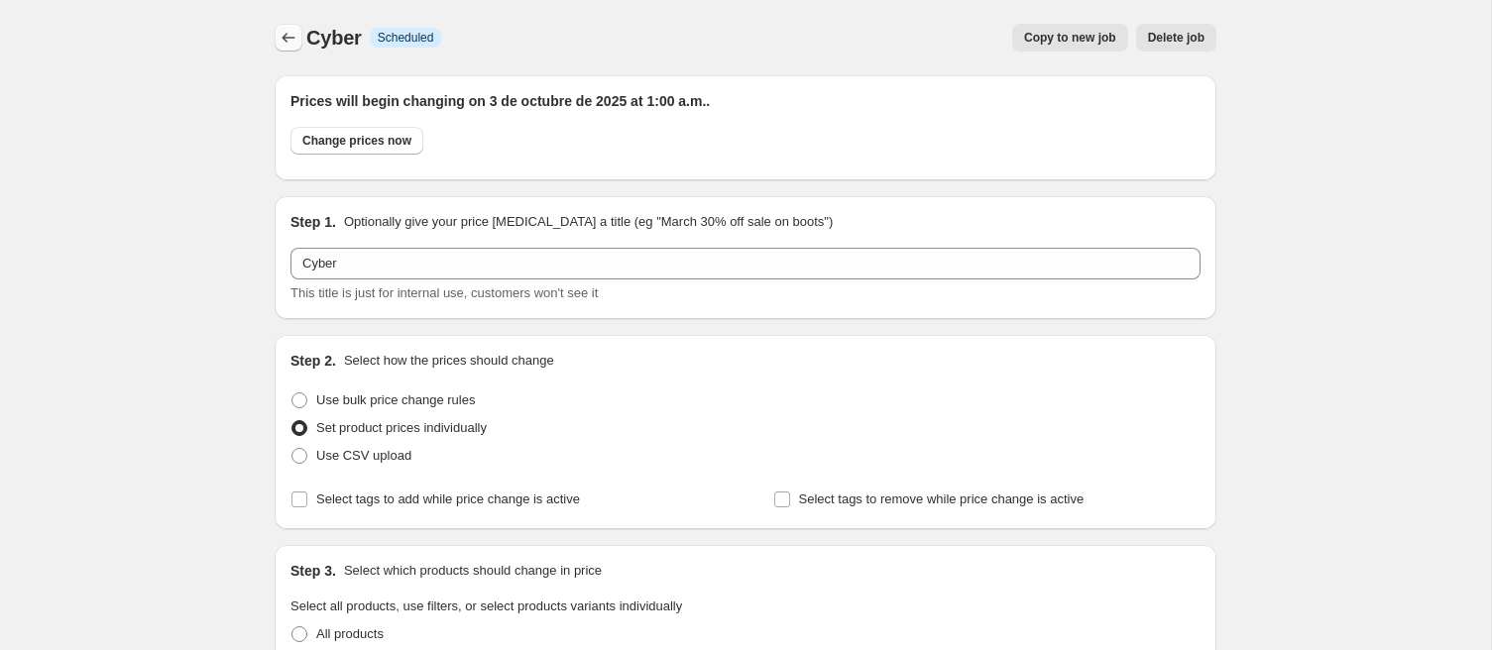
click at [286, 43] on icon "Price change jobs" at bounding box center [289, 38] width 20 height 20
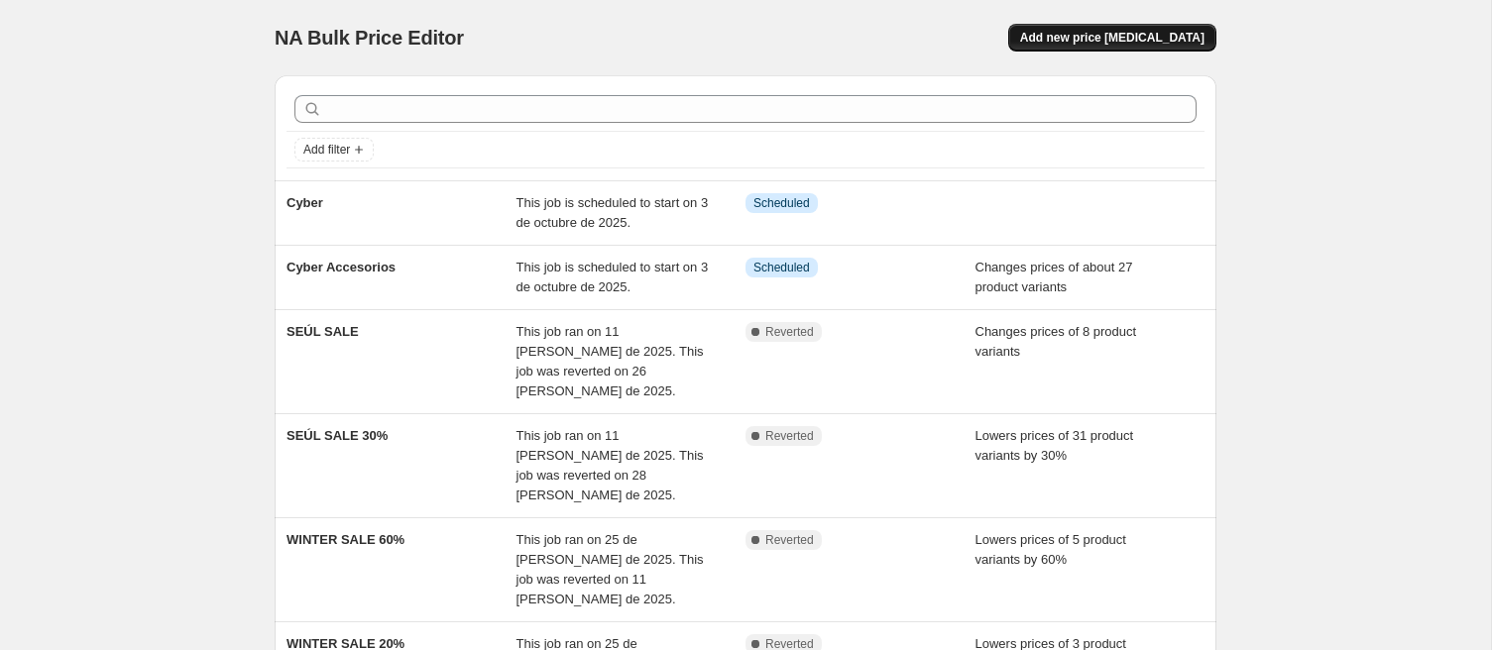
click at [1112, 36] on span "Add new price [MEDICAL_DATA]" at bounding box center [1112, 38] width 184 height 16
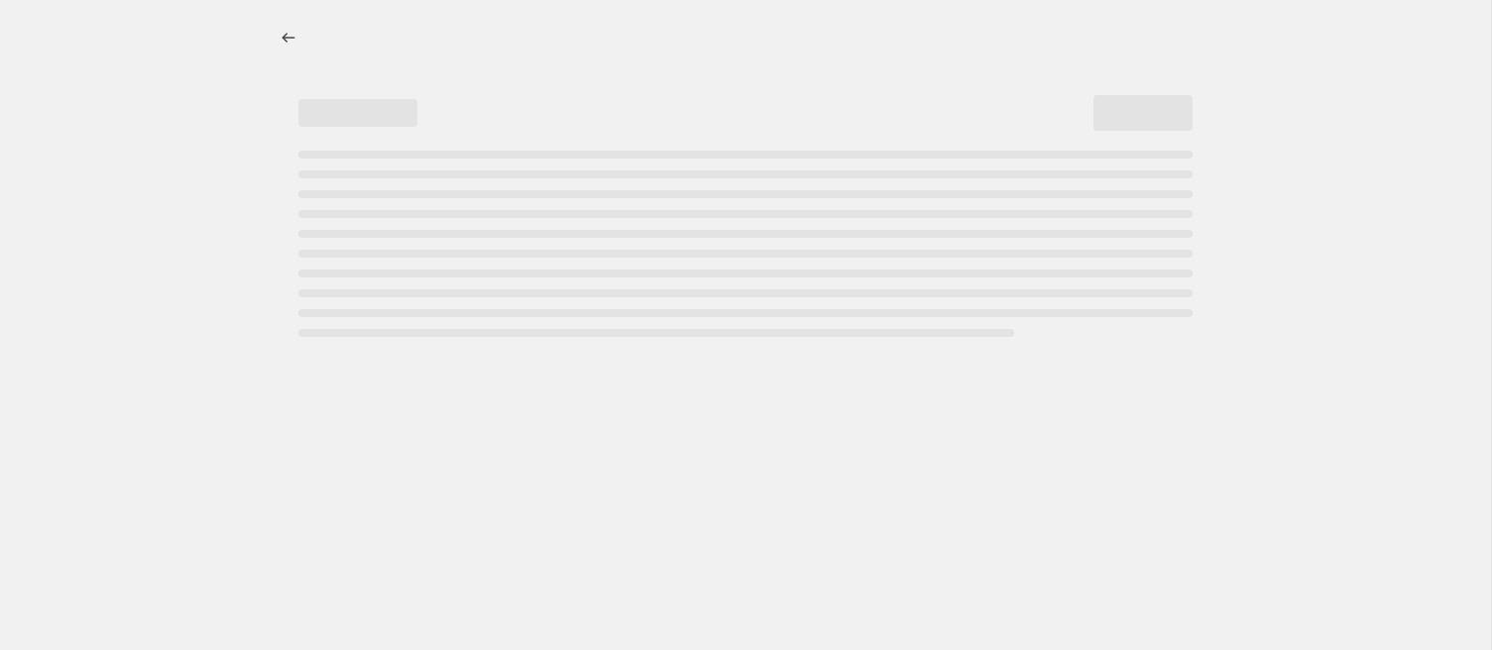
select select "percentage"
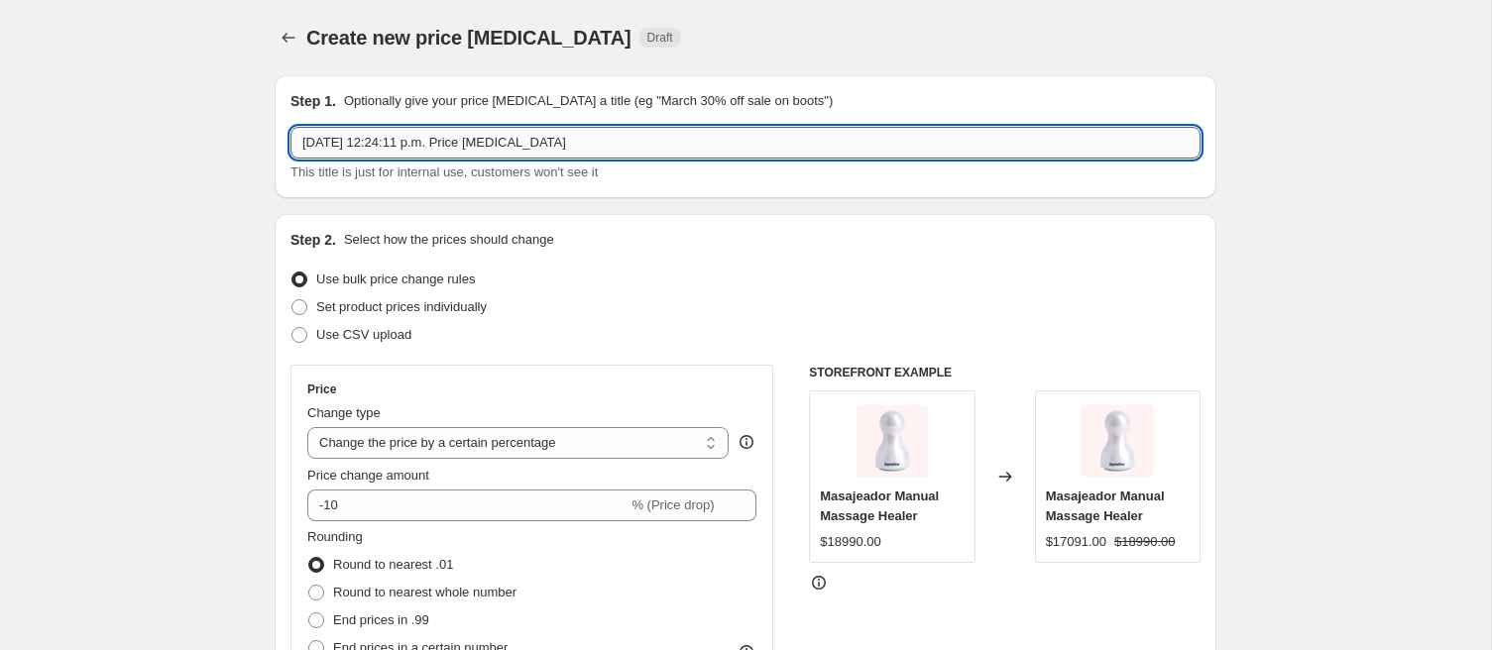
click at [553, 151] on input "22 sep 2025, 12:24:11 p.m. Price change job" at bounding box center [745, 143] width 910 height 32
type input "Cyber +10.000"
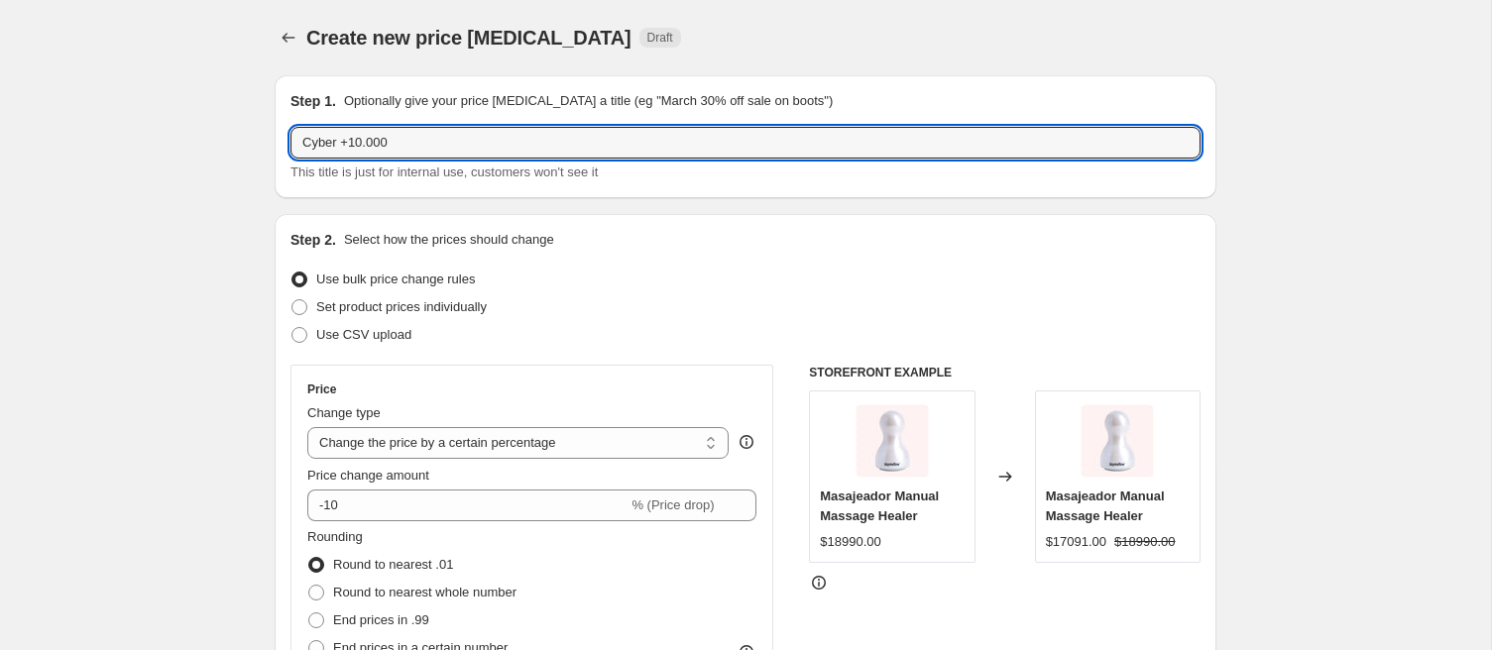
click at [1024, 248] on div "Step 2. Select how the prices should change" at bounding box center [745, 240] width 910 height 20
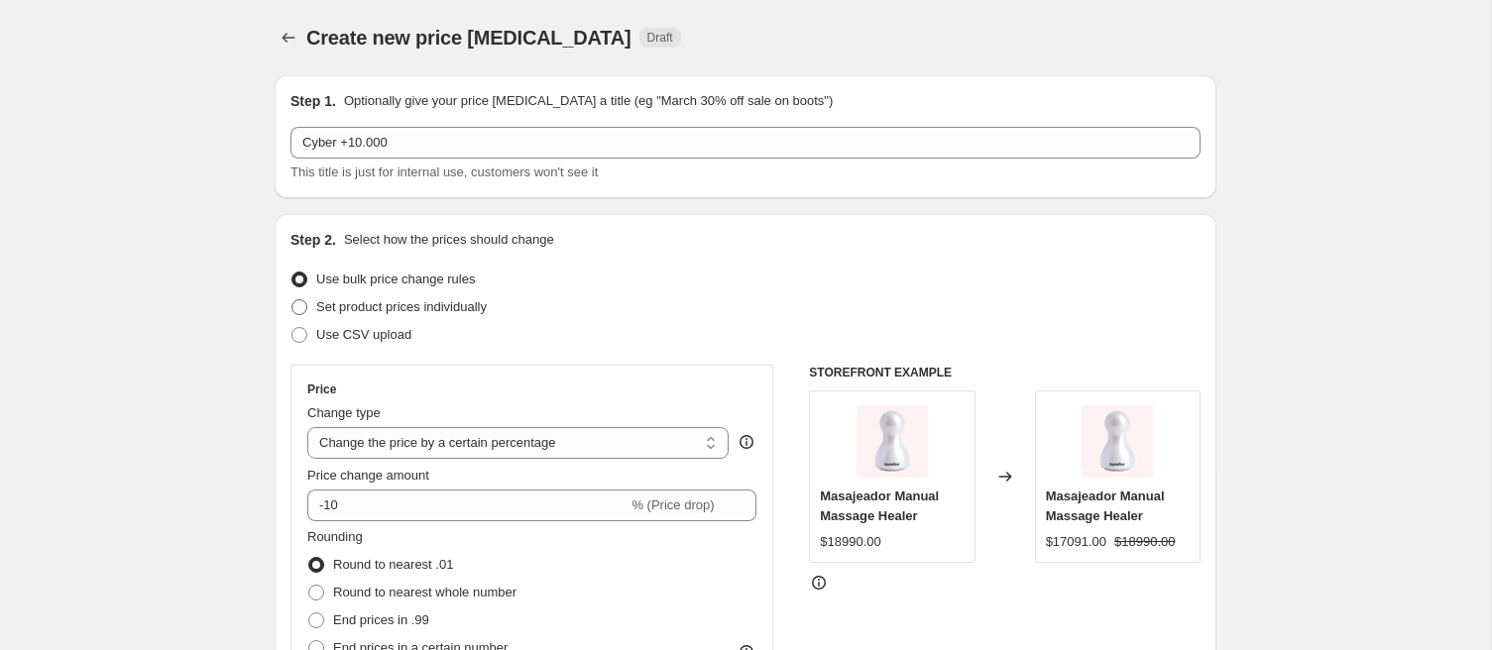
click at [433, 301] on span "Set product prices individually" at bounding box center [401, 306] width 171 height 15
click at [292, 300] on input "Set product prices individually" at bounding box center [291, 299] width 1 height 1
radio input "true"
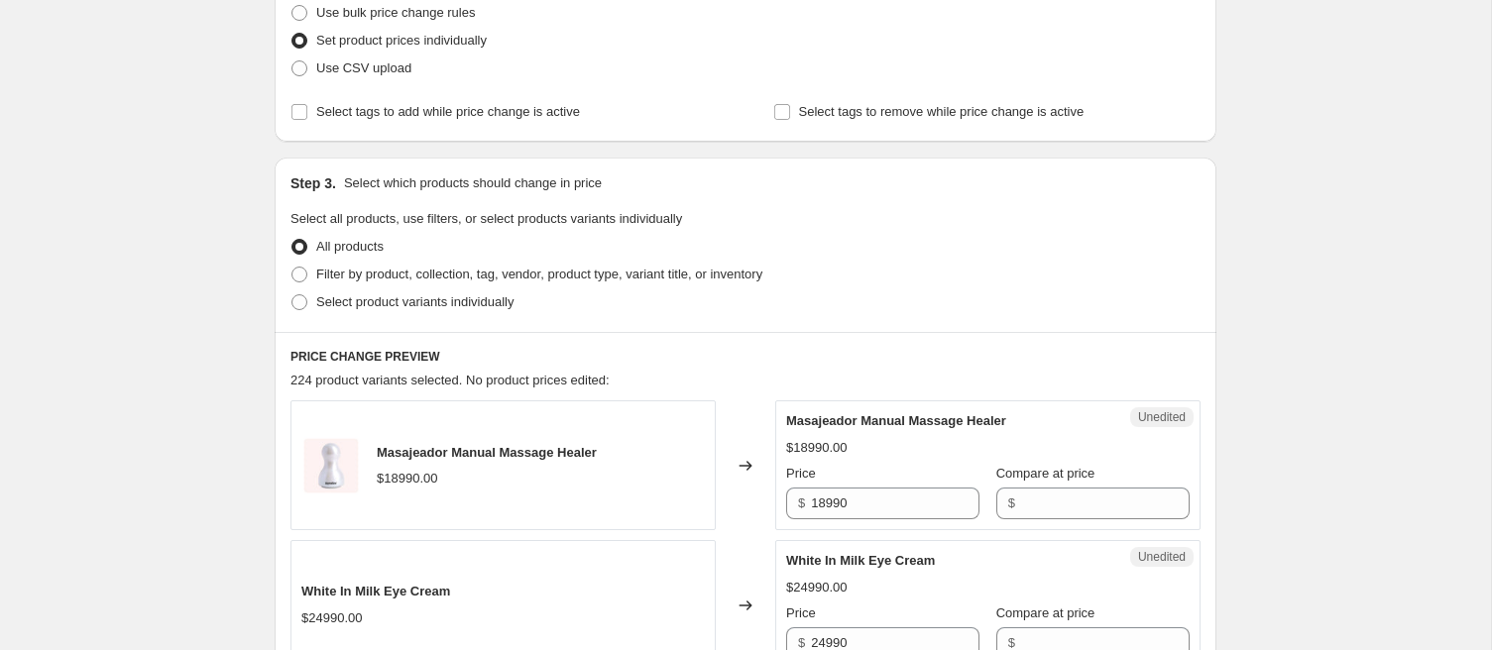
scroll to position [272, 0]
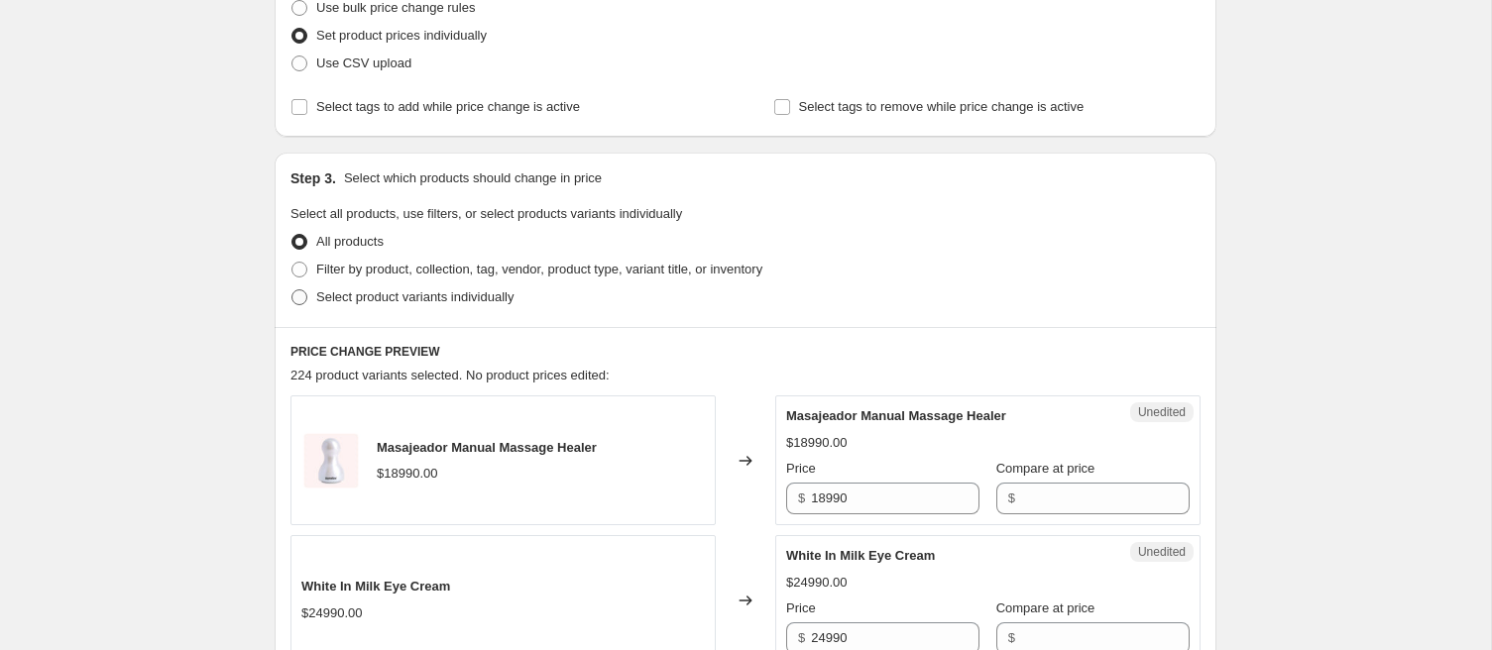
click at [470, 290] on span "Select product variants individually" at bounding box center [414, 296] width 197 height 15
click at [292, 290] on input "Select product variants individually" at bounding box center [291, 289] width 1 height 1
radio input "true"
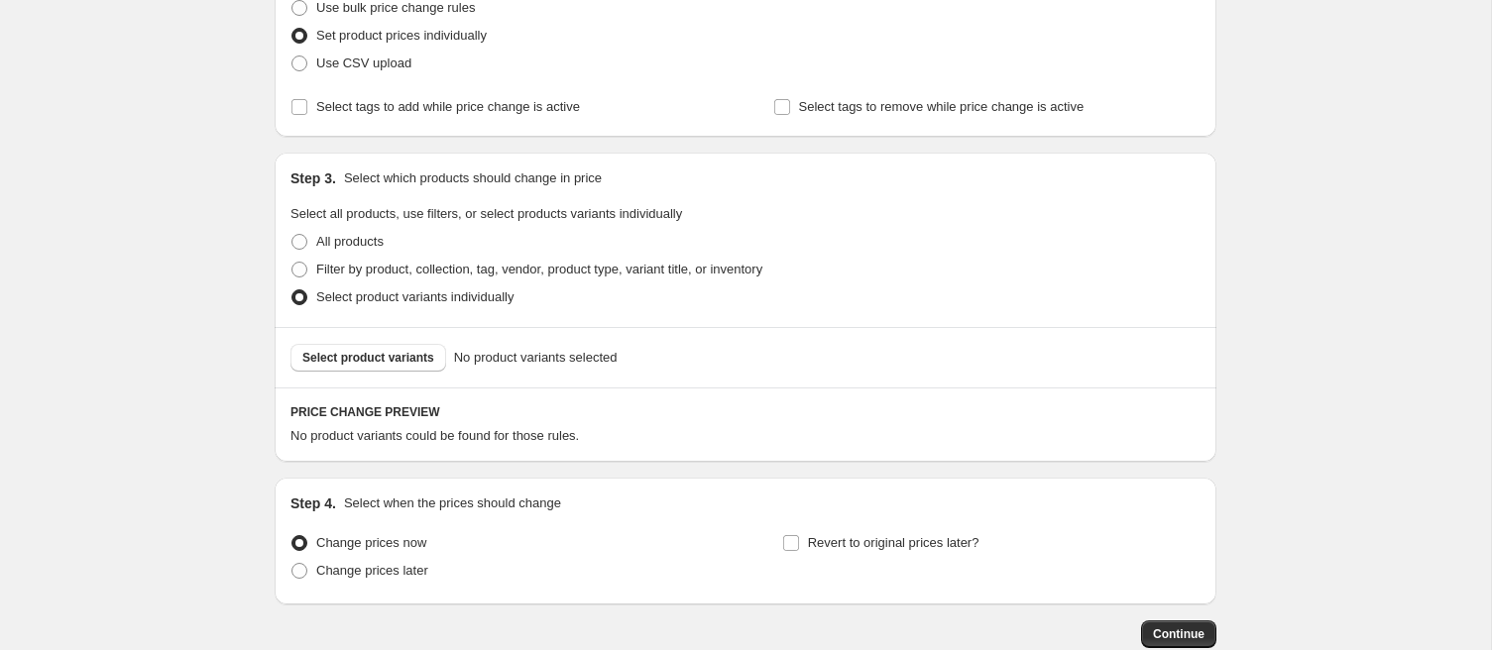
scroll to position [390, 0]
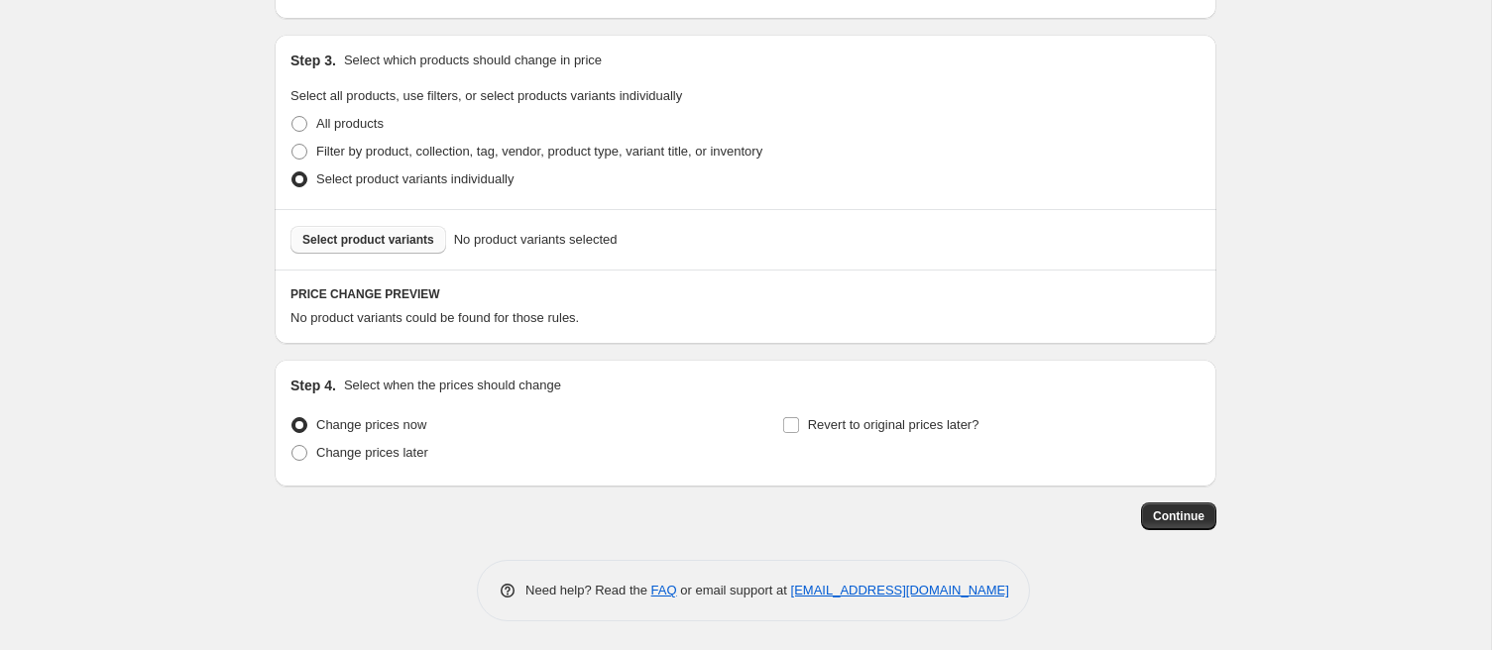
click at [394, 247] on button "Select product variants" at bounding box center [368, 240] width 156 height 28
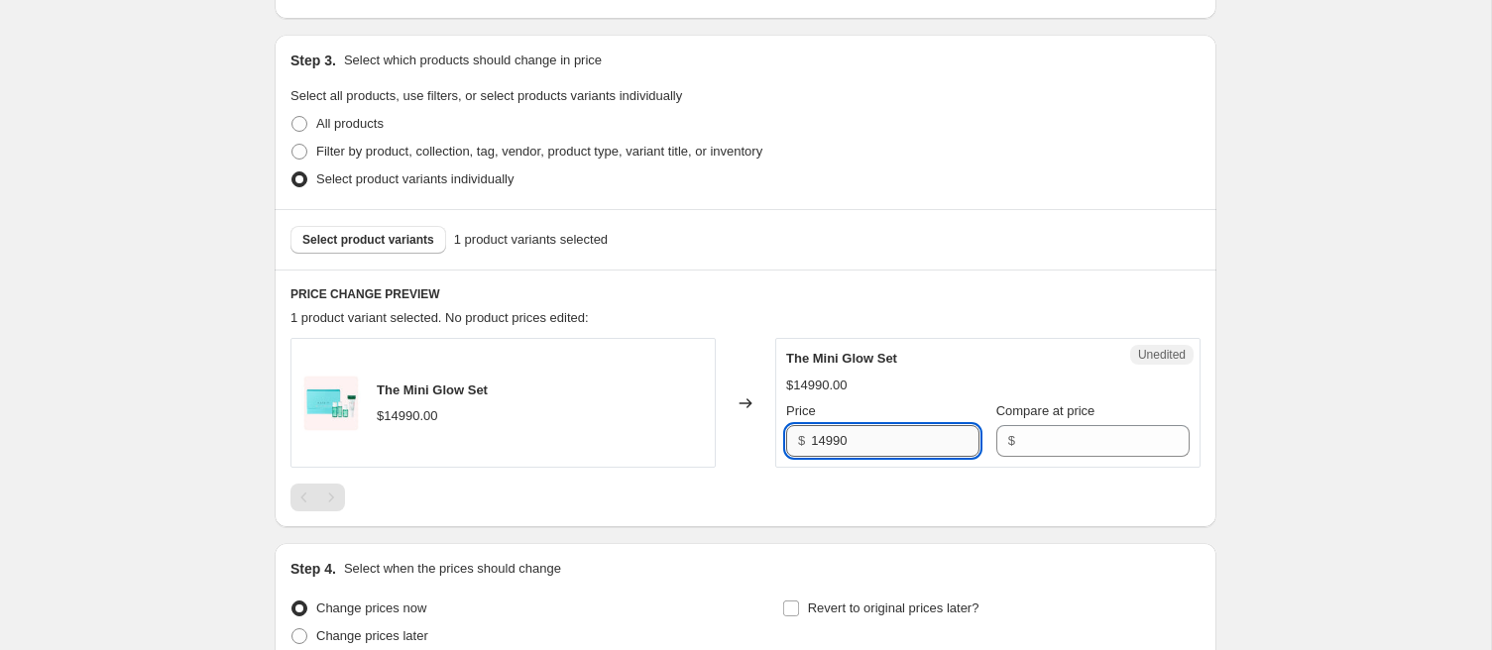
click at [834, 436] on input "14990" at bounding box center [895, 441] width 169 height 32
type input "10990"
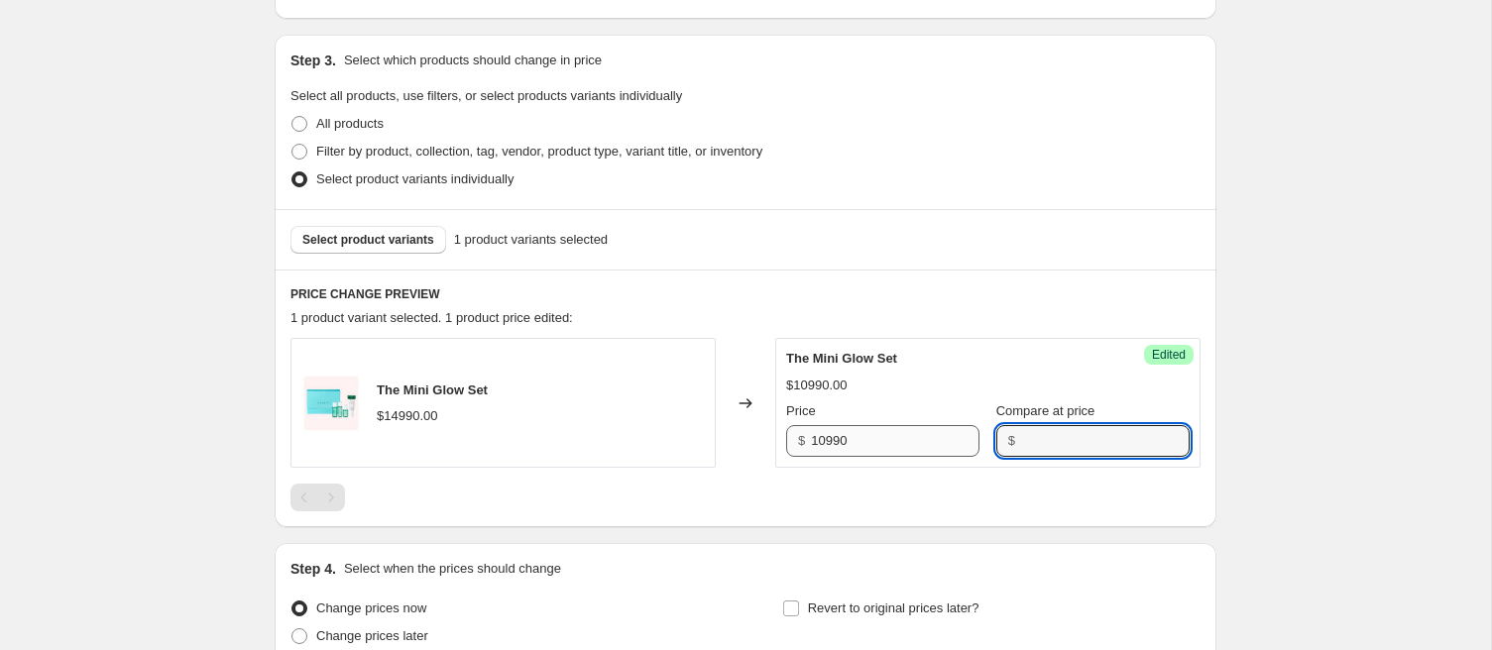
paste input "14990"
type input "14990"
click at [394, 249] on button "Select product variants" at bounding box center [368, 240] width 156 height 28
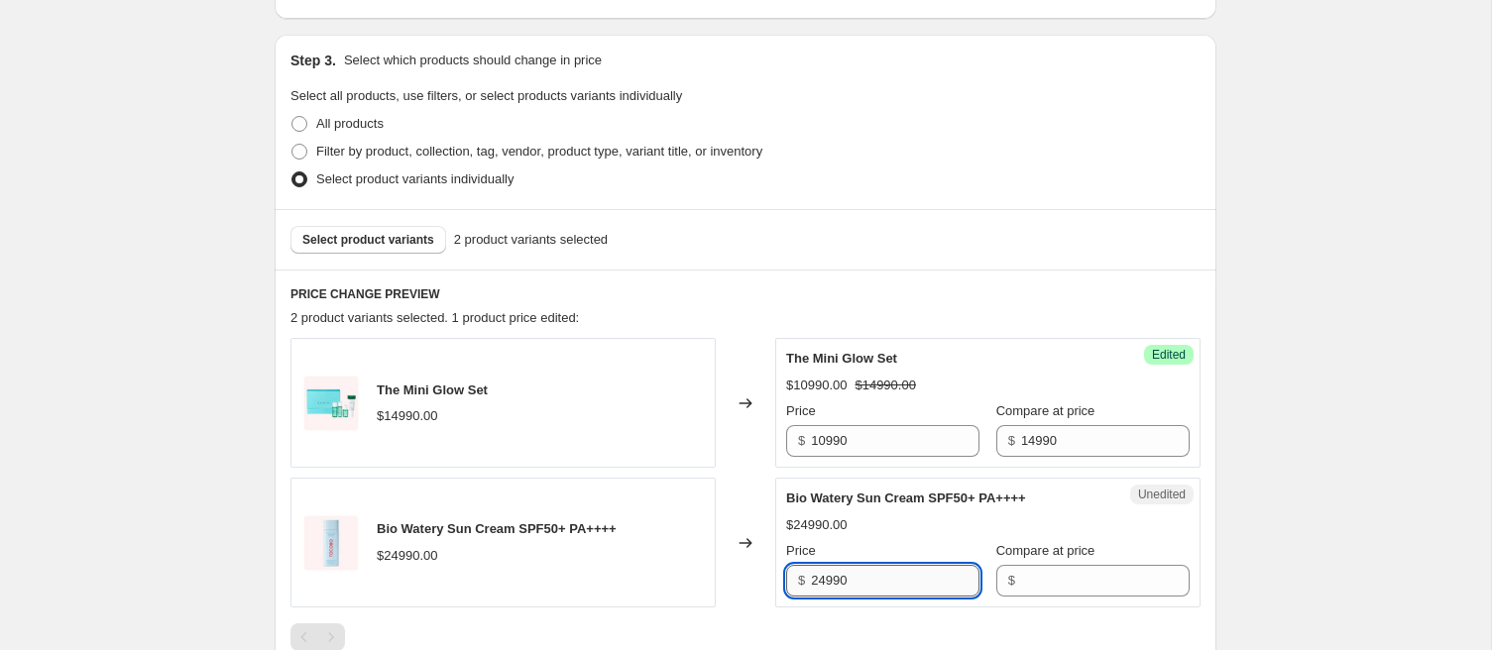
click at [821, 580] on input "24990" at bounding box center [895, 581] width 169 height 32
type input "14990"
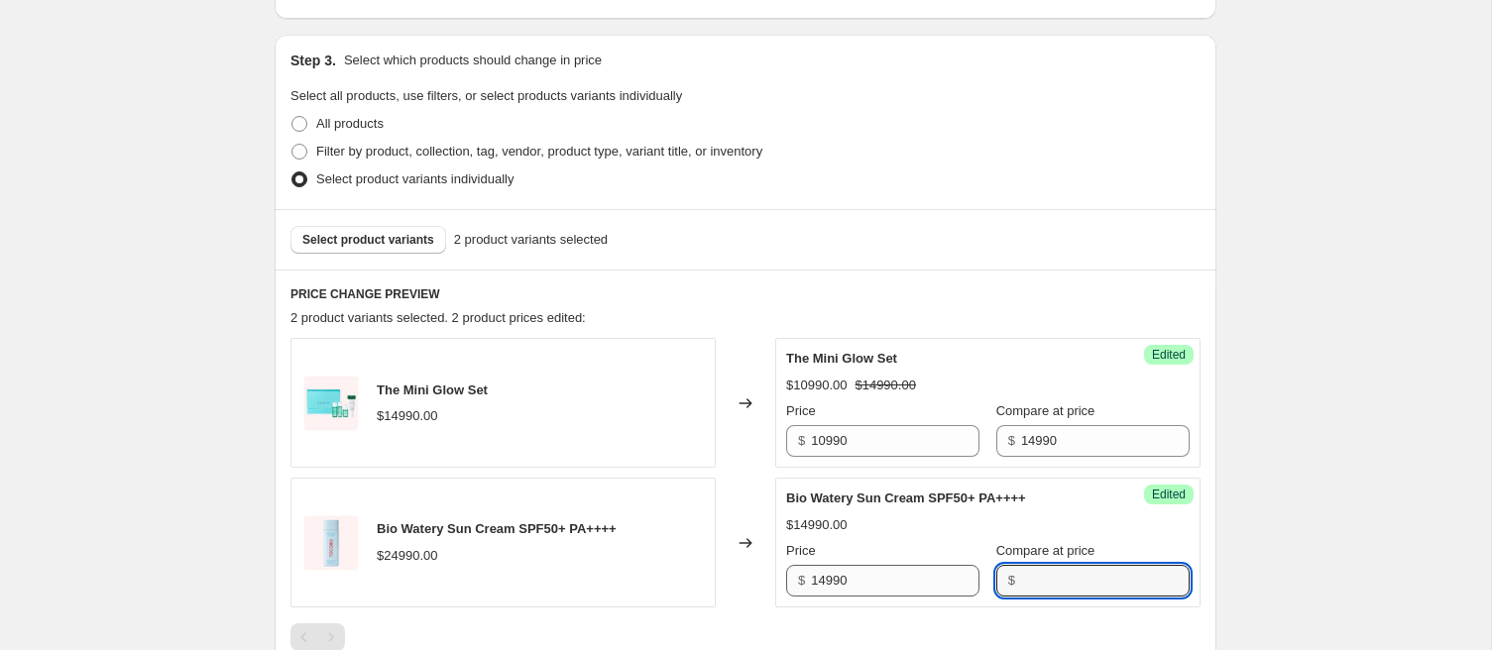
paste input "24990"
type input "24990"
click at [1274, 514] on div "Create new price change job. This page is ready Create new price change job Dra…" at bounding box center [745, 292] width 1491 height 1364
click at [348, 244] on span "Select product variants" at bounding box center [368, 240] width 132 height 16
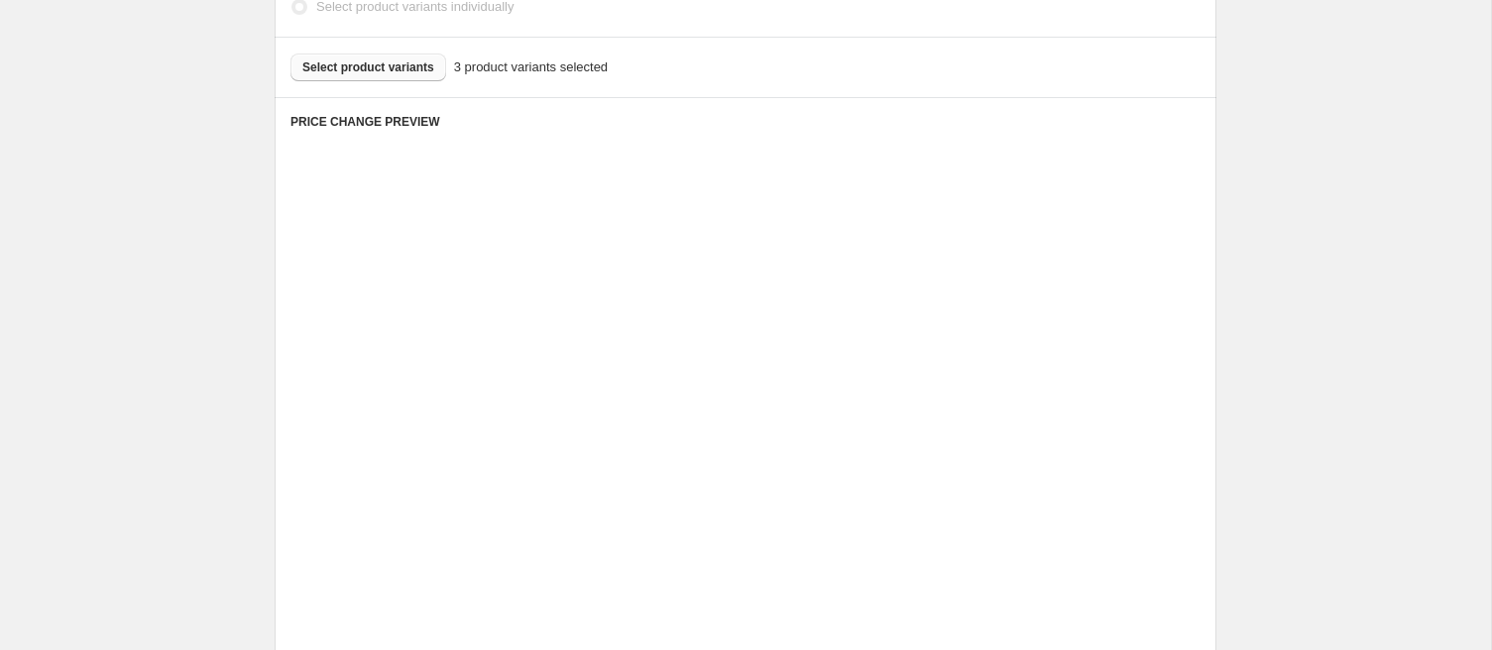
scroll to position [566, 0]
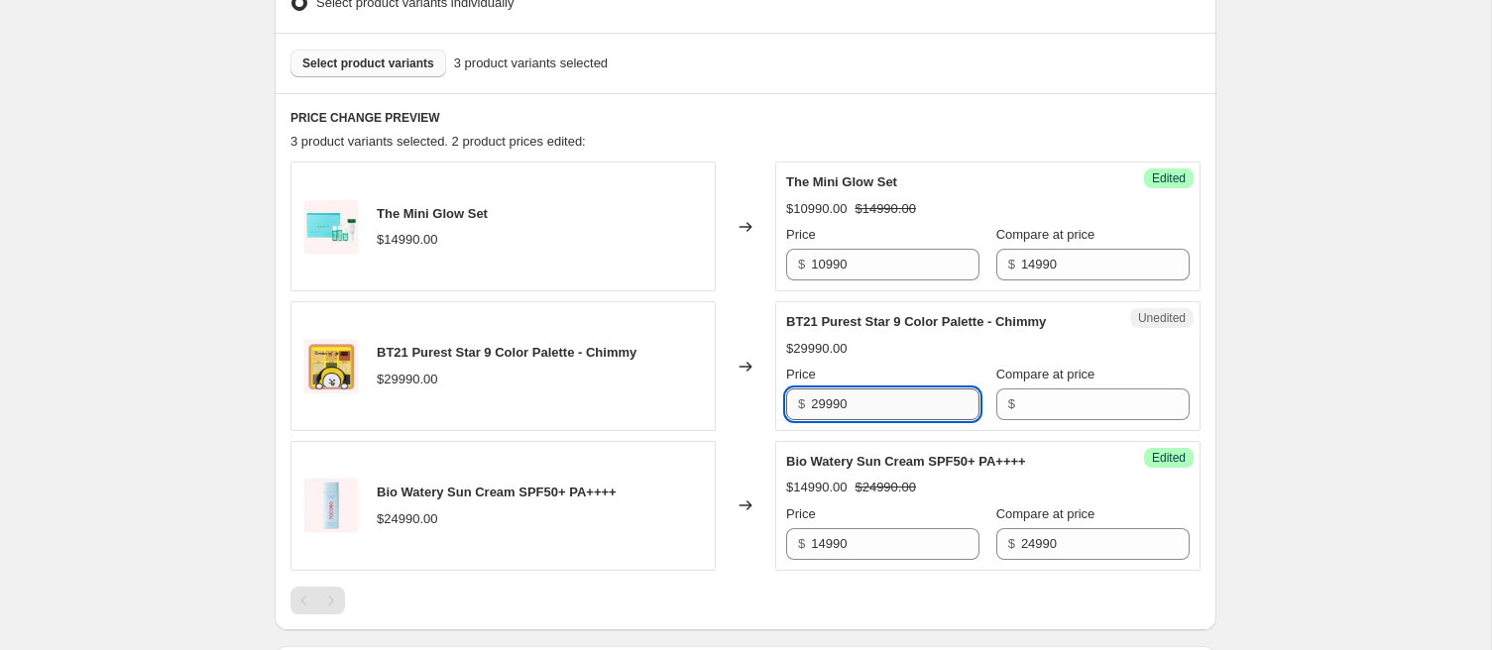
click at [832, 402] on input "29990" at bounding box center [895, 405] width 169 height 32
type input "15990"
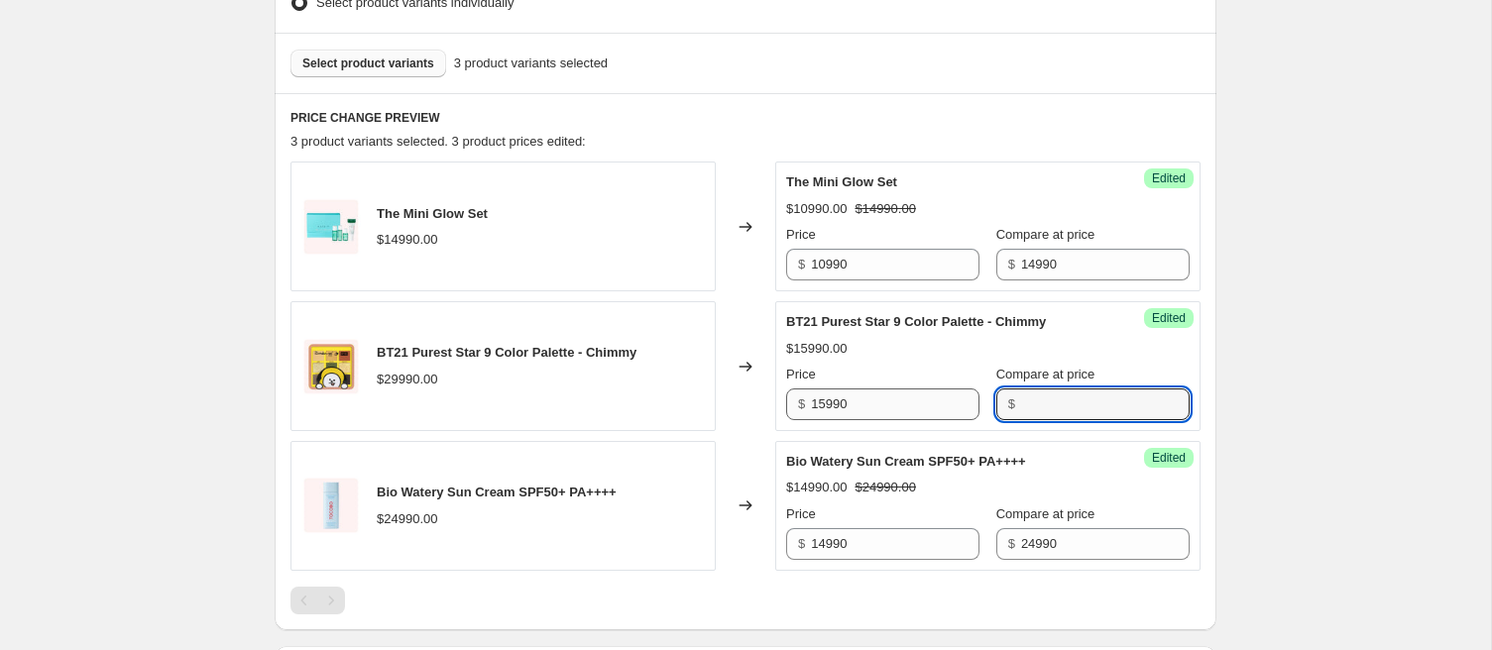
paste input "29990"
type input "29990"
click at [345, 71] on button "Select product variants" at bounding box center [368, 64] width 156 height 28
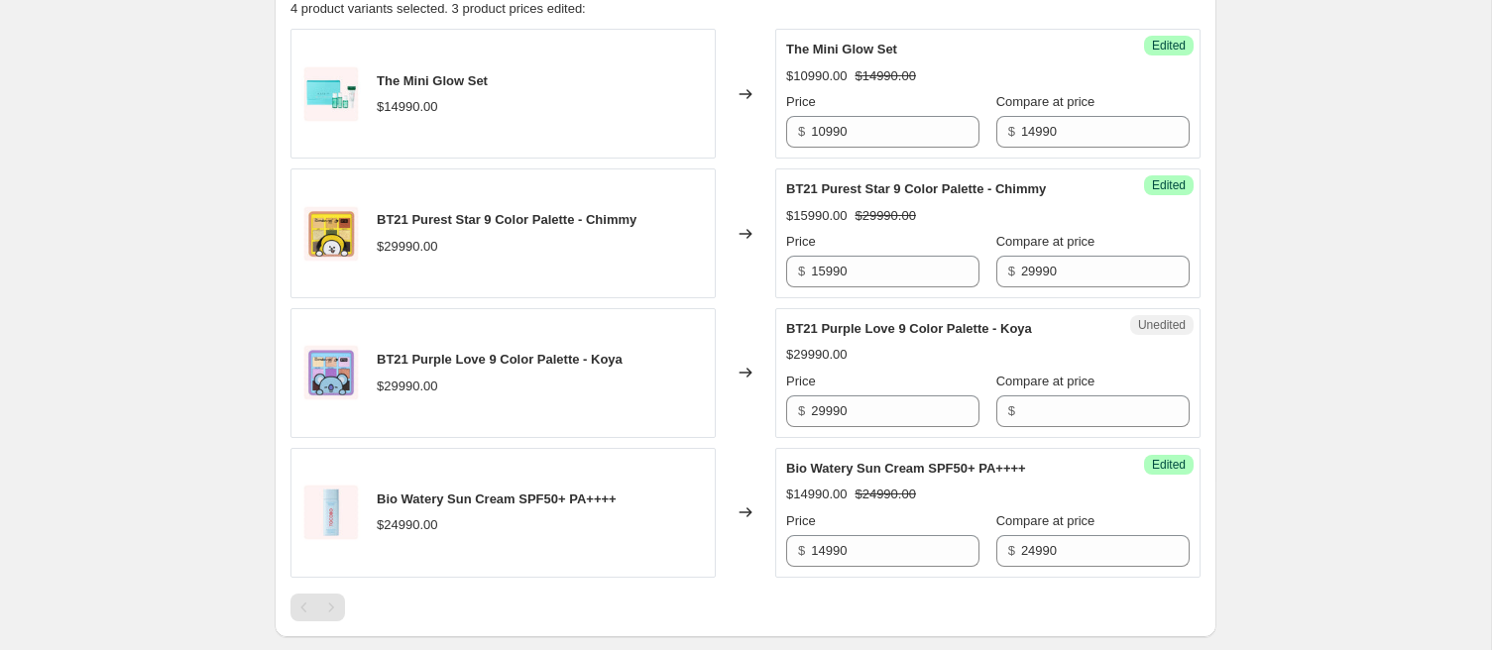
scroll to position [723, 0]
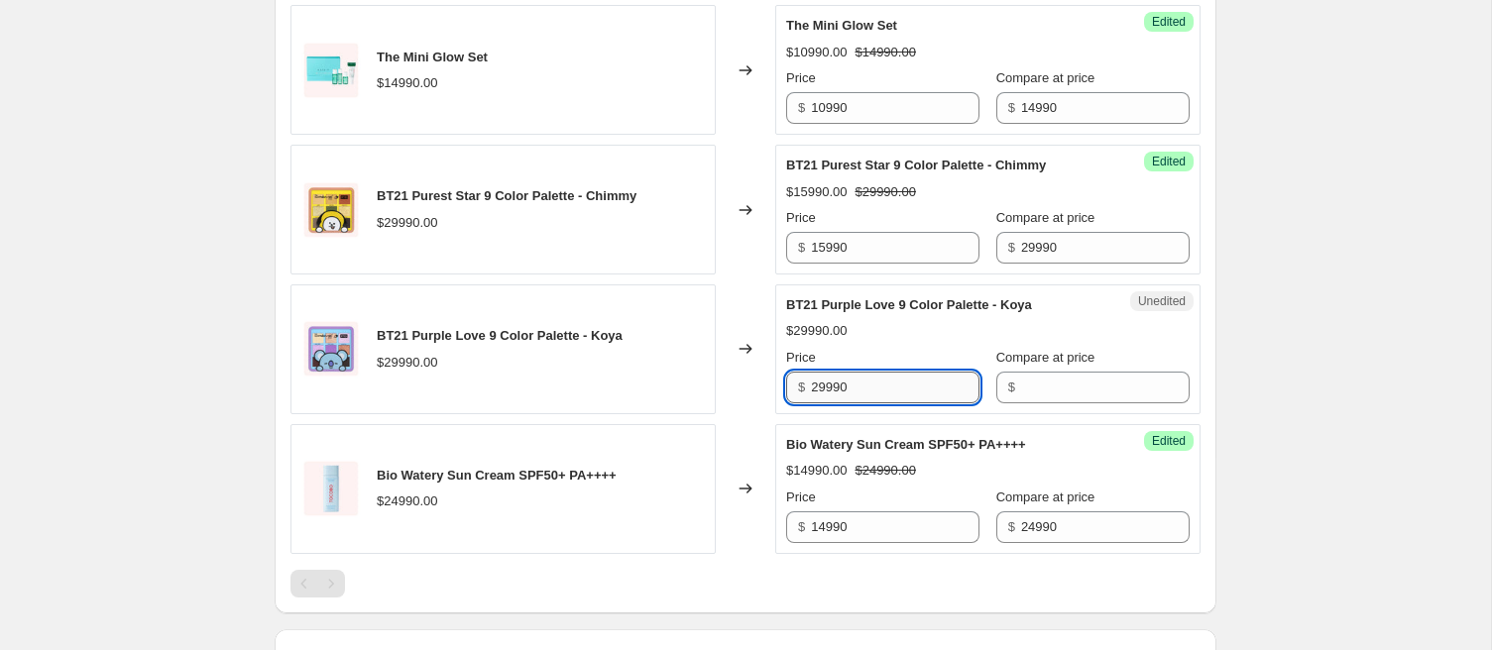
click at [827, 380] on input "29990" at bounding box center [895, 388] width 169 height 32
type input "15990"
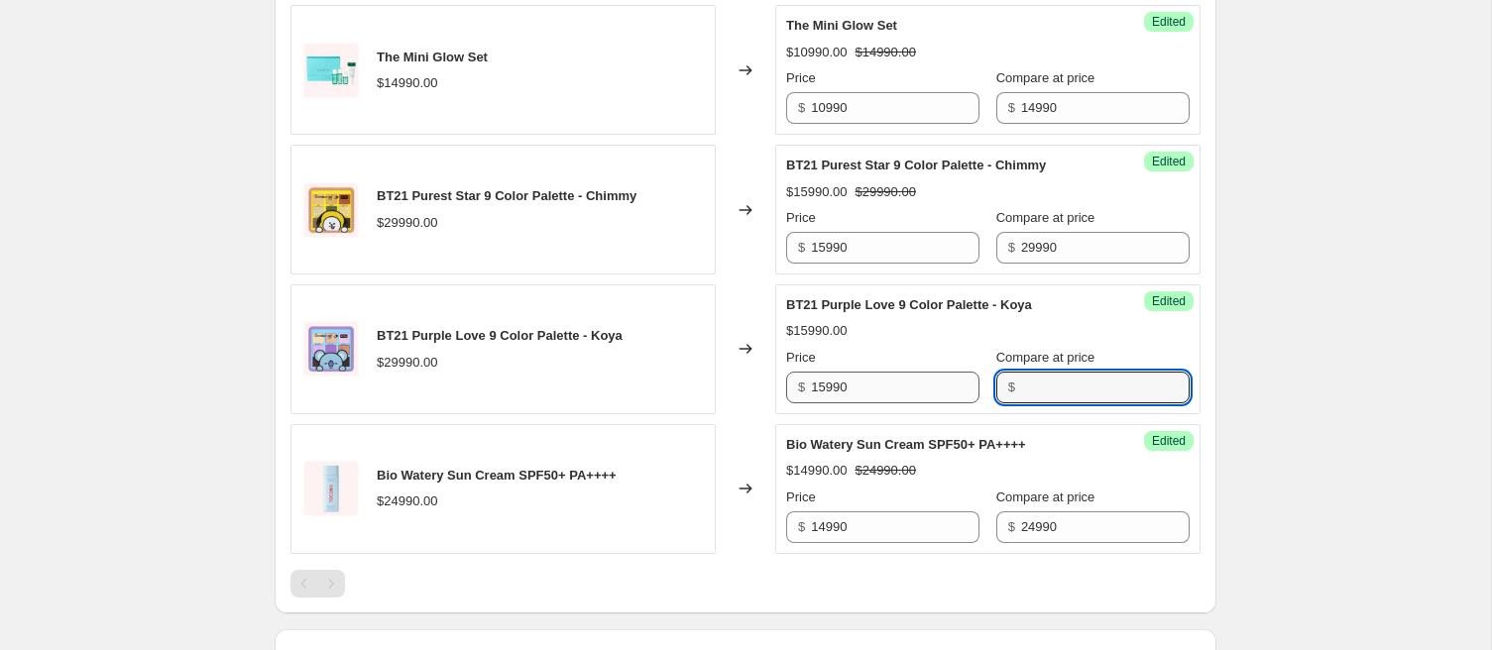
paste input "29990"
type input "29990"
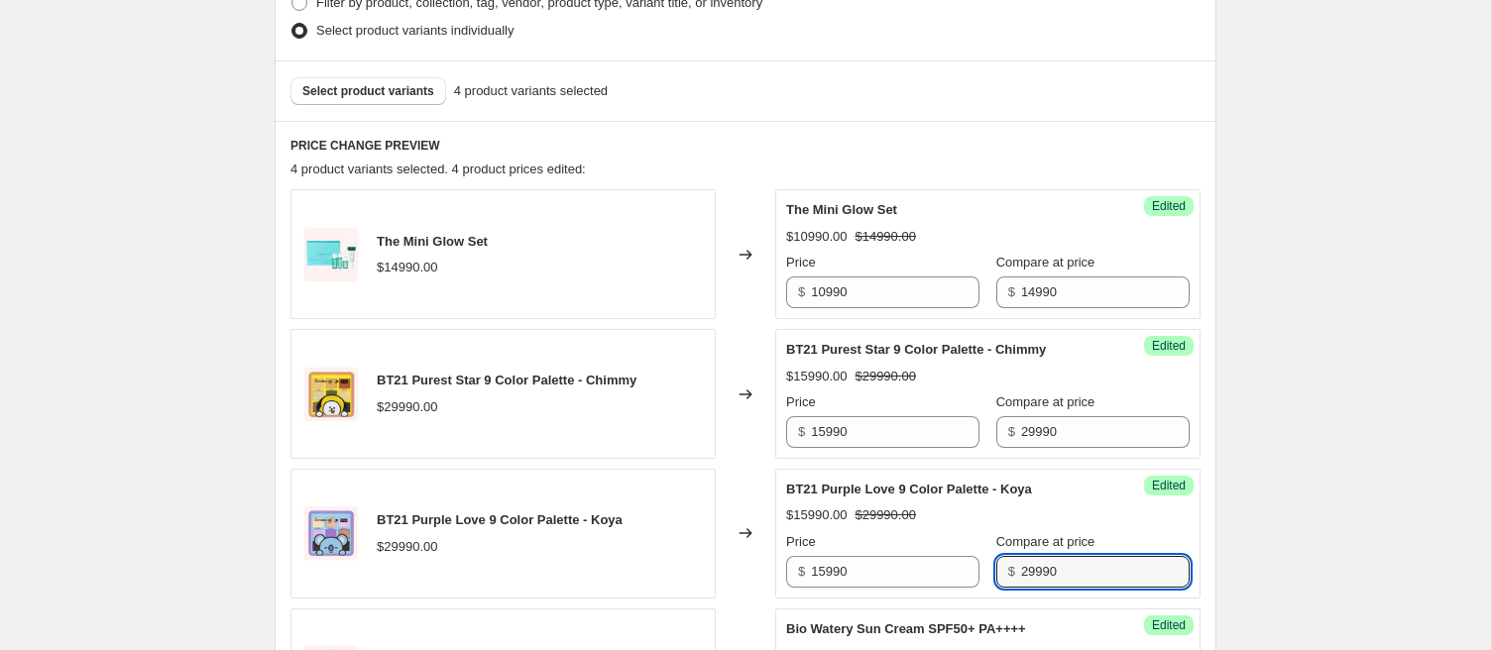
scroll to position [504, 0]
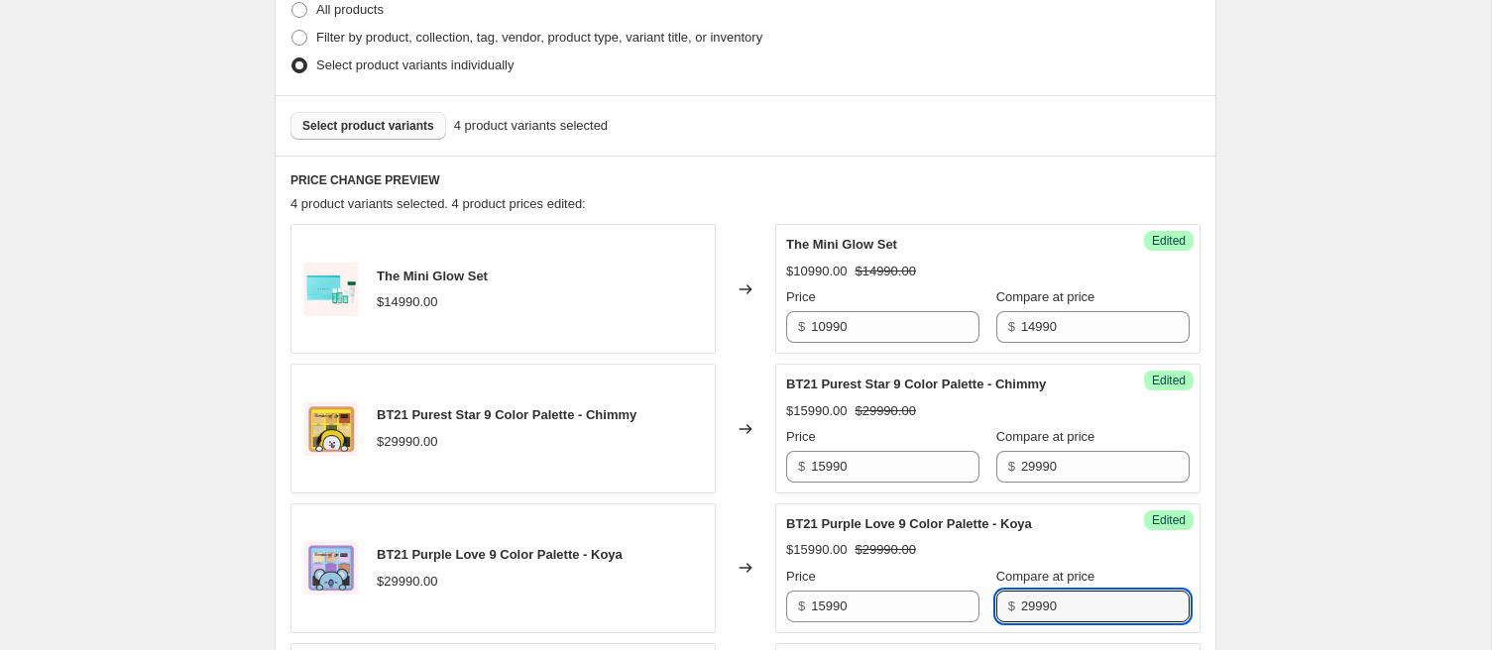
click at [390, 128] on span "Select product variants" at bounding box center [368, 126] width 132 height 16
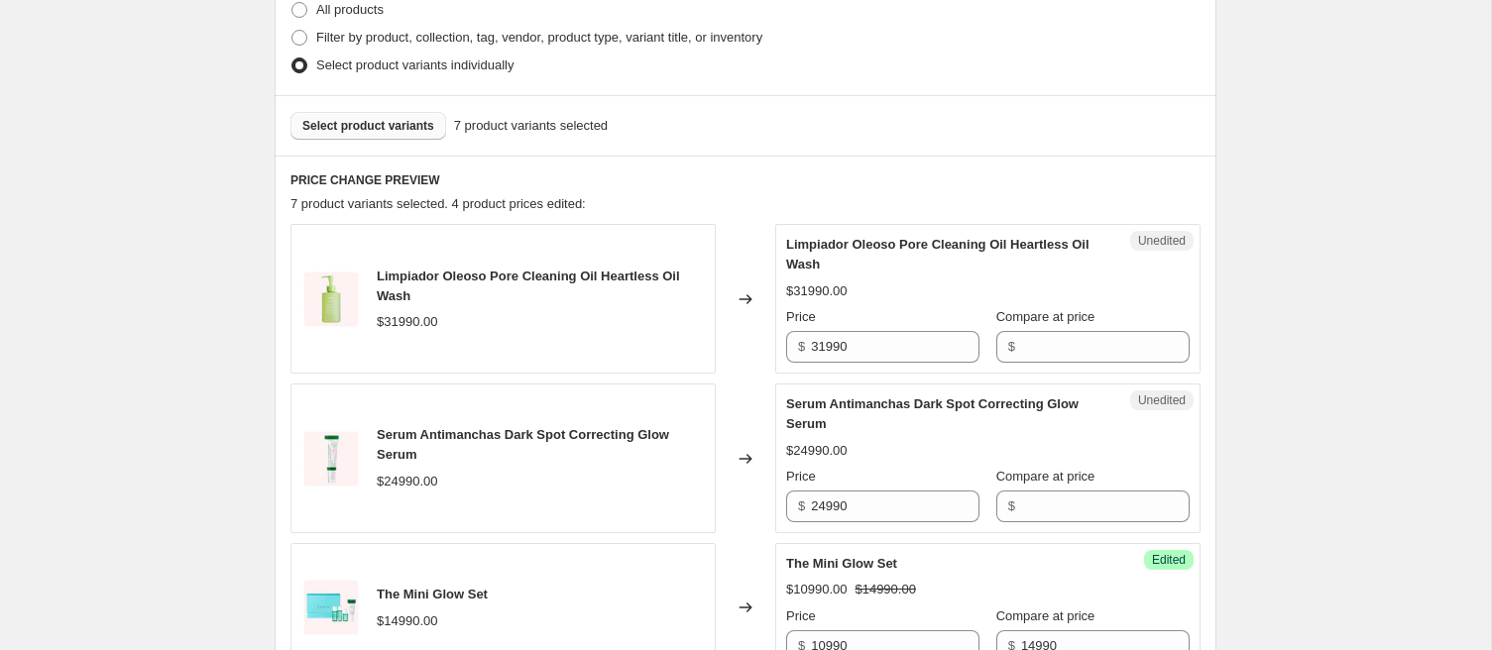
scroll to position [477, 0]
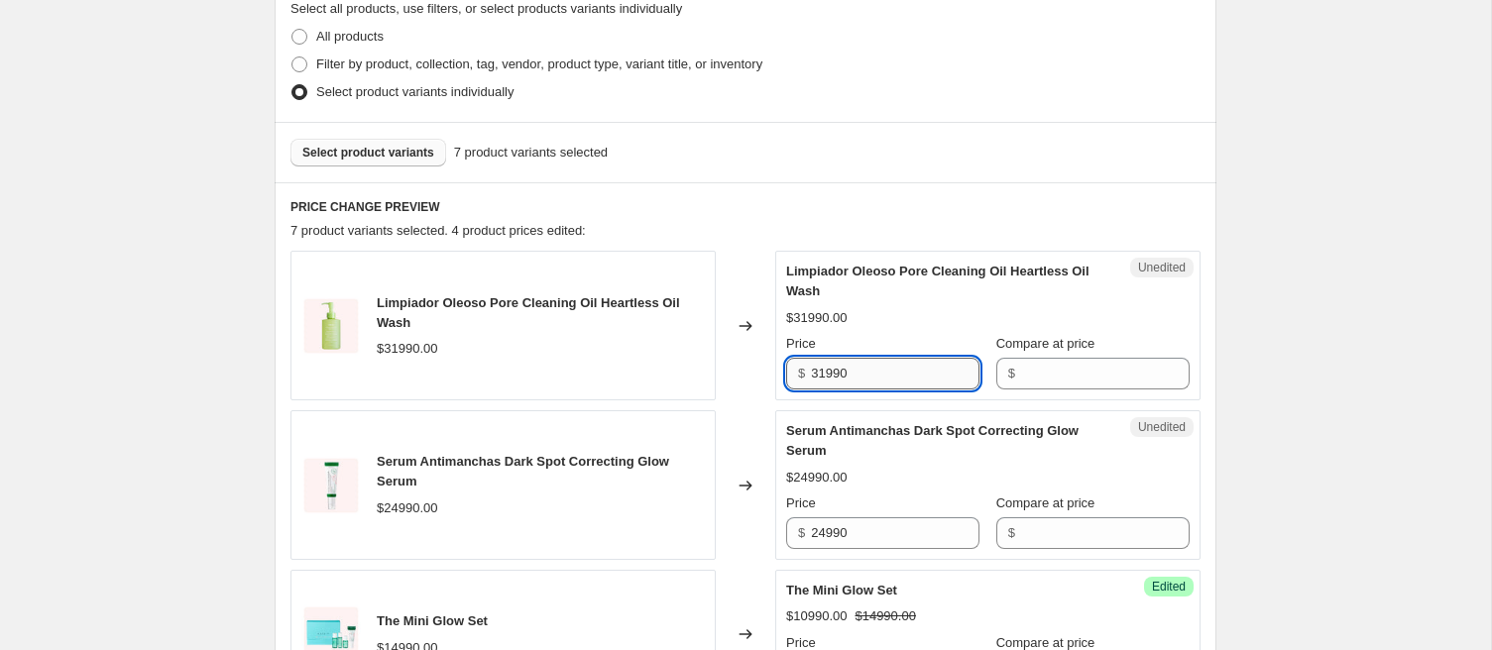
click at [823, 371] on input "31990" at bounding box center [895, 374] width 169 height 32
type input "15990"
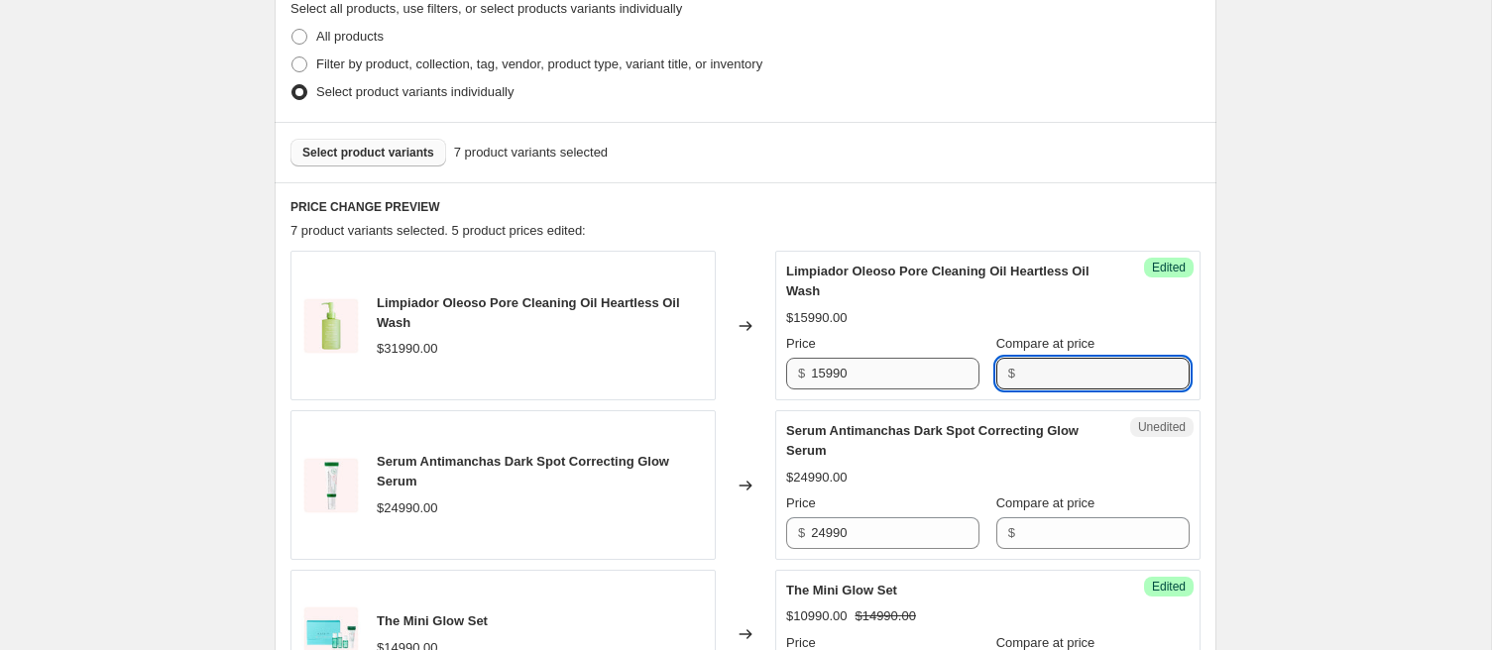
paste input "31990"
type input "31990"
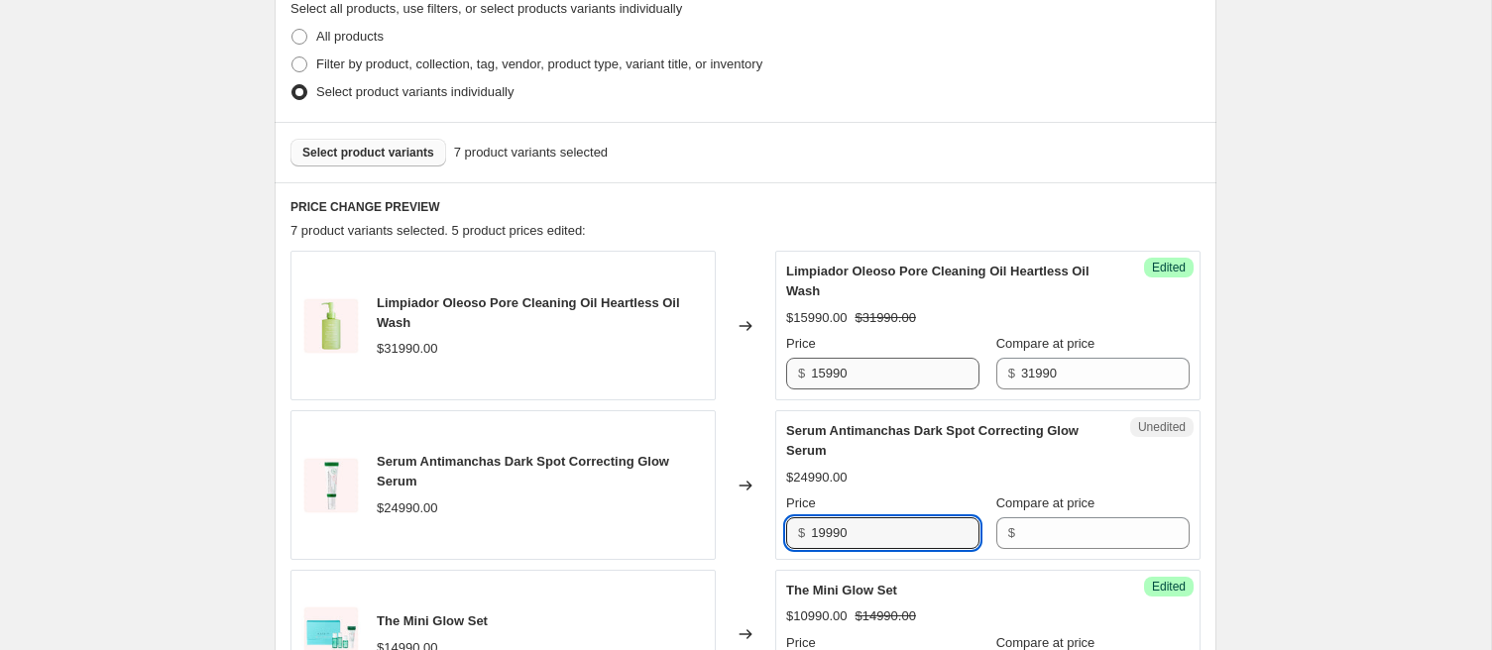
type input "19990"
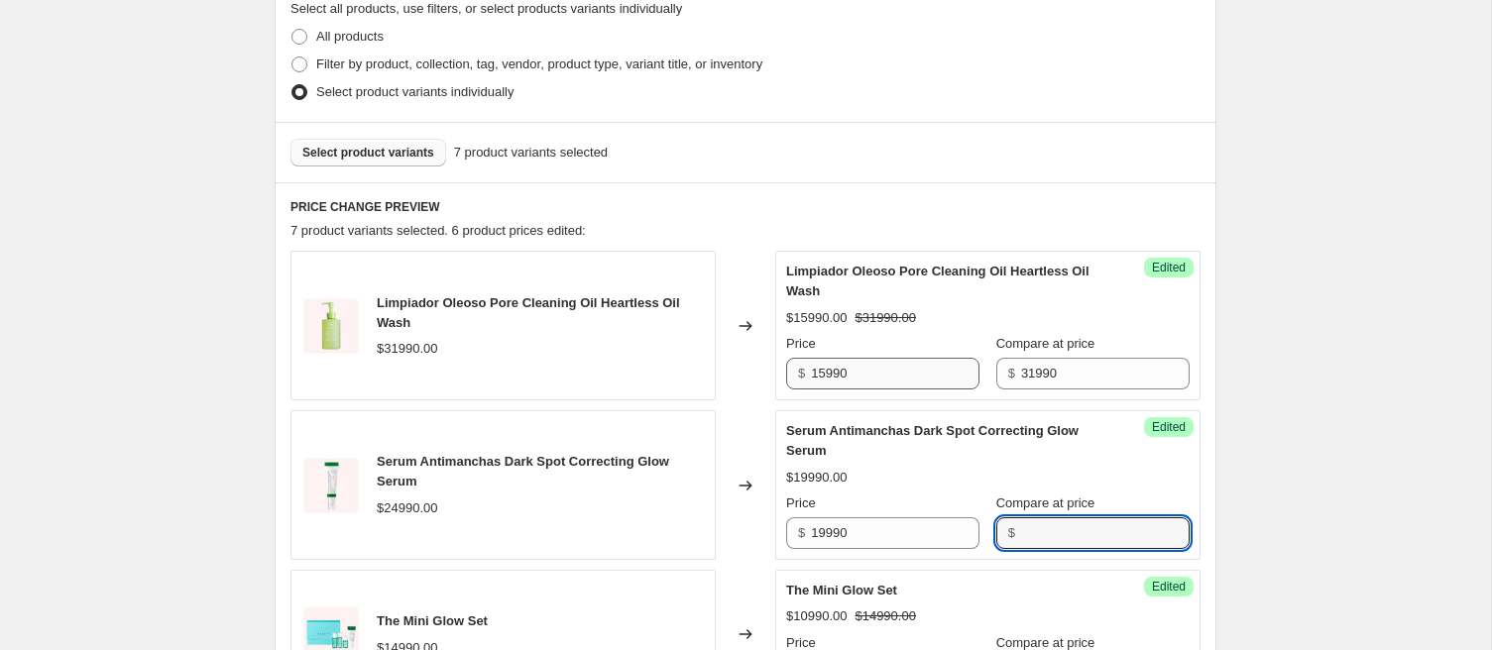
paste input "24990"
type input "24990"
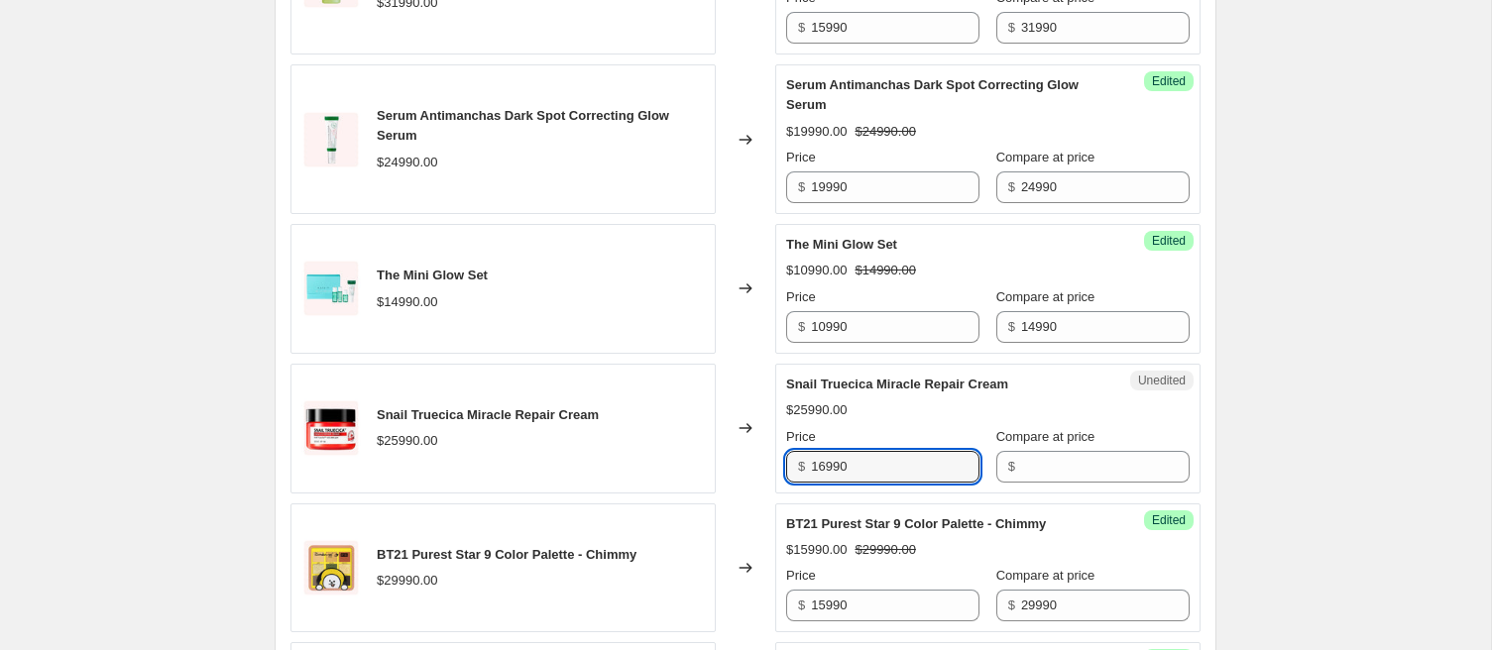
type input "16990"
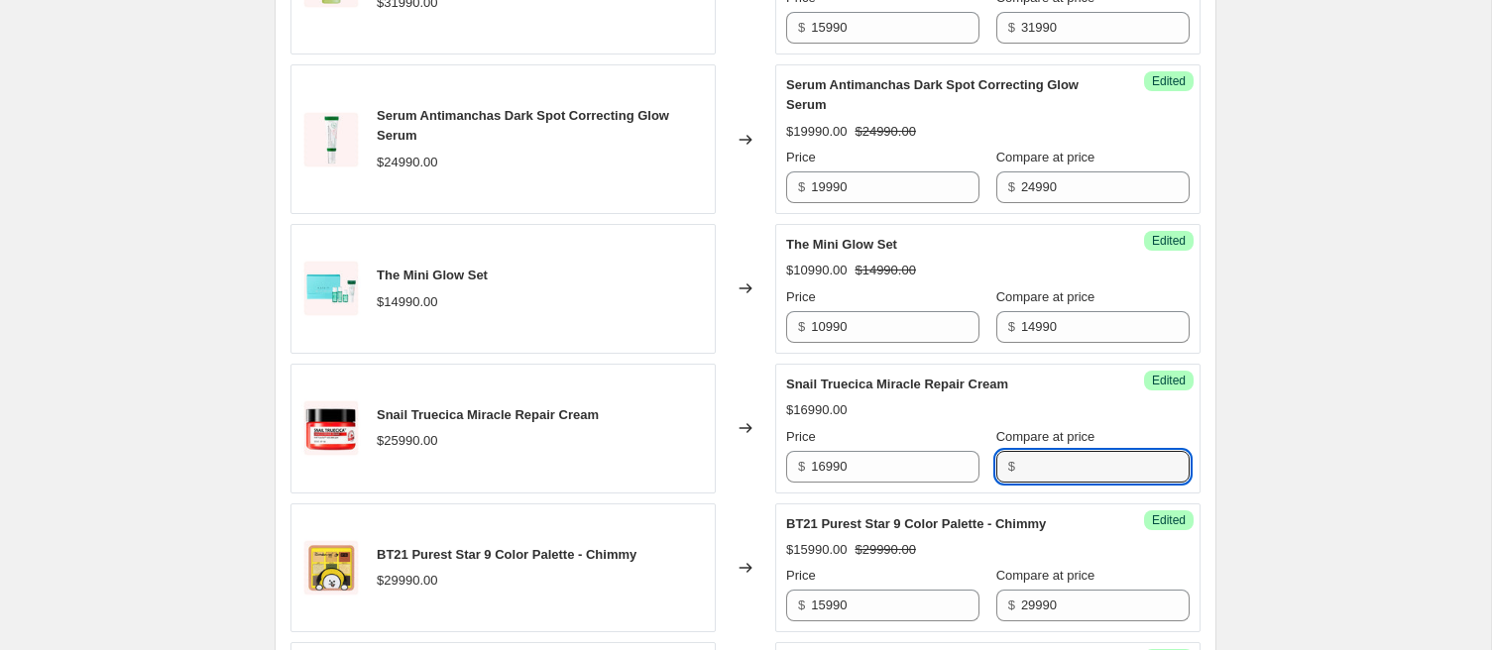
paste input "25990"
type input "25990"
click at [1356, 442] on div "Create new price change job. This page is ready Create new price change job Dra…" at bounding box center [745, 228] width 1491 height 2102
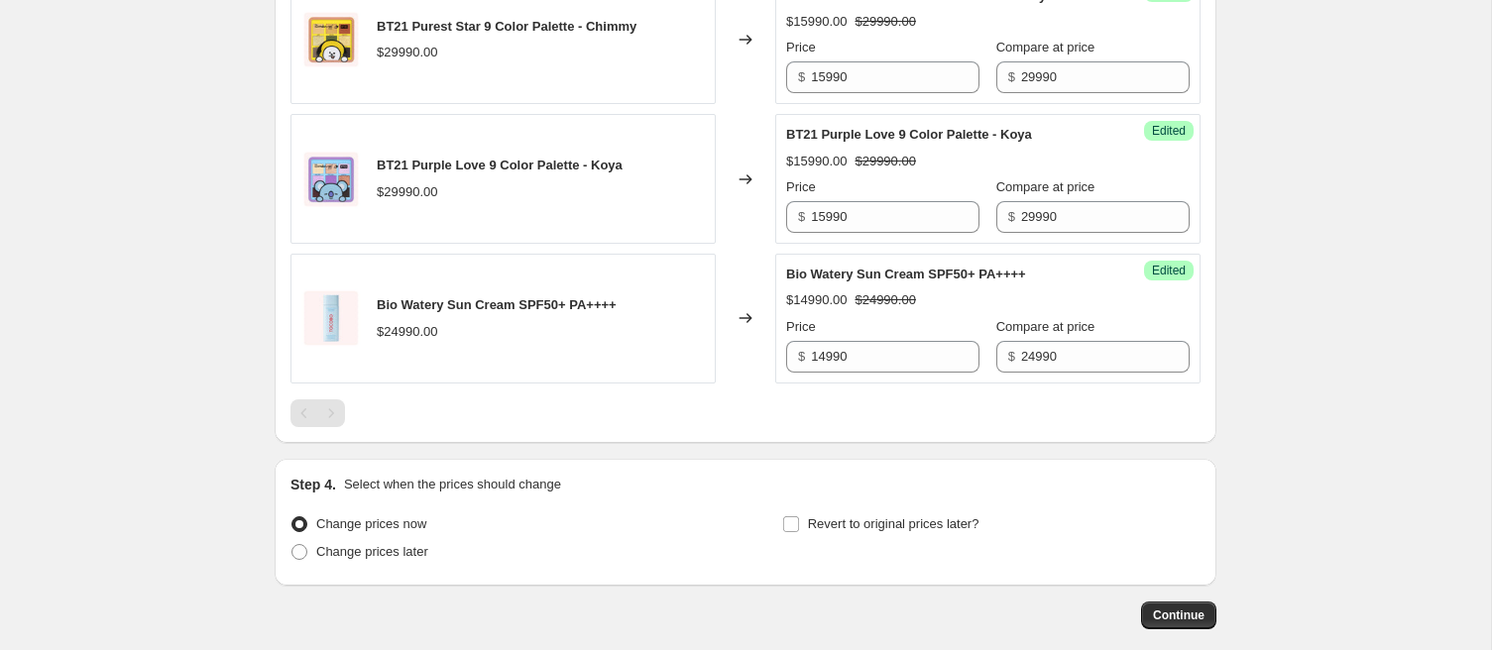
scroll to position [1358, 0]
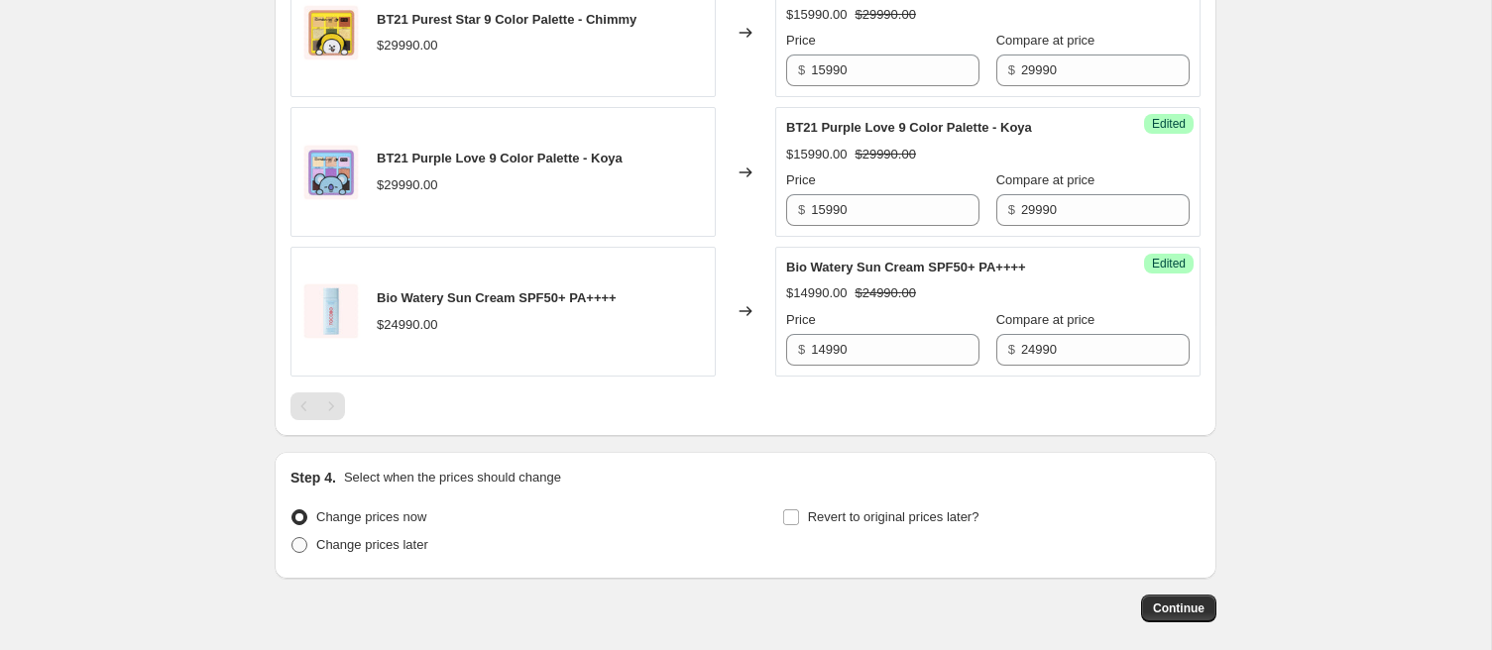
click at [361, 551] on span "Change prices later" at bounding box center [372, 545] width 112 height 20
click at [292, 538] on input "Change prices later" at bounding box center [291, 537] width 1 height 1
radio input "true"
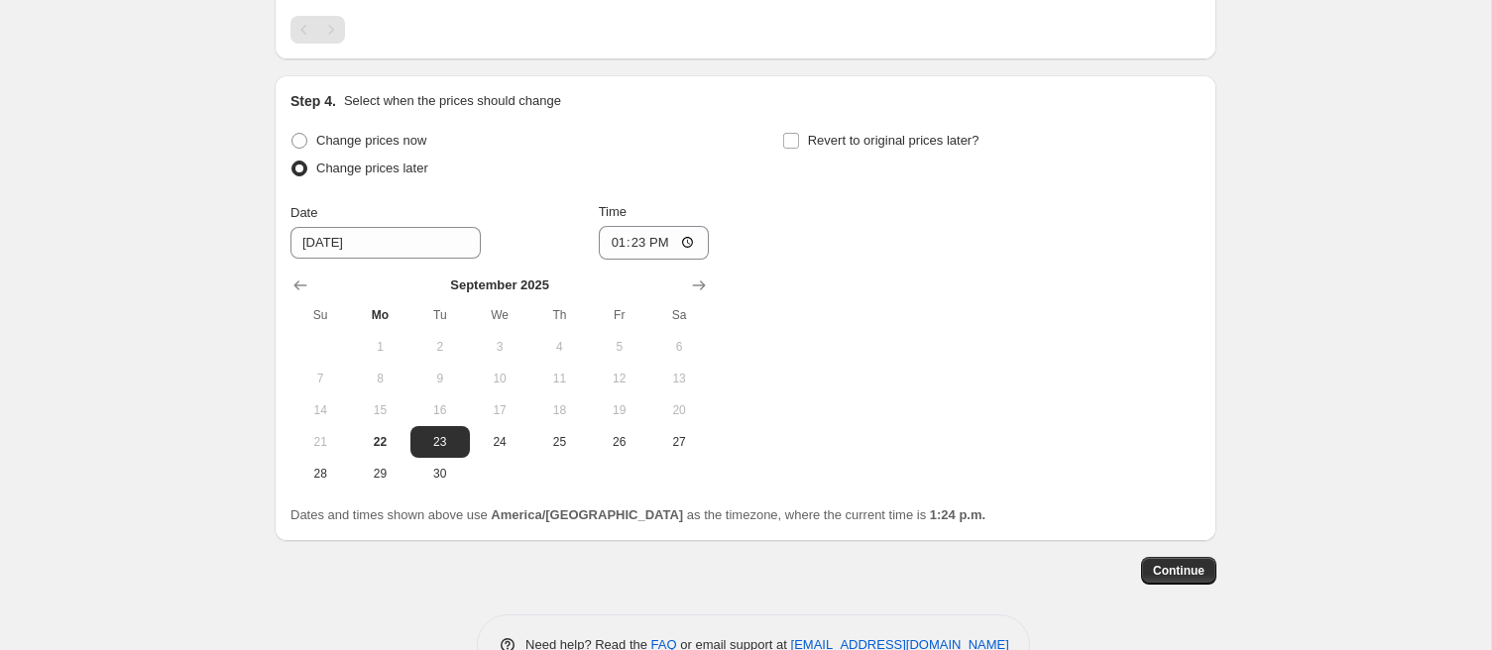
scroll to position [1739, 0]
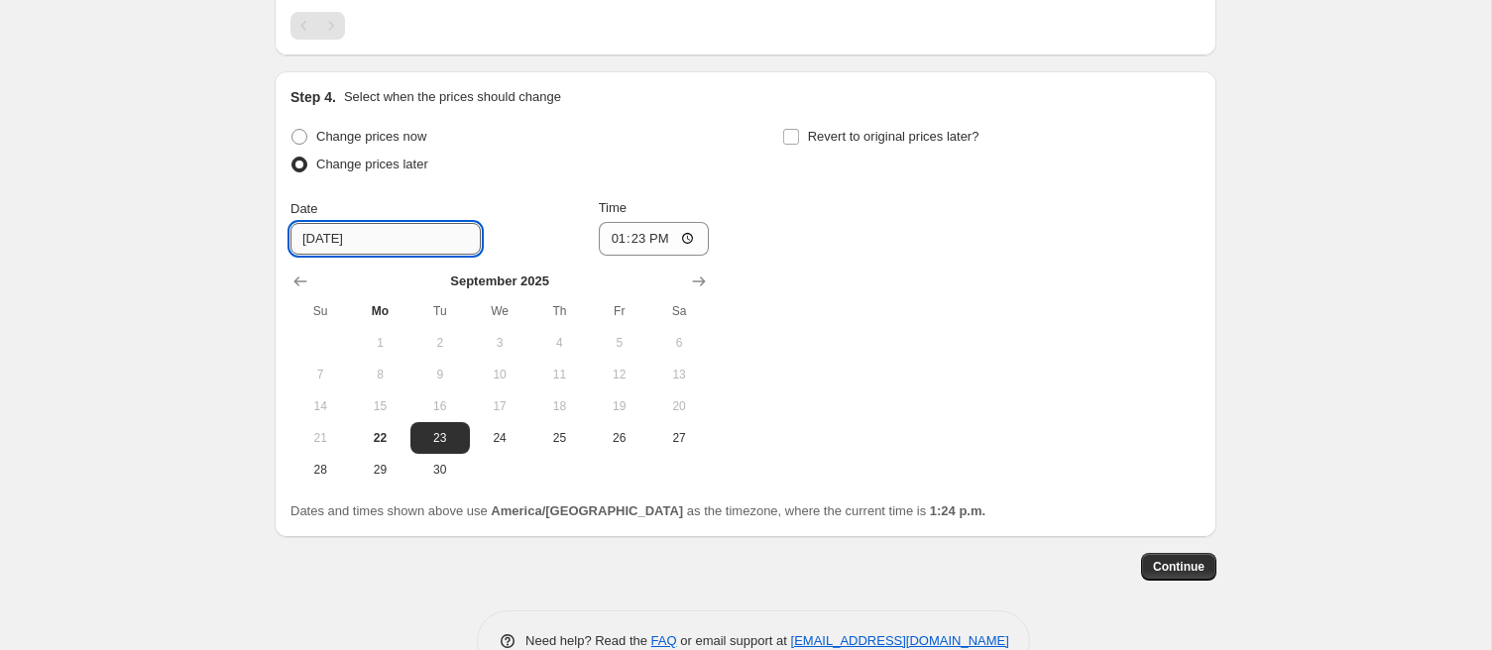
click at [366, 239] on input "9/23/2025" at bounding box center [385, 239] width 190 height 32
click at [704, 274] on icon "Show next month, October 2025" at bounding box center [699, 282] width 20 height 20
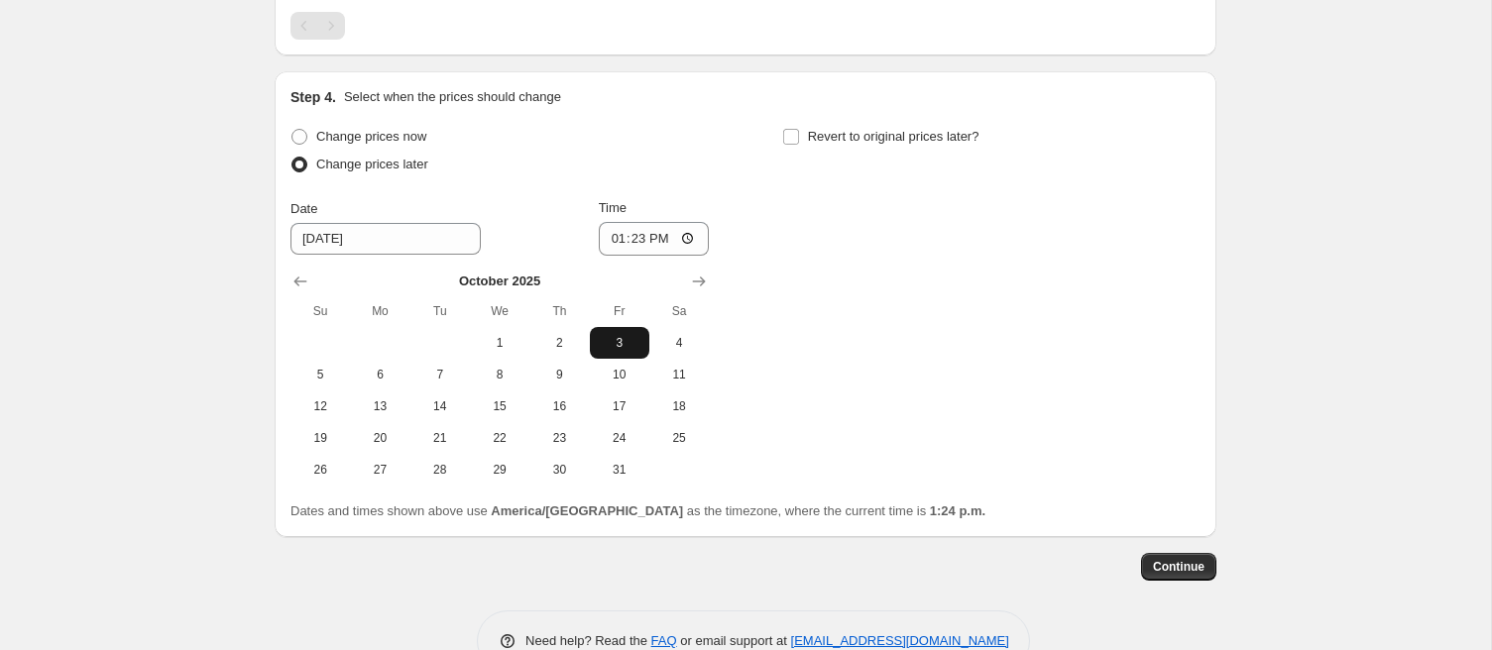
click at [606, 329] on button "3" at bounding box center [619, 343] width 59 height 32
type input "10/3/2025"
click at [643, 236] on input "13:23" at bounding box center [654, 239] width 111 height 34
type input "01:00"
click at [901, 354] on div "Change prices now Change prices later Date 10/3/2025 Time 01:00 October 2025 Su…" at bounding box center [745, 304] width 910 height 363
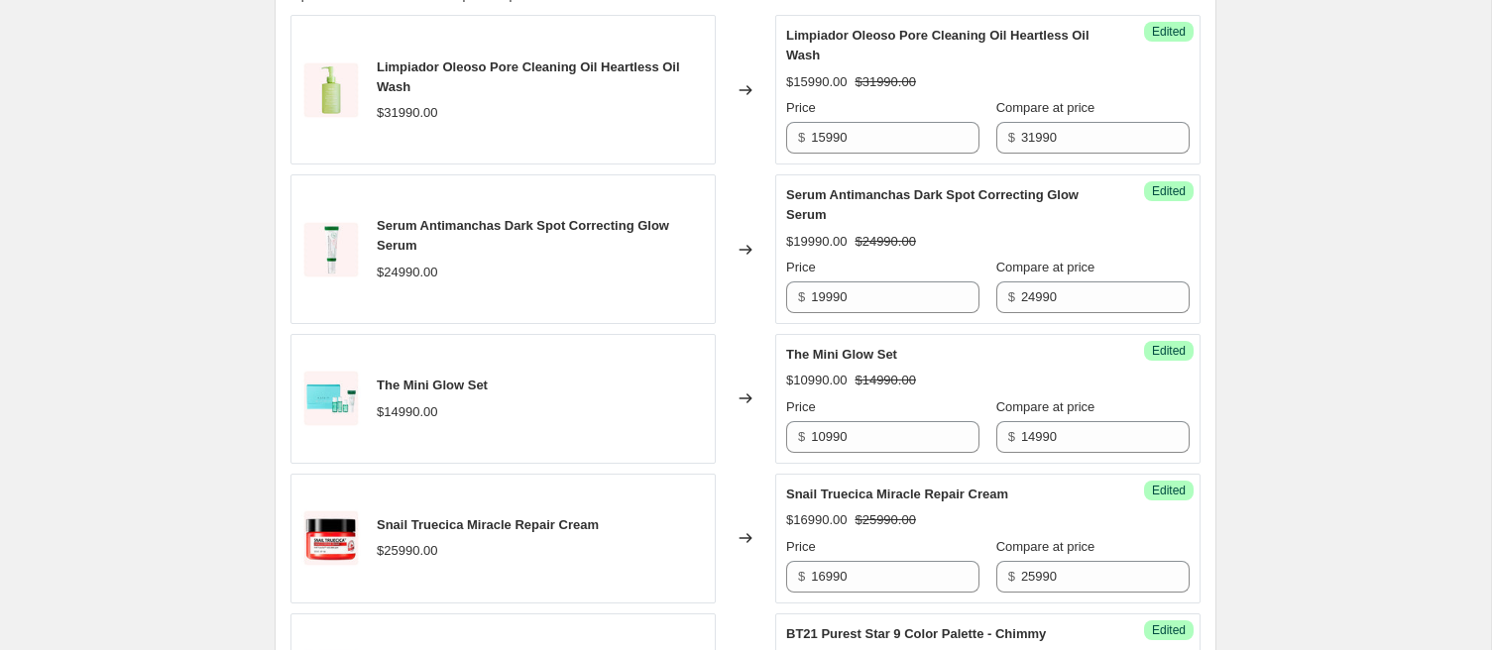
scroll to position [1787, 0]
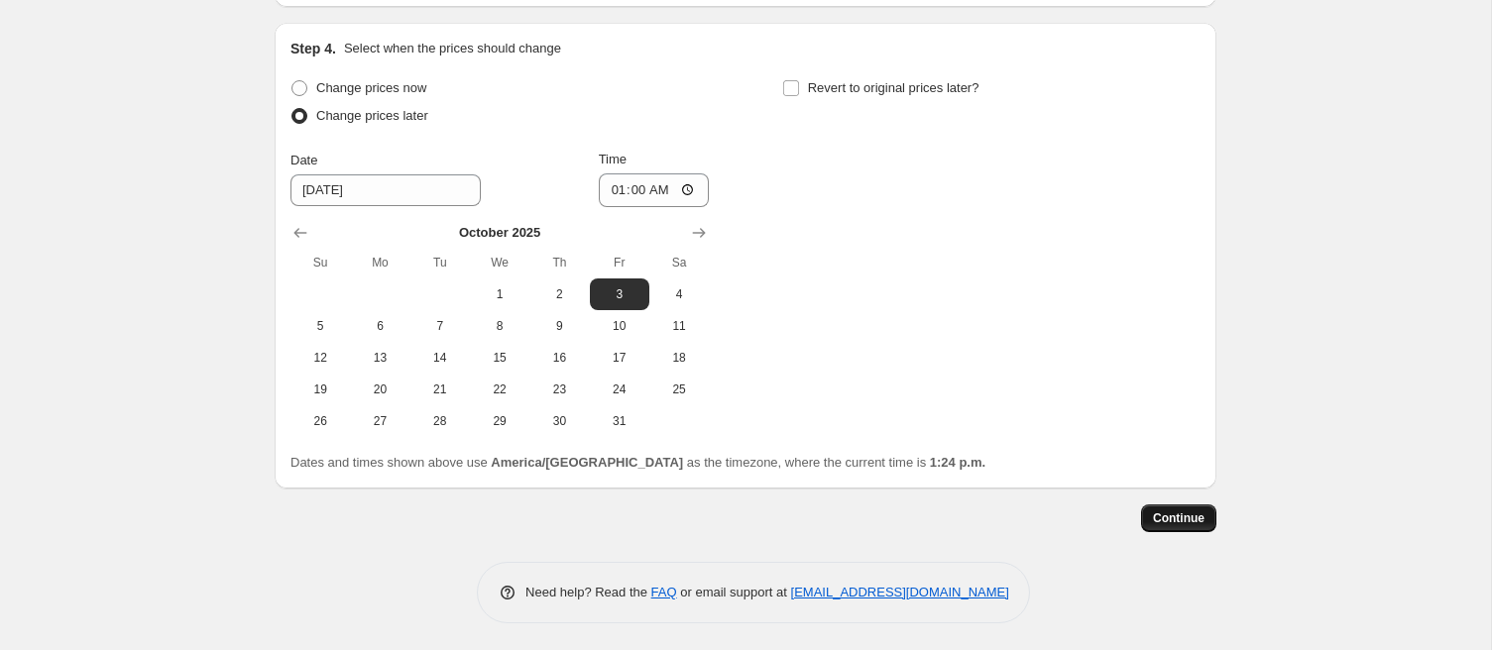
click at [1175, 518] on span "Continue" at bounding box center [1179, 519] width 52 height 16
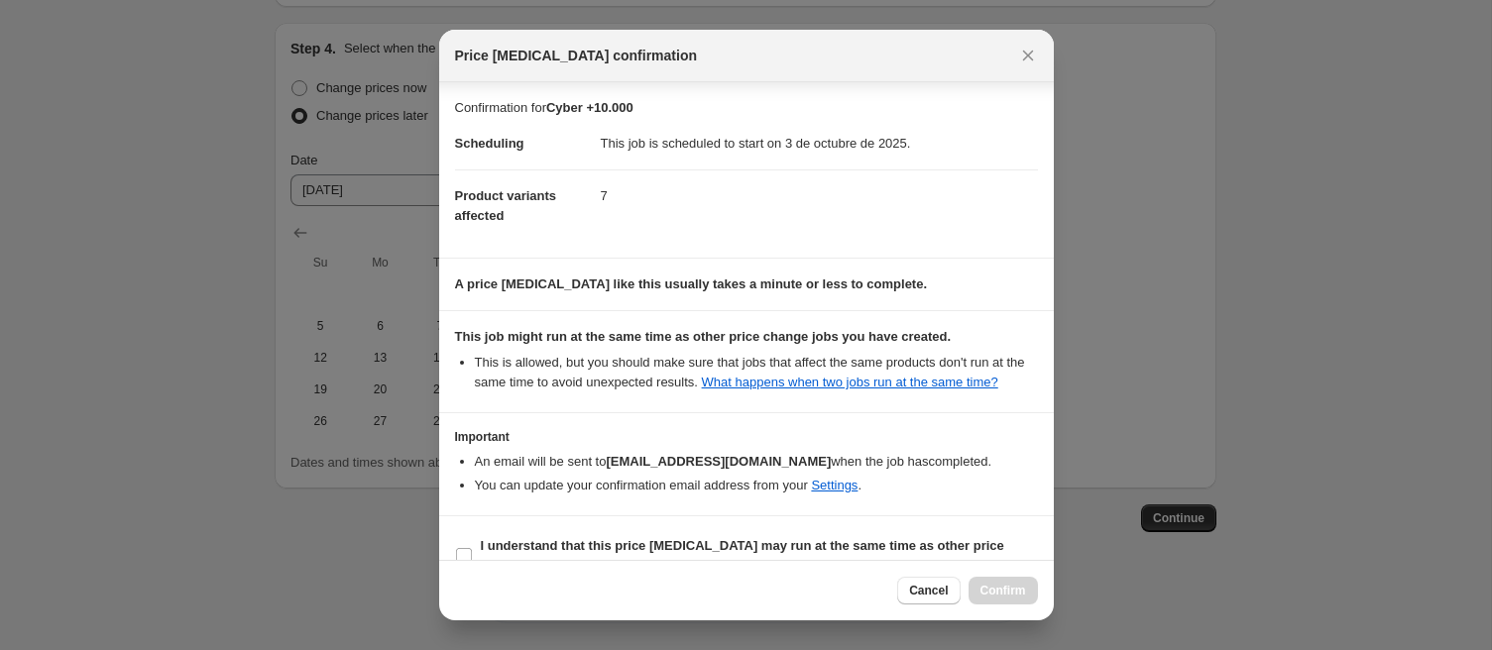
scroll to position [54, 0]
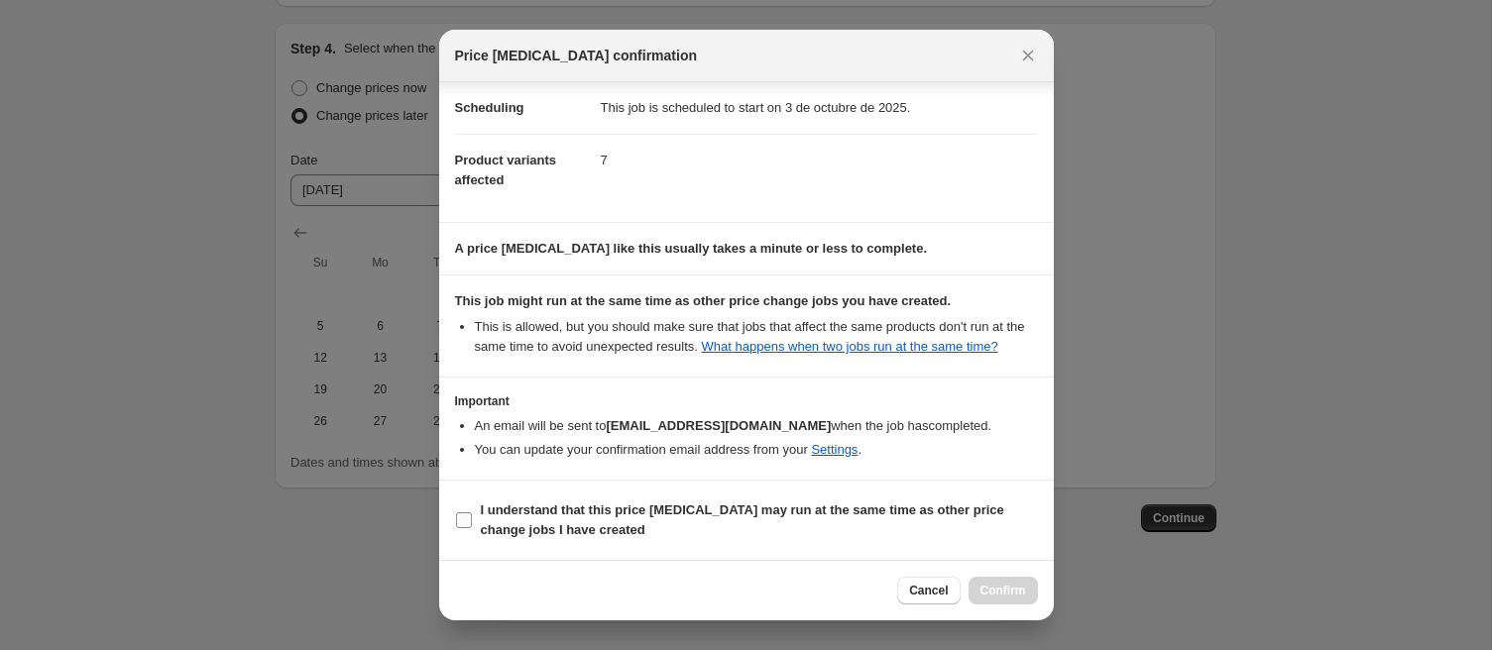
click at [757, 514] on b "I understand that this price change job may run at the same time as other price…" at bounding box center [742, 520] width 523 height 35
click at [472, 514] on input "I understand that this price change job may run at the same time as other price…" at bounding box center [464, 521] width 16 height 16
checkbox input "true"
click at [992, 589] on span "Confirm" at bounding box center [1003, 591] width 46 height 16
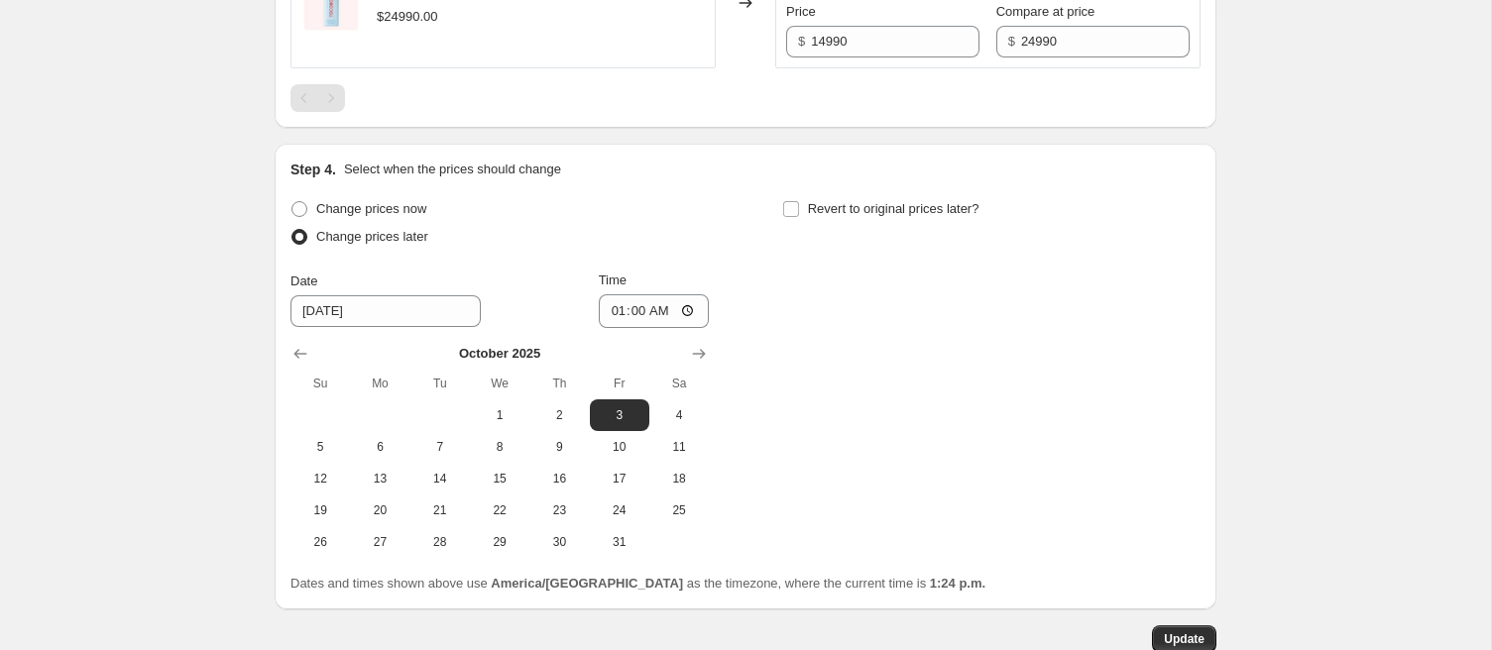
click at [897, 443] on div "Change prices now Change prices later Date 10/3/2025 Time 01:00 October 2025 Su…" at bounding box center [745, 376] width 910 height 363
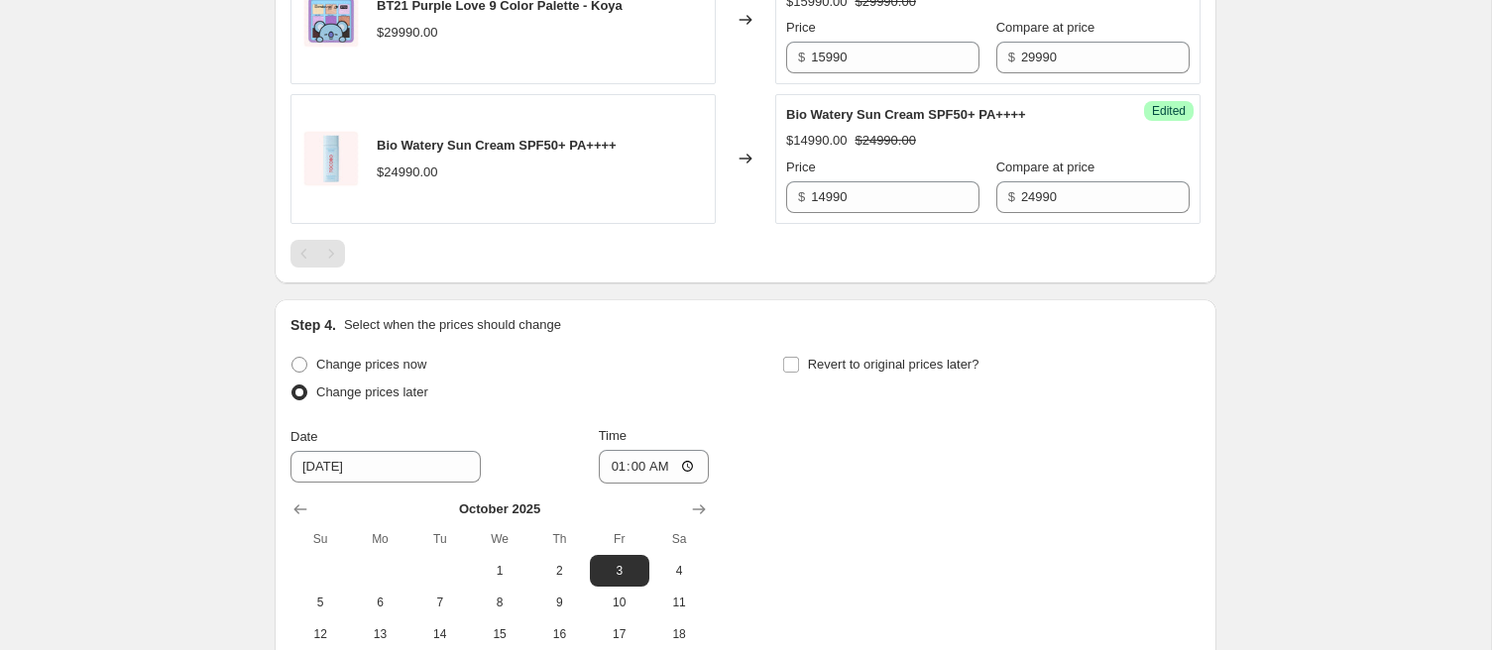
scroll to position [1908, 0]
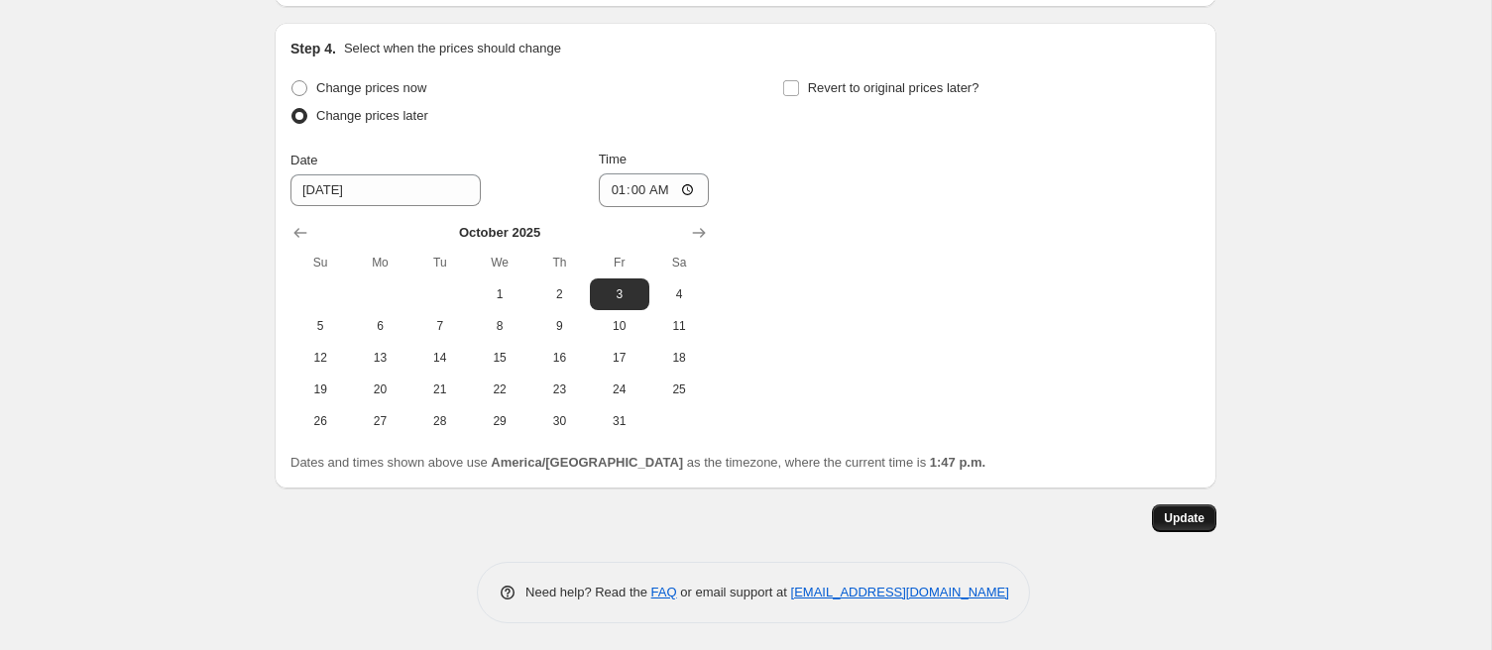
click at [1187, 516] on span "Update" at bounding box center [1184, 519] width 41 height 16
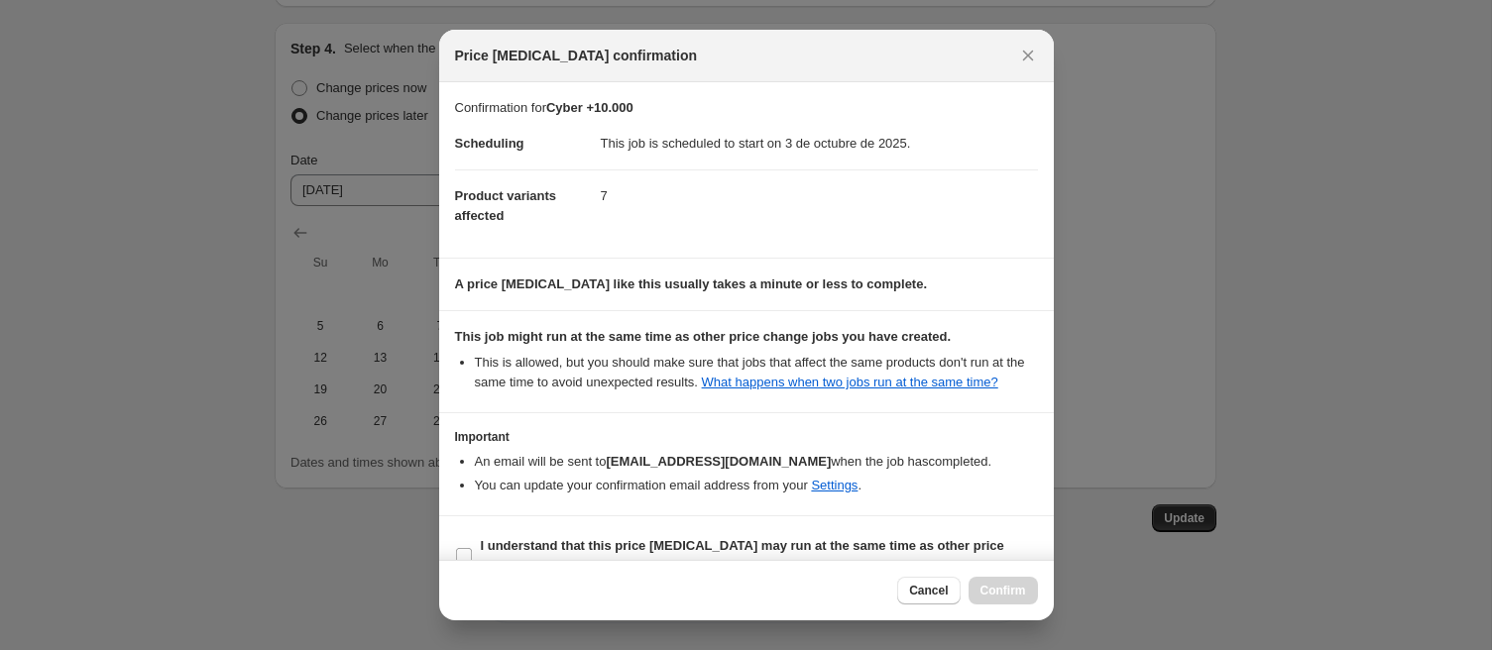
scroll to position [54, 0]
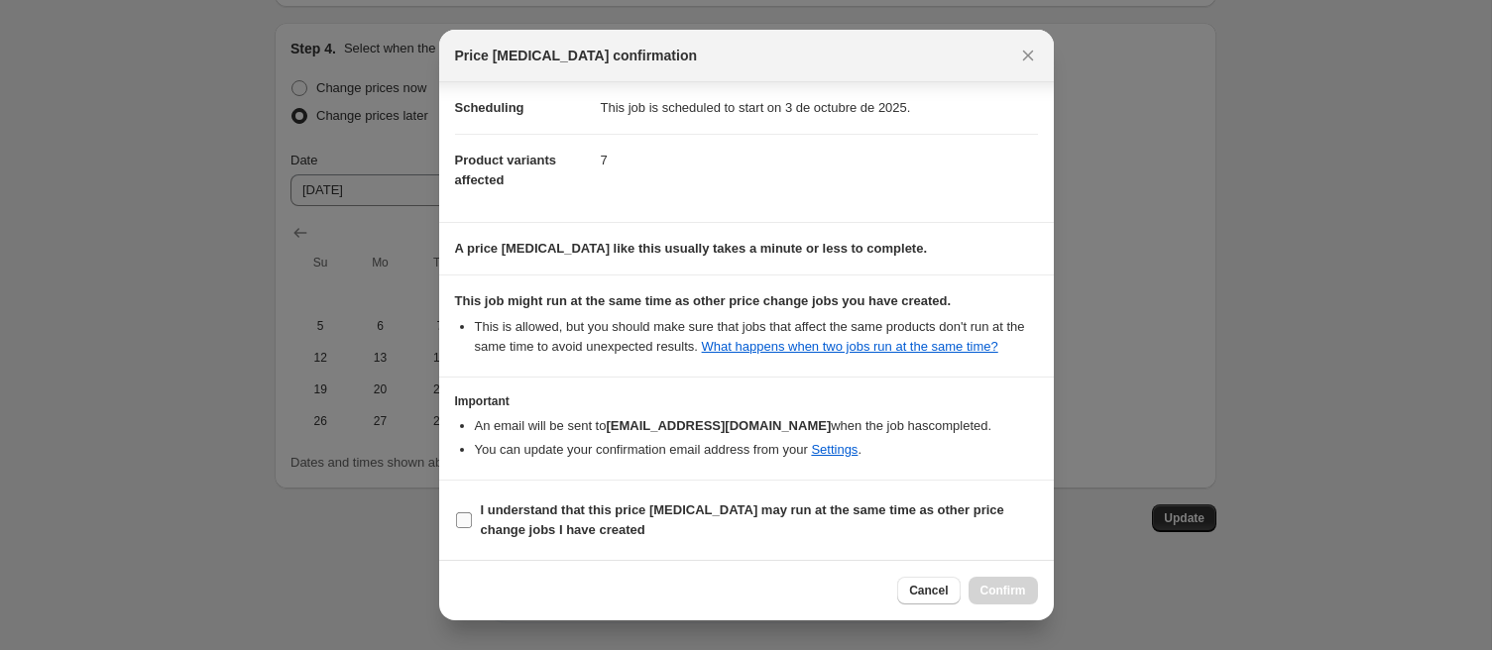
click at [626, 510] on b "I understand that this price change job may run at the same time as other price…" at bounding box center [742, 520] width 523 height 35
click at [472, 513] on input "I understand that this price change job may run at the same time as other price…" at bounding box center [464, 521] width 16 height 16
checkbox input "true"
click at [988, 591] on span "Confirm" at bounding box center [1003, 591] width 46 height 16
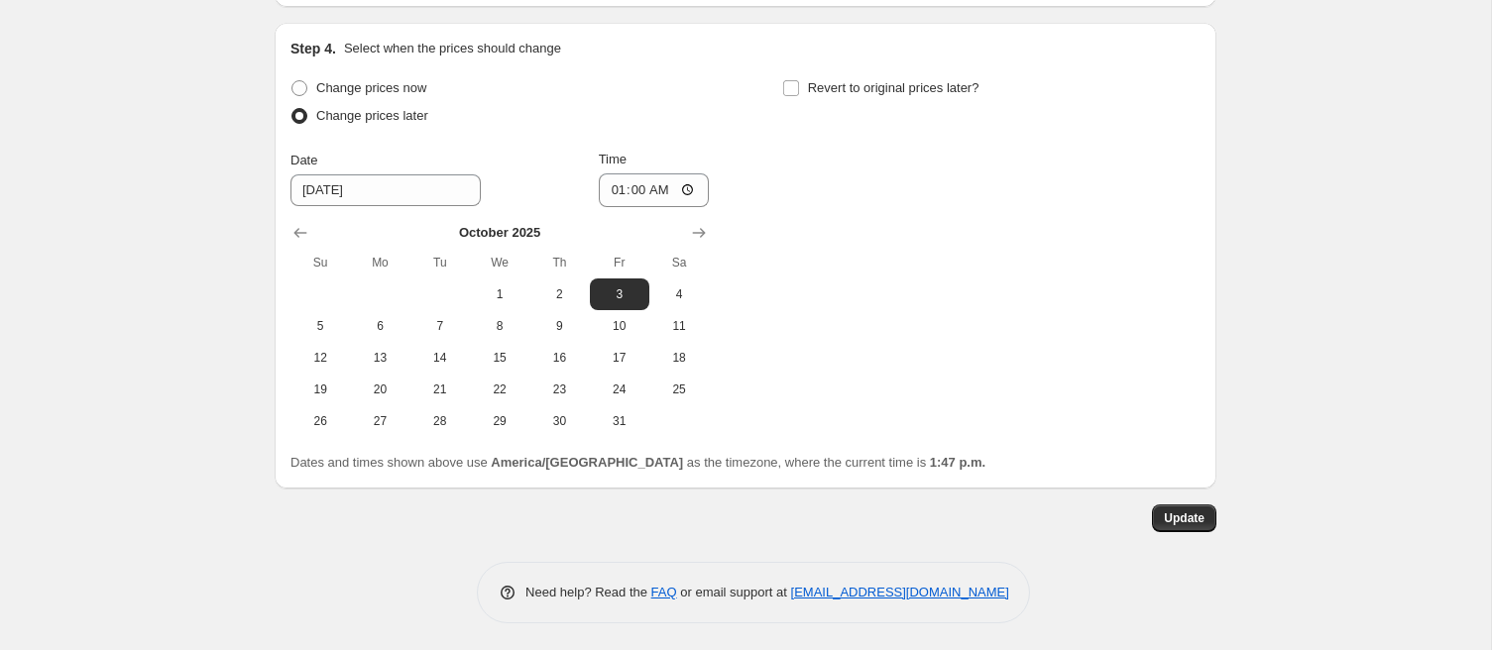
scroll to position [0, 0]
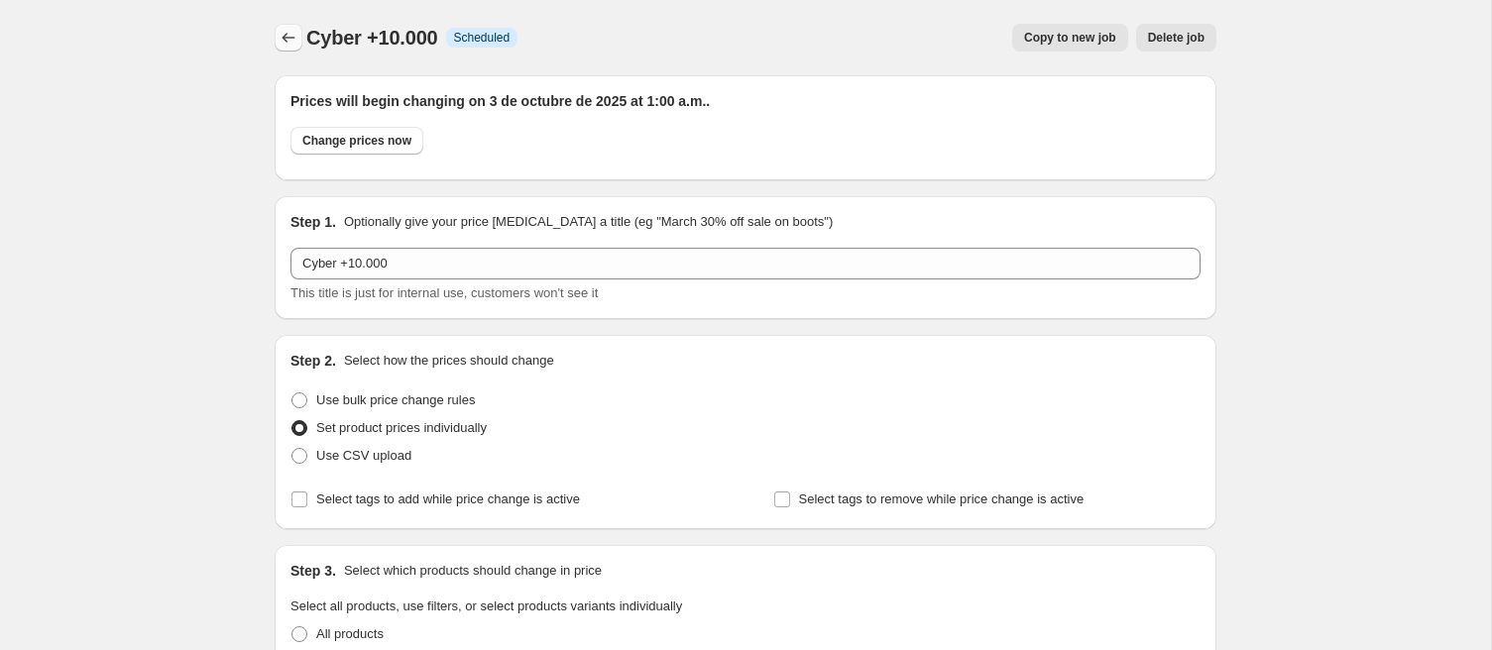
click at [284, 36] on icon "Price change jobs" at bounding box center [289, 38] width 20 height 20
